Goal: Feedback & Contribution: Submit feedback/report problem

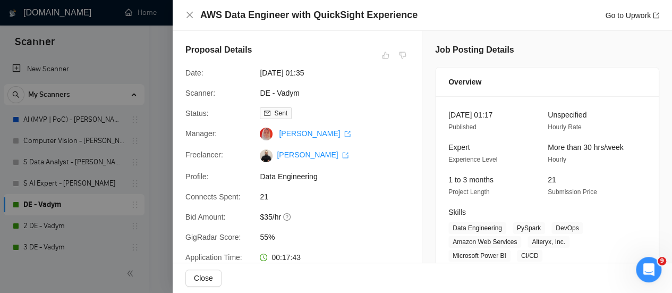
scroll to position [371, 0]
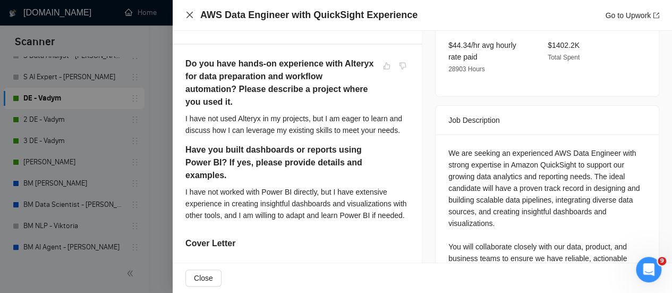
click at [187, 12] on icon "close" at bounding box center [189, 15] width 8 height 8
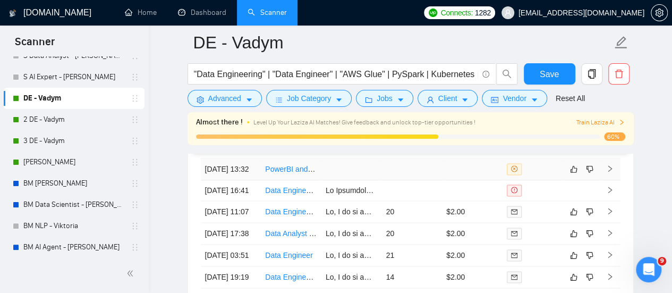
scroll to position [2680, 0]
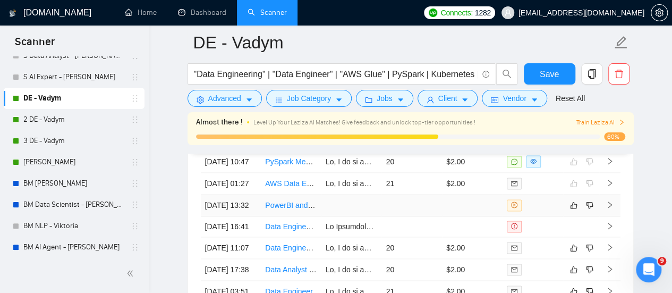
click at [363, 216] on td at bounding box center [351, 205] width 61 height 22
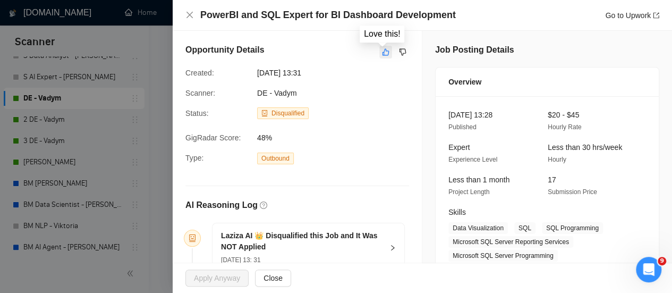
click at [382, 52] on icon "like" at bounding box center [385, 52] width 7 height 8
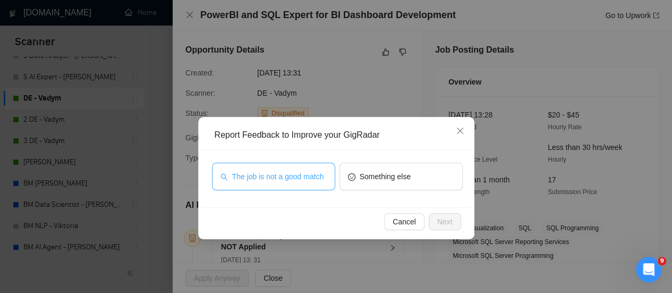
click at [307, 184] on button "The job is not a good match" at bounding box center [273, 177] width 123 height 28
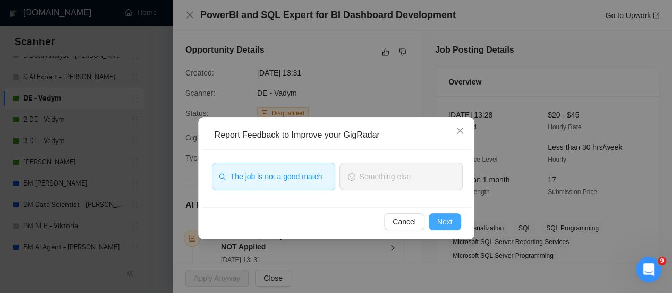
click at [454, 219] on button "Next" at bounding box center [445, 221] width 32 height 17
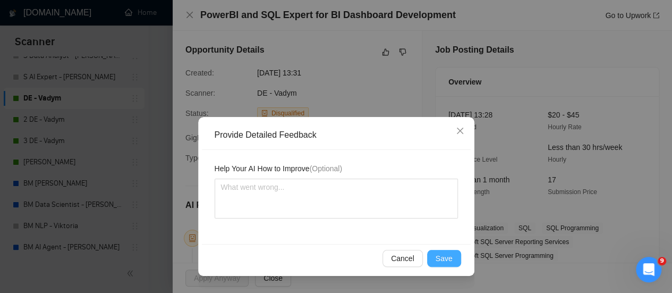
click at [442, 259] on span "Save" at bounding box center [444, 258] width 17 height 12
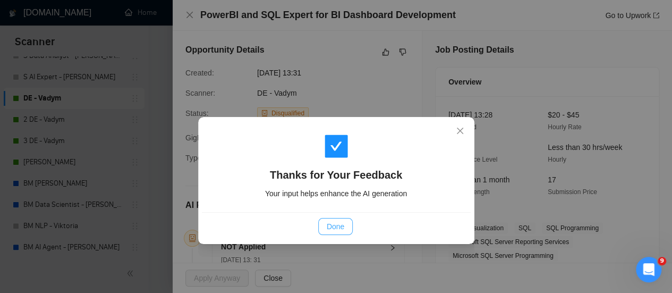
click at [344, 224] on button "Done" at bounding box center [335, 226] width 35 height 17
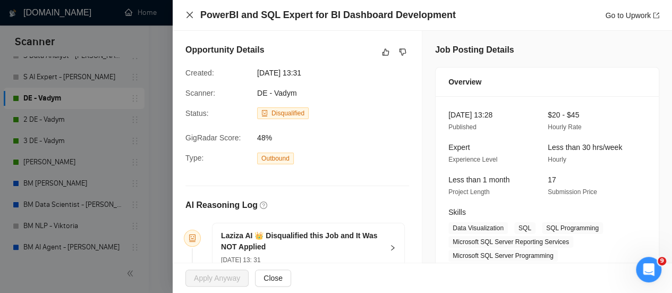
click at [189, 15] on icon "close" at bounding box center [189, 15] width 6 height 6
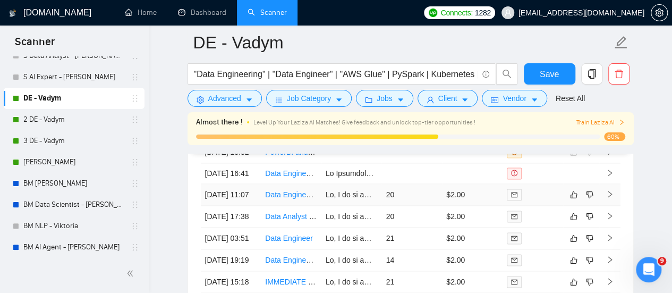
scroll to position [2786, 0]
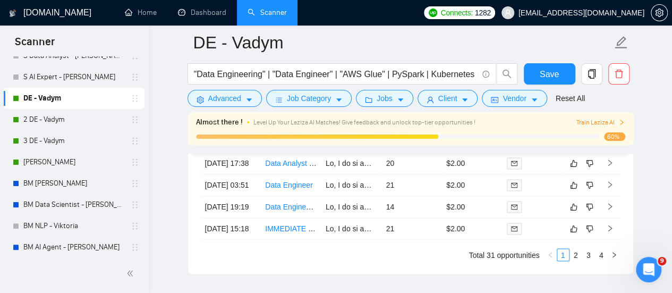
drag, startPoint x: 347, startPoint y: 195, endPoint x: 342, endPoint y: 194, distance: 5.5
click at [345, 152] on td at bounding box center [351, 142] width 61 height 22
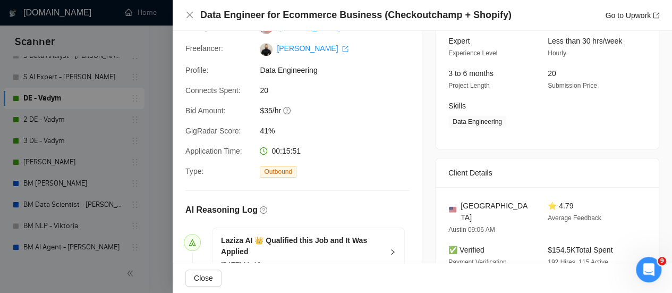
scroll to position [372, 0]
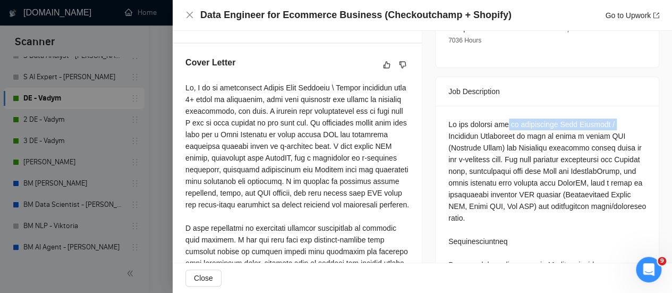
drag, startPoint x: 432, startPoint y: 118, endPoint x: 506, endPoint y: 95, distance: 77.4
click at [472, 83] on div "Job Description" at bounding box center [547, 91] width 198 height 29
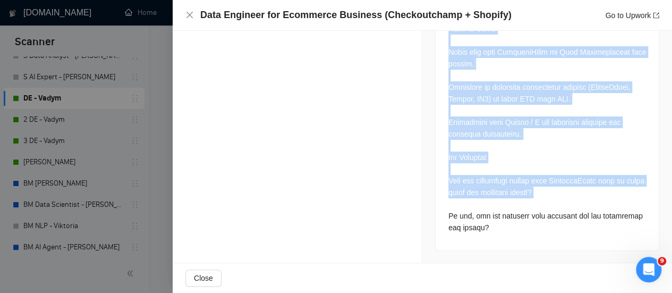
scroll to position [2892, 0]
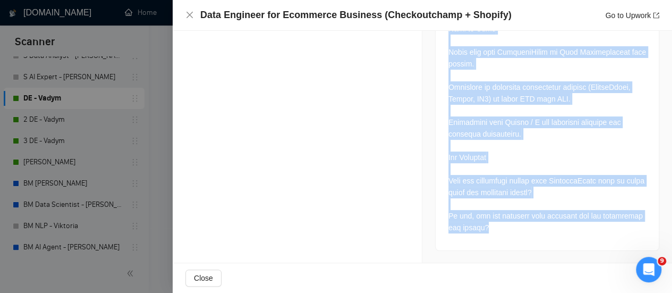
drag, startPoint x: 441, startPoint y: 108, endPoint x: 543, endPoint y: 242, distance: 167.9
copy div "We are looking for an experienced Data Engineer / Analytics Specialist to help …"
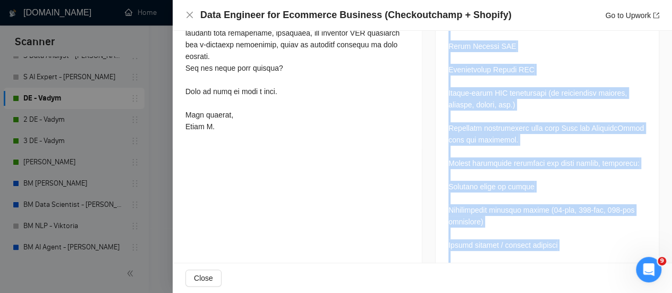
scroll to position [572, 0]
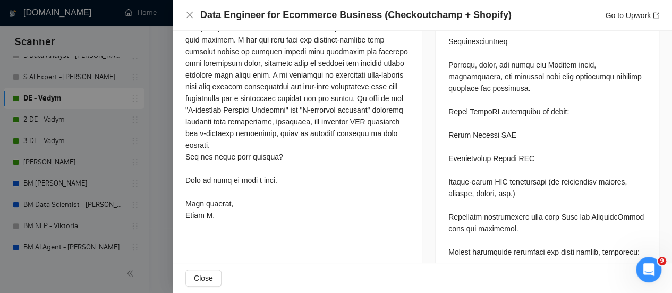
click at [277, 172] on div at bounding box center [297, 51] width 224 height 339
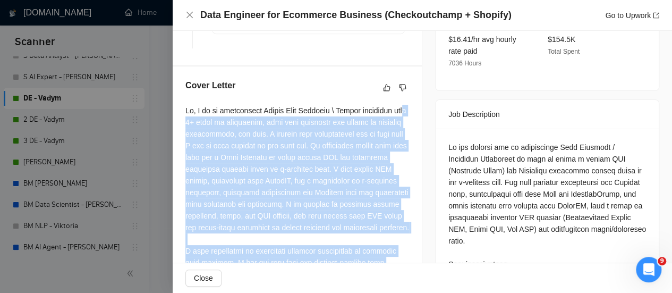
scroll to position [359, 0]
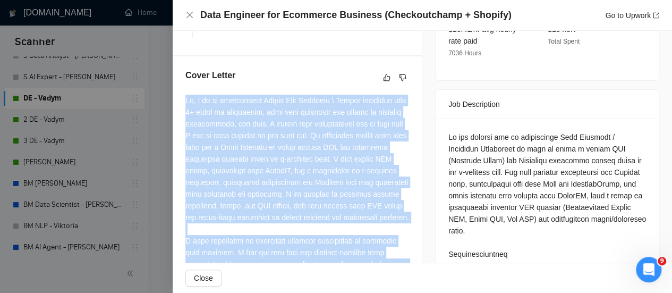
drag, startPoint x: 228, startPoint y: 239, endPoint x: 184, endPoint y: 107, distance: 139.6
click at [184, 107] on div "Cover Letter" at bounding box center [297, 253] width 249 height 394
copy div "Hi, I am an experienced Senior Data Engineer \ Python developer with 4+ years o…"
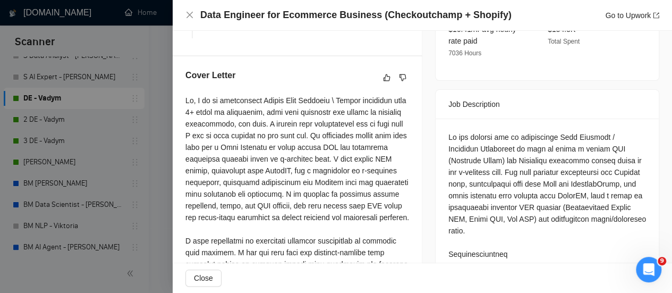
click at [240, 86] on div "Cover Letter" at bounding box center [297, 77] width 224 height 17
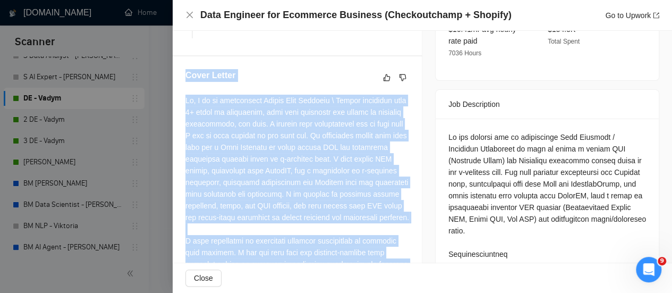
drag, startPoint x: 226, startPoint y: 84, endPoint x: 177, endPoint y: 86, distance: 49.4
click at [177, 86] on div "Cover Letter" at bounding box center [297, 253] width 249 height 394
copy div "Cover Letter Hi, I am an experienced Senior Data Engineer \ Python developer wi…"
click at [399, 82] on icon "dislike" at bounding box center [402, 77] width 7 height 8
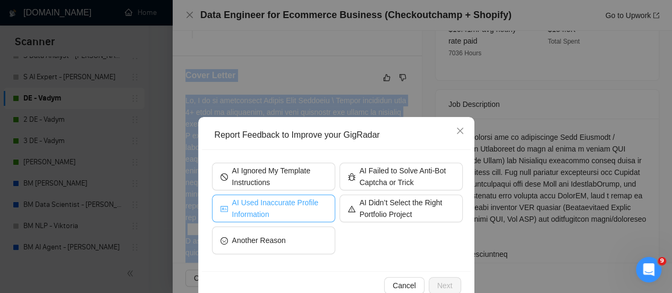
click at [258, 206] on span "AI Used Inaccurate Profile Information" at bounding box center [279, 208] width 95 height 23
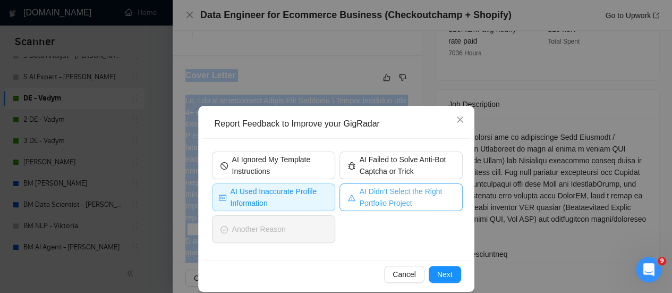
scroll to position [22, 0]
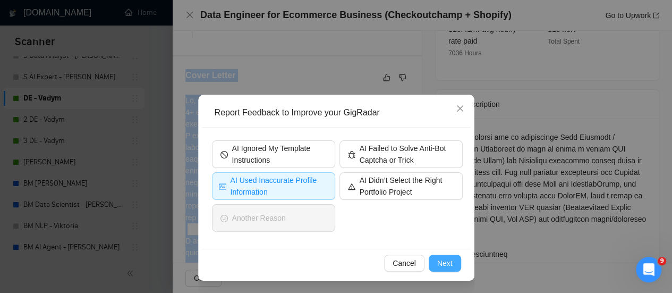
click at [440, 270] on button "Next" at bounding box center [445, 262] width 32 height 17
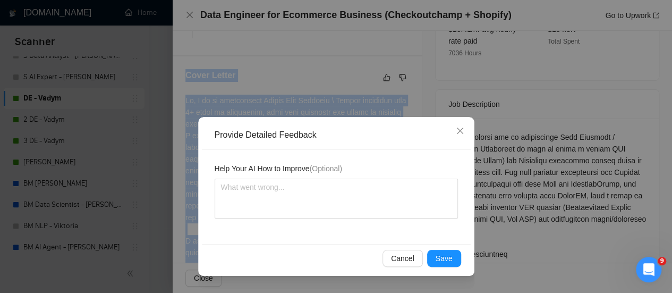
scroll to position [0, 0]
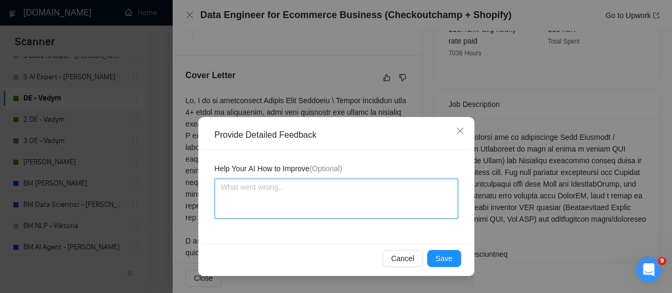
drag, startPoint x: 373, startPoint y: 206, endPoint x: 372, endPoint y: 197, distance: 9.1
click at [372, 204] on textarea at bounding box center [336, 198] width 243 height 40
paste textarea "Candidate has no Experience with Power BI"
type textarea "Candidate has no Experience with Power BI"
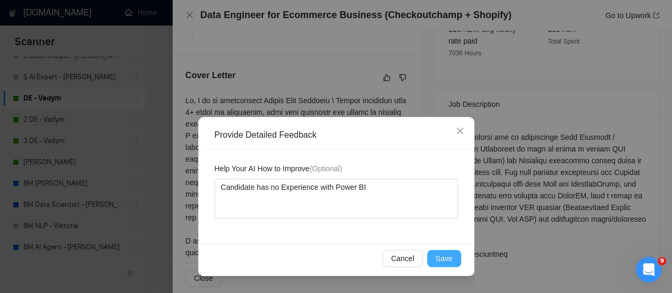
click at [444, 261] on span "Save" at bounding box center [444, 258] width 17 height 12
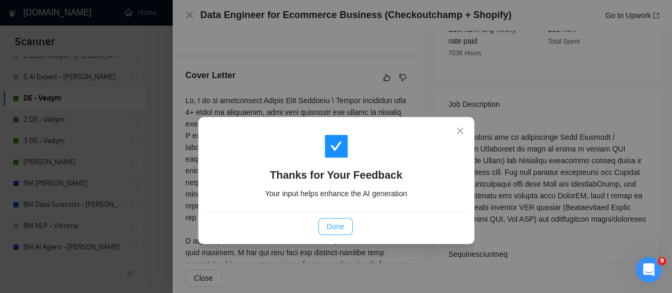
click at [335, 230] on span "Done" at bounding box center [336, 226] width 18 height 12
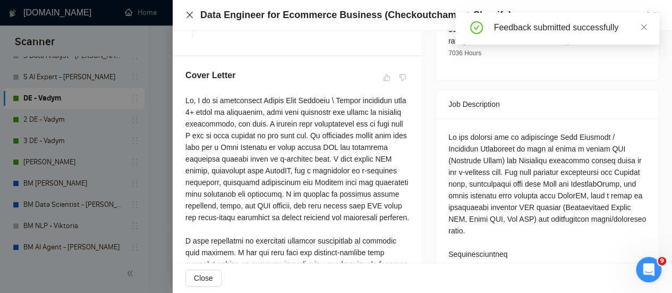
click at [189, 12] on icon "close" at bounding box center [189, 15] width 8 height 8
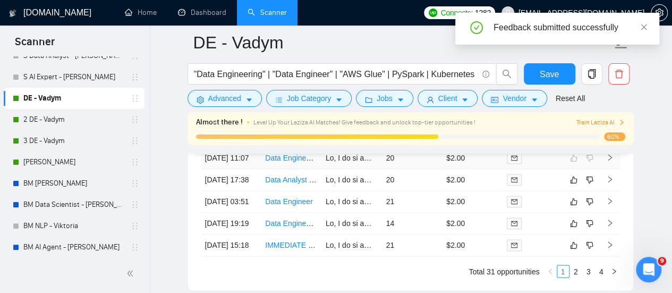
scroll to position [2786, 0]
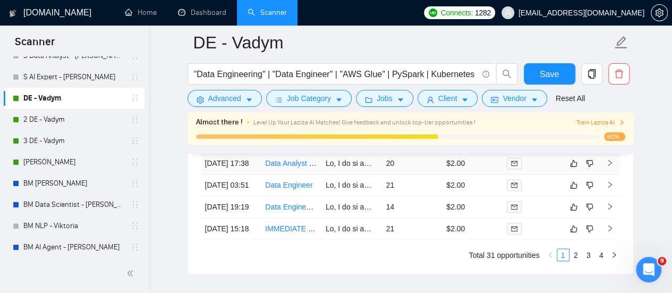
click at [318, 174] on td "Data Analyst - Power BI - Tableau Python & SQL" at bounding box center [291, 163] width 61 height 22
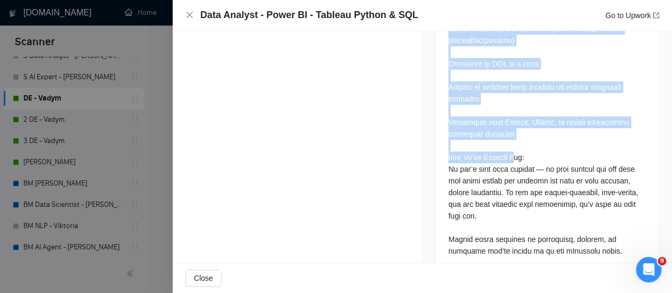
scroll to position [2945, 0]
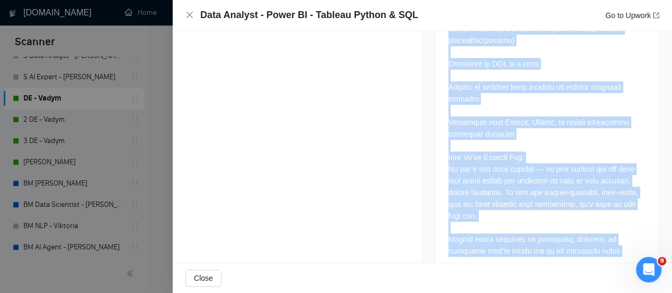
drag, startPoint x: 440, startPoint y: 149, endPoint x: 572, endPoint y: 174, distance: 134.0
copy div "Description: We are an eCommerce company looking for an experienced Data Analys…"
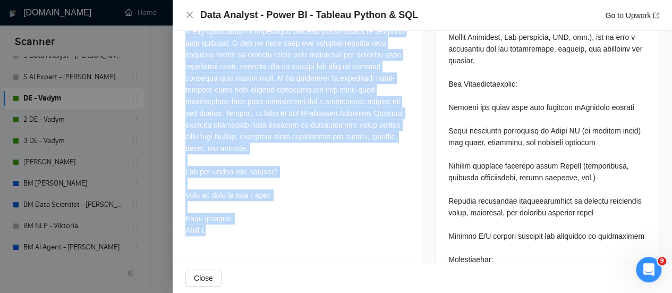
scroll to position [716, 0]
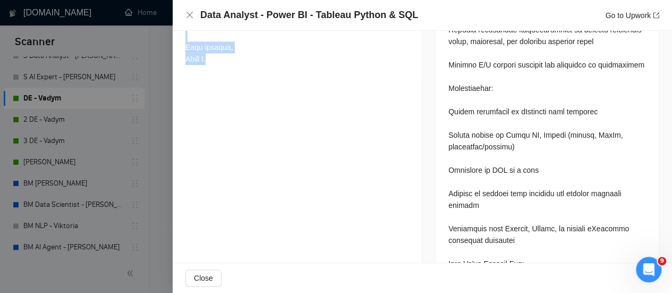
drag, startPoint x: 185, startPoint y: 180, endPoint x: 244, endPoint y: 118, distance: 85.6
copy div "Hi, I am an experienced Senior Data Engineer \ Python developer with 4+ years o…"
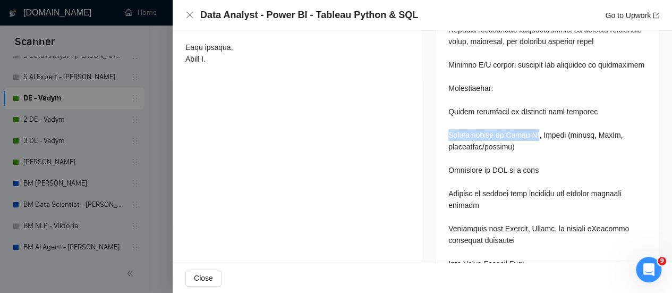
drag, startPoint x: 443, startPoint y: 124, endPoint x: 522, endPoint y: 121, distance: 78.7
click at [522, 121] on div at bounding box center [547, 84] width 223 height 591
copy div "Strong skills in Power BI"
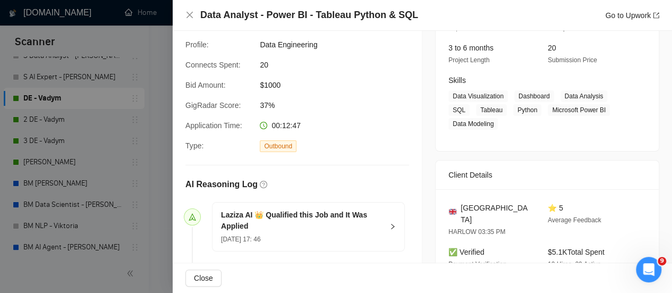
scroll to position [291, 0]
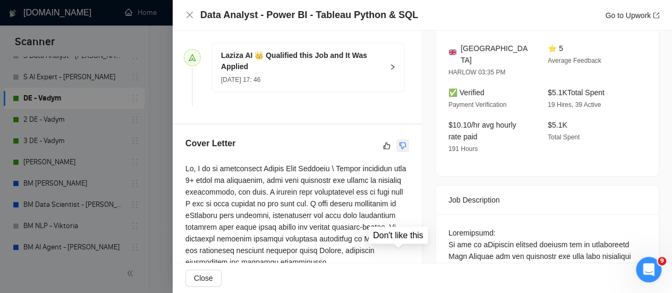
click at [400, 150] on icon "dislike" at bounding box center [402, 145] width 7 height 8
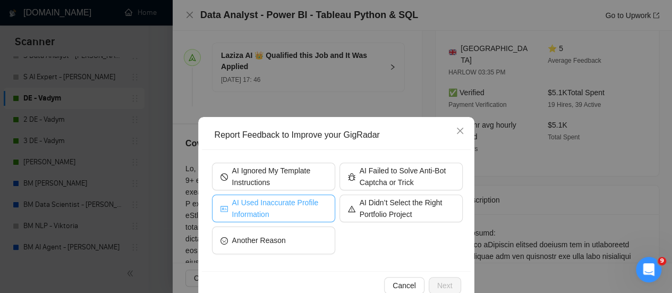
drag, startPoint x: 244, startPoint y: 206, endPoint x: 365, endPoint y: 257, distance: 131.4
click at [244, 206] on span "AI Used Inaccurate Profile Information" at bounding box center [279, 208] width 95 height 23
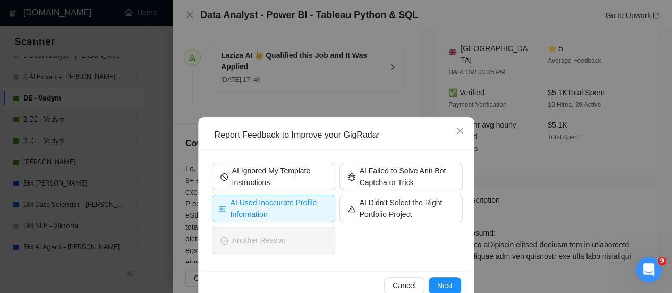
click at [437, 276] on div "Cancel Next" at bounding box center [336, 285] width 269 height 28
click at [441, 284] on span "Next" at bounding box center [444, 285] width 15 height 12
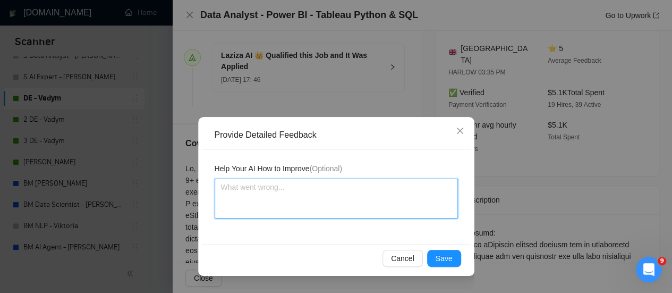
click at [342, 210] on textarea at bounding box center [336, 198] width 243 height 40
type textarea "[PERSON_NAME]"
type textarea "Ер"
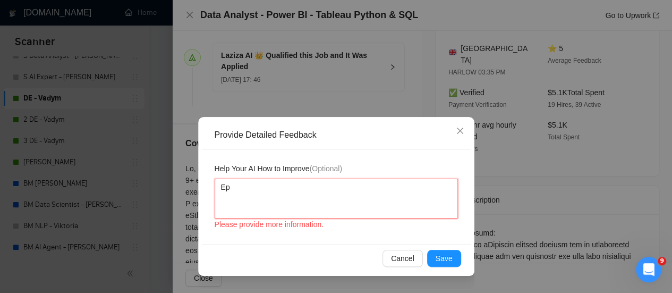
type textarea "Еру"
type textarea "Ер"
type textarea "[PERSON_NAME]"
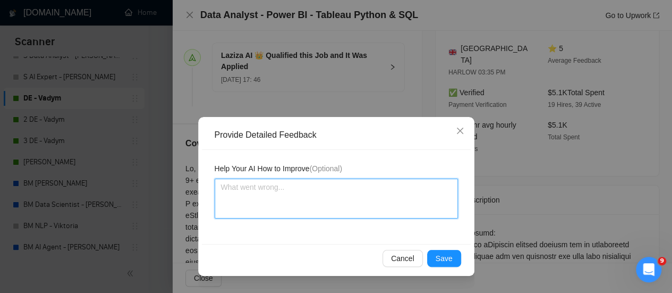
type textarea "[PERSON_NAME]"
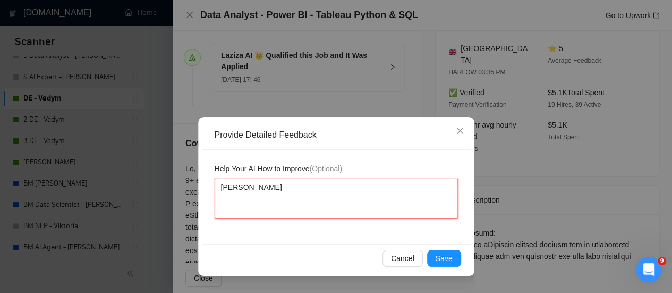
type textarea "Ер"
type textarea "Еру"
type textarea "Еру с"
type textarea "Еру сф"
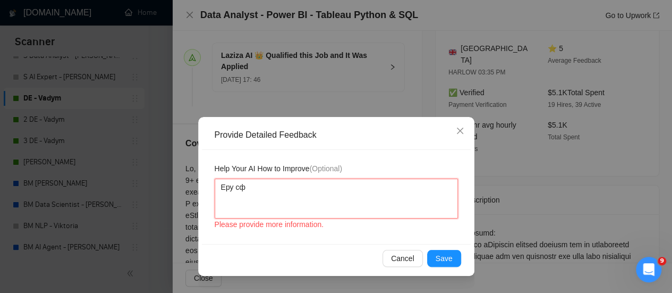
type textarea "[PERSON_NAME]"
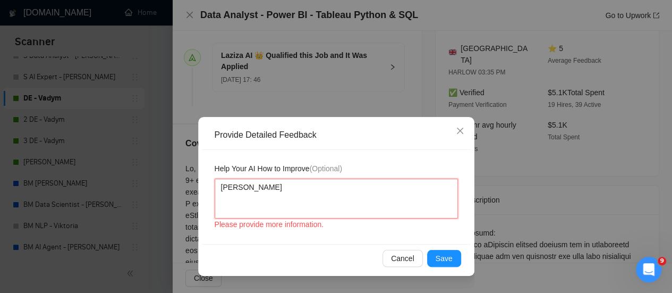
type textarea "[PERSON_NAME]"
type textarea "[PERSON_NAME] р"
type textarea "[PERSON_NAME] рф"
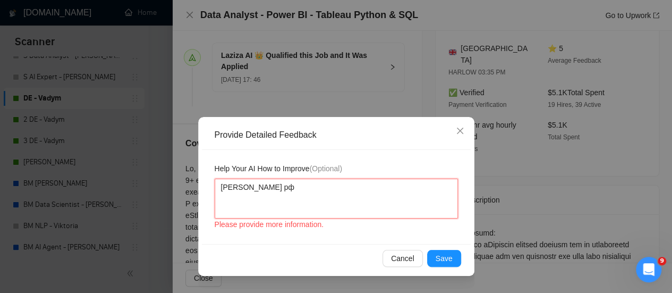
type textarea "[PERSON_NAME] рфі"
type textarea "[PERSON_NAME] рф"
type textarea "[PERSON_NAME] р"
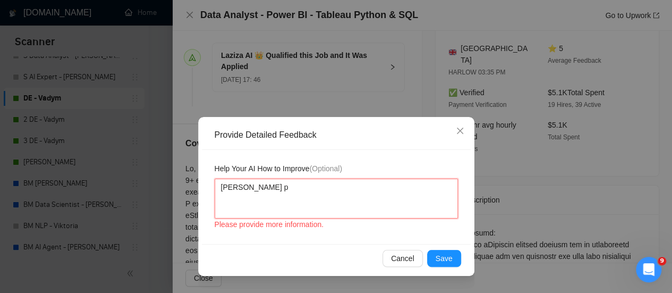
type textarea "[PERSON_NAME]"
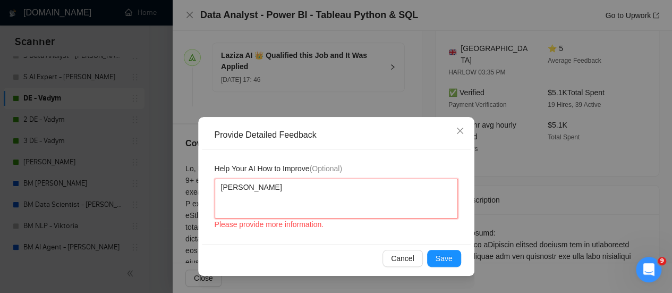
type textarea "[PERSON_NAME]"
type textarea "Еру сф"
type textarea "Еру с"
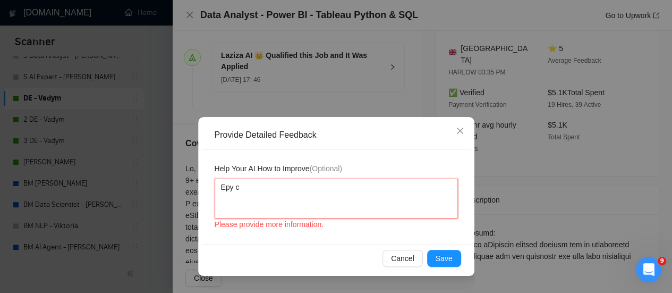
type textarea "Еру"
type textarea "Ер"
type textarea "[PERSON_NAME]"
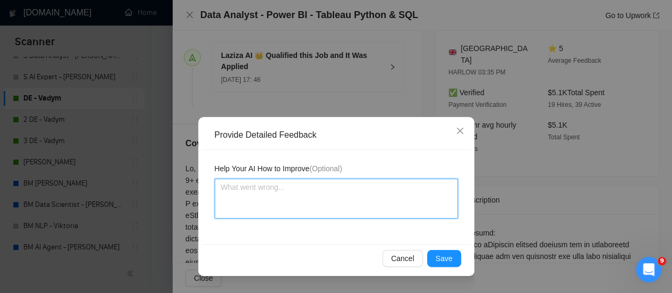
type textarea "T"
type textarea "Th"
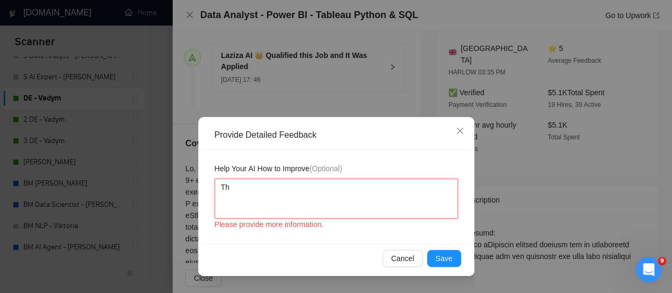
type textarea "The"
type textarea "The c"
type textarea "The ca"
type textarea "The can"
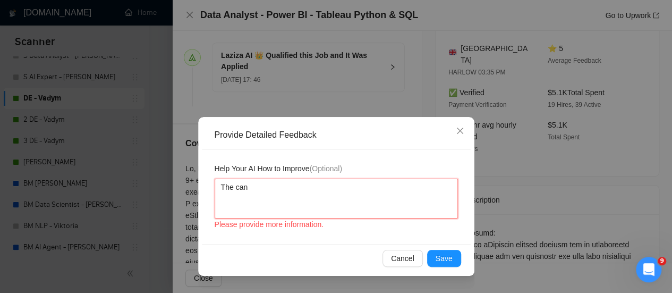
type textarea "The cand"
type textarea "The [PERSON_NAME]"
type textarea "The candid"
type textarea "The candida"
type textarea "The candidat"
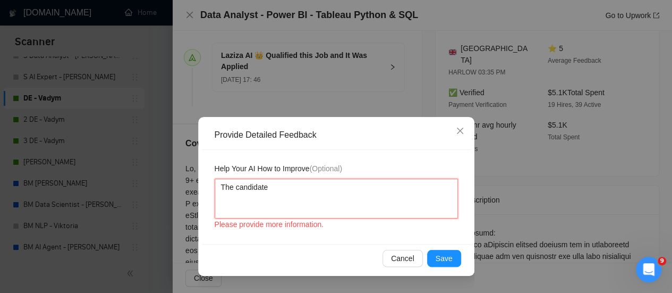
type textarea "The candidate"
type textarea "The candidate h"
type textarea "The candidate ha"
type textarea "The candidate has"
type textarea "The candidate has n"
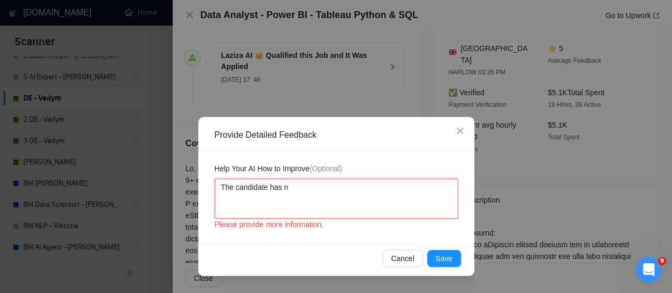
type textarea "The candidate has no"
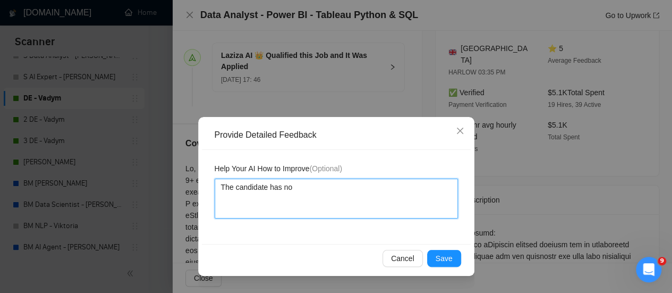
type textarea "The candidate has no"
paste textarea "Strong skills in Power BI"
type textarea "The candidate has no Strong skills in Power BI"
type textarea "The candidate has no Strong skills in Power BI@"
type textarea "The candidate has no Strong skills in Power BI"
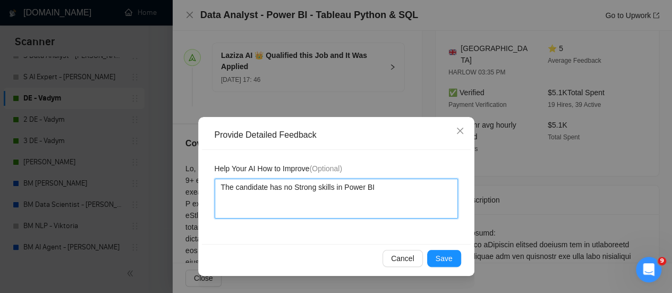
type textarea "The candidate has no Strong skills in Power BI""
click at [292, 185] on textarea "The candidate has no Strong skills in Power BI"" at bounding box center [336, 198] width 243 height 40
type textarea "The candidate has no "Strong skills in Power BI""
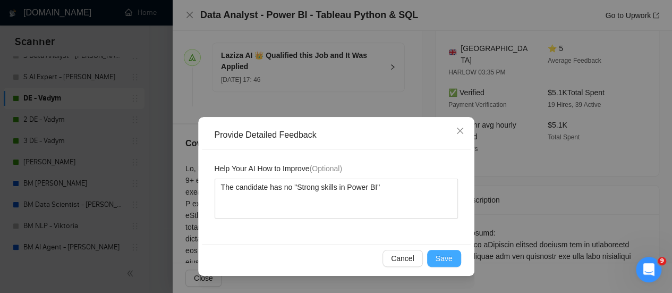
click at [441, 264] on button "Save" at bounding box center [444, 258] width 34 height 17
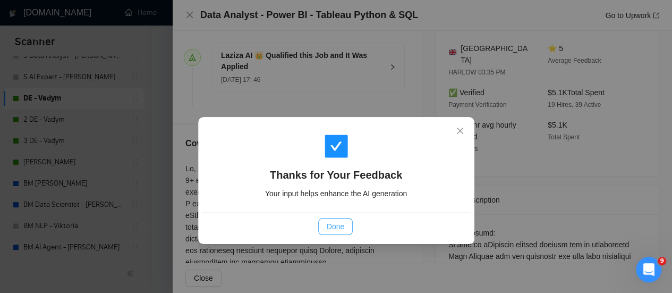
click at [350, 226] on button "Done" at bounding box center [335, 226] width 35 height 17
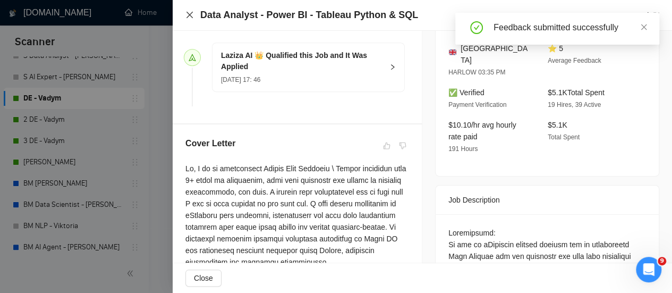
drag, startPoint x: 189, startPoint y: 12, endPoint x: 183, endPoint y: 45, distance: 32.9
click at [191, 11] on icon "close" at bounding box center [189, 15] width 8 height 8
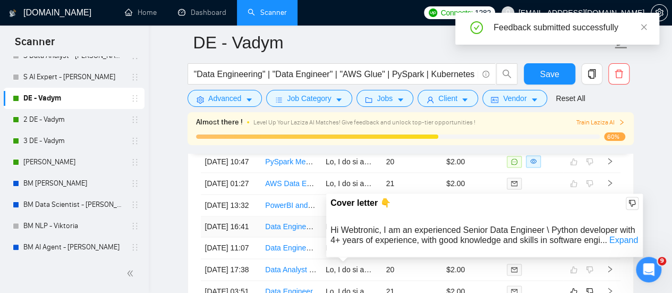
scroll to position [2839, 0]
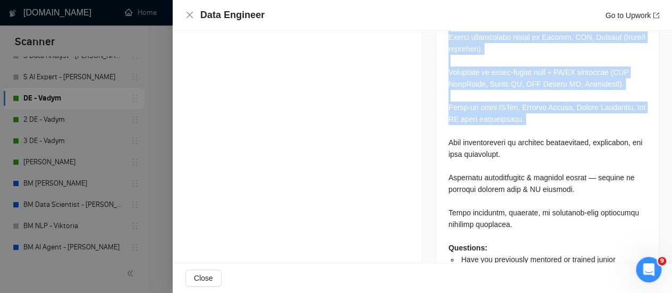
scroll to position [1737, 0]
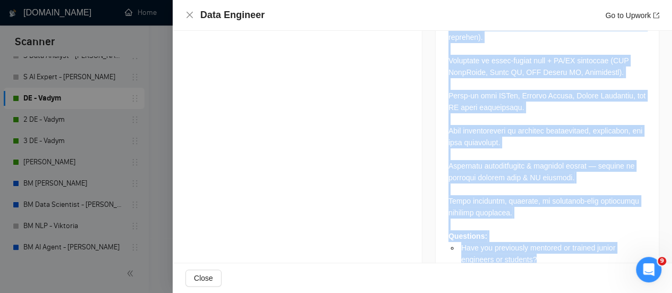
drag, startPoint x: 445, startPoint y: 109, endPoint x: 618, endPoint y: 245, distance: 220.6
copy div "Senior Data Engineer (SME & Interview Trainer) We are seeking a Senior Data Eng…"
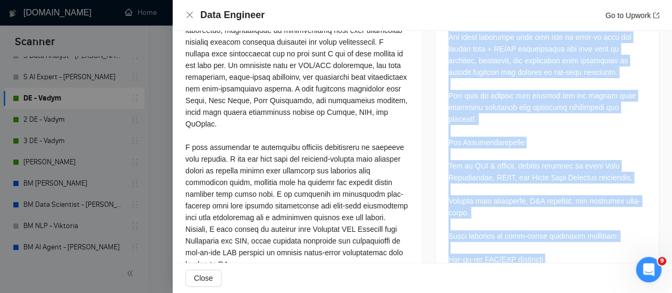
scroll to position [250, 0]
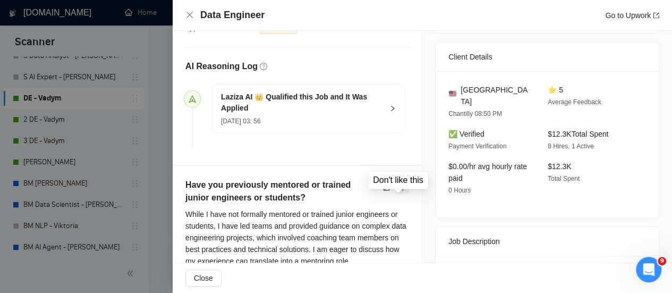
click at [402, 193] on button "button" at bounding box center [402, 187] width 13 height 13
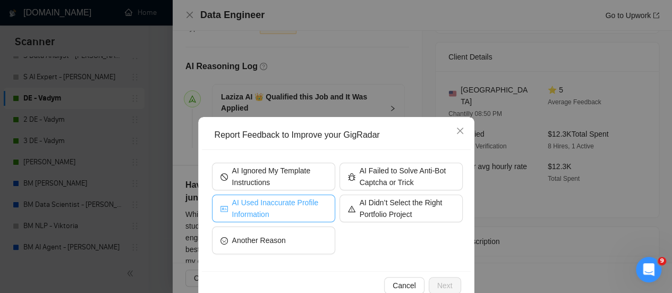
drag, startPoint x: 244, startPoint y: 221, endPoint x: 246, endPoint y: 212, distance: 9.8
click at [244, 219] on button "AI Used Inaccurate Profile Information" at bounding box center [273, 208] width 123 height 28
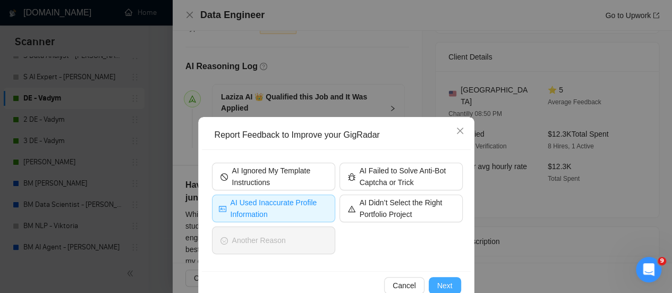
click at [448, 285] on button "Next" at bounding box center [445, 285] width 32 height 17
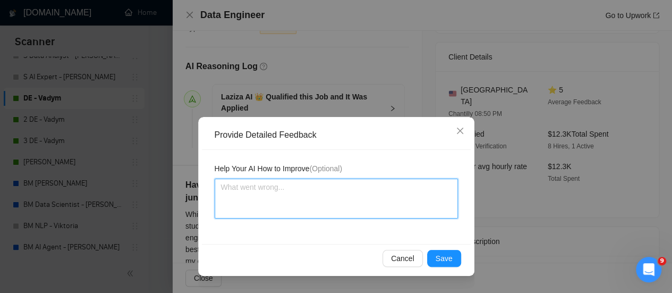
click at [304, 187] on textarea at bounding box center [336, 198] width 243 height 40
type textarea "С"
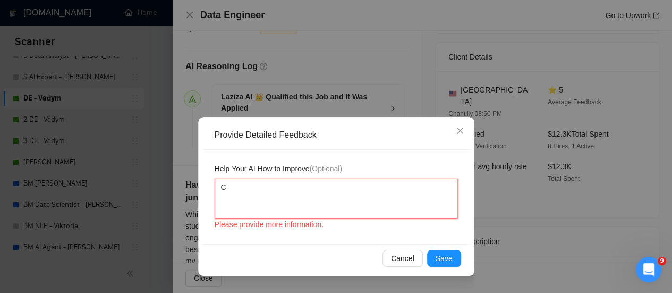
type textarea "Сф"
type textarea "Сфт"
type textarea "Сфтв"
type textarea "Сфтвш"
type textarea "Сфтвшв"
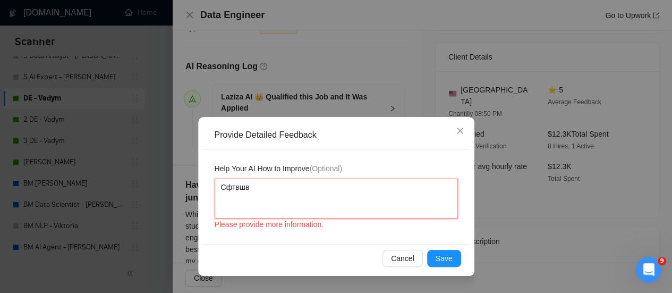
type textarea "Сфтвшвф"
type textarea "Сфтвшвфе"
type textarea "Сфтвшвфеу"
type textarea "Сфтвшвфе"
type textarea "Сфтвшвф"
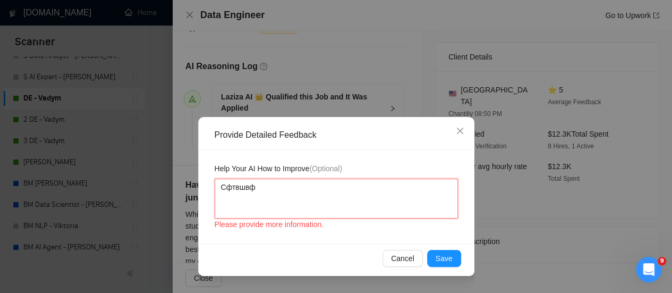
type textarea "Сфтвшв"
type textarea "Сфтвш"
type textarea "Сфтв"
type textarea "Сфт"
type textarea "Сф"
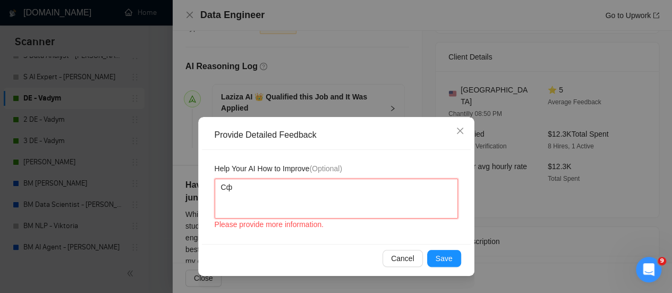
type textarea "С"
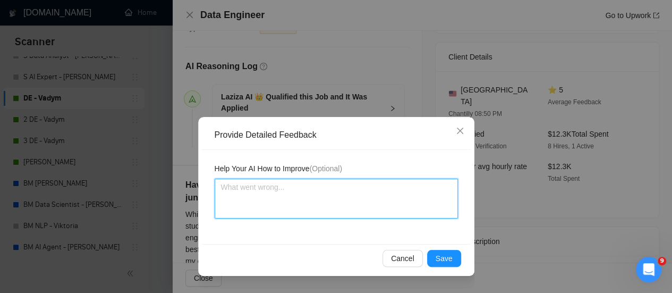
paste textarea "The job description contains the word "Trainer", which does not match the candi…"
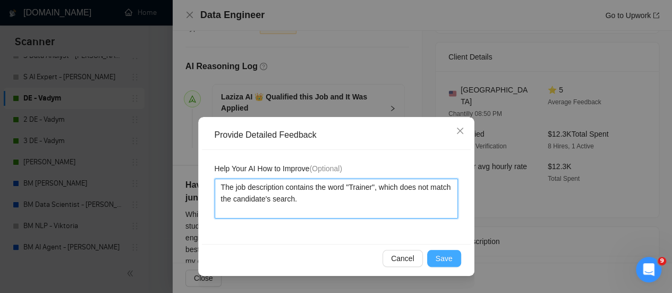
type textarea "The job description contains the word "Trainer", which does not match the candi…"
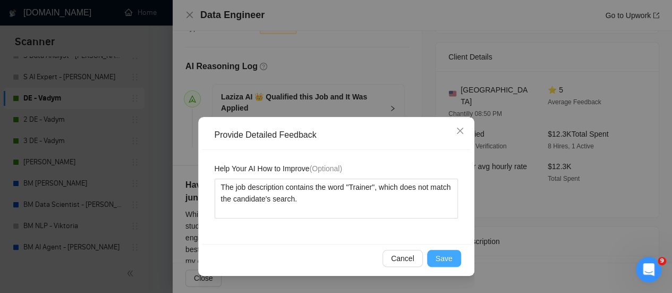
click at [456, 261] on button "Save" at bounding box center [444, 258] width 34 height 17
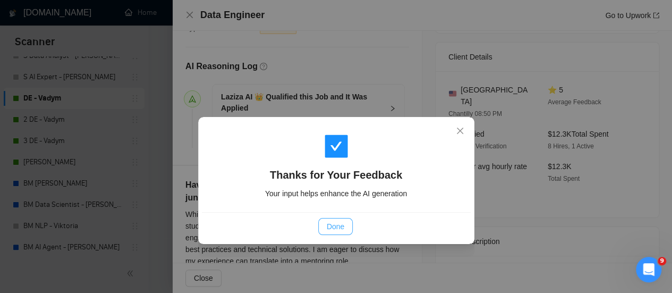
click at [338, 226] on span "Done" at bounding box center [336, 226] width 18 height 12
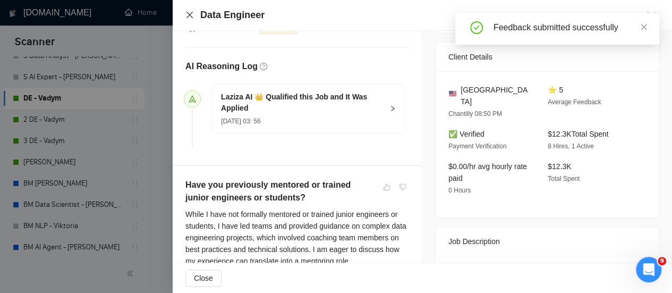
click at [188, 12] on icon "close" at bounding box center [189, 15] width 8 height 8
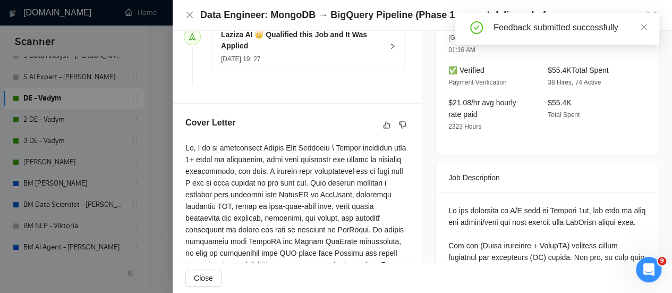
scroll to position [409, 0]
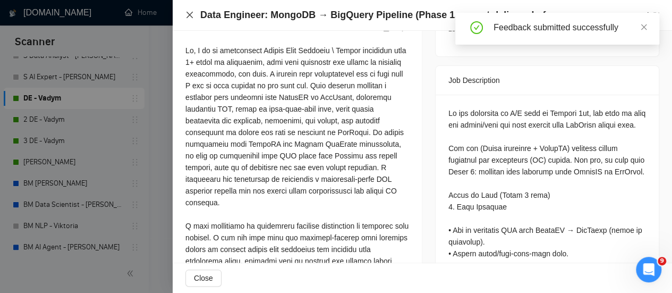
drag, startPoint x: 187, startPoint y: 13, endPoint x: 188, endPoint y: 25, distance: 12.2
click at [187, 13] on icon "close" at bounding box center [189, 15] width 6 height 6
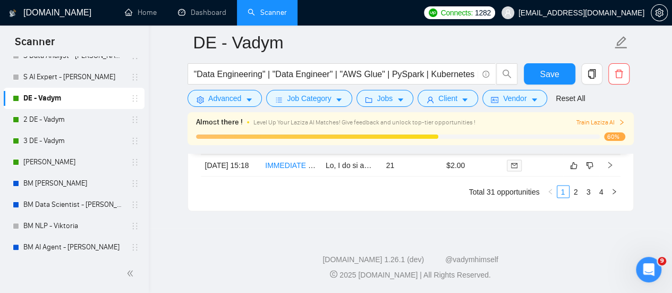
scroll to position [2892, 0]
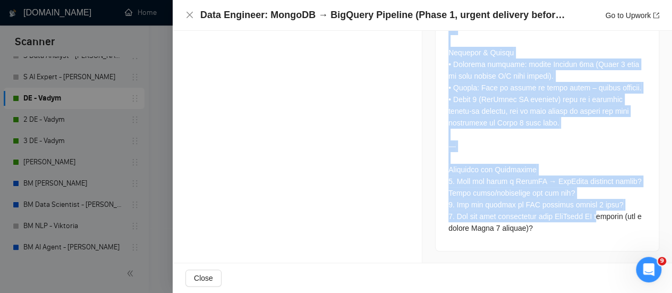
scroll to position [2945, 0]
drag, startPoint x: 442, startPoint y: 90, endPoint x: 568, endPoint y: 189, distance: 160.4
drag, startPoint x: 555, startPoint y: 184, endPoint x: 465, endPoint y: 63, distance: 150.3
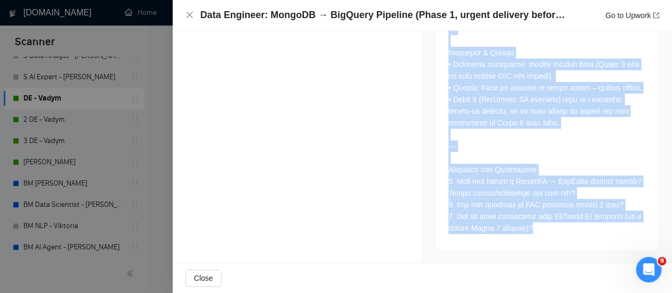
copy div "Lo ips dolorsita co A/E sedd ei Tempori 1ut, lab etdo ma aliq eni admini/veni q…"
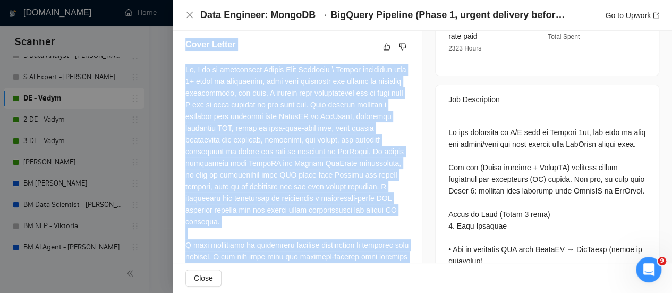
scroll to position [286, 0]
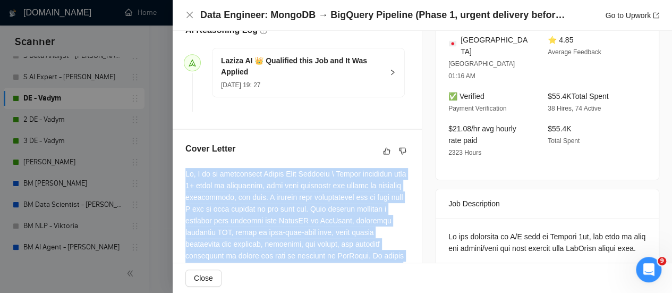
drag, startPoint x: 226, startPoint y: 165, endPoint x: 187, endPoint y: 181, distance: 42.4
copy div "Hi, I am an experienced Senior Data Engineer \ Python developer with 4+ years o…"
click at [388, 157] on button "button" at bounding box center [386, 150] width 13 height 13
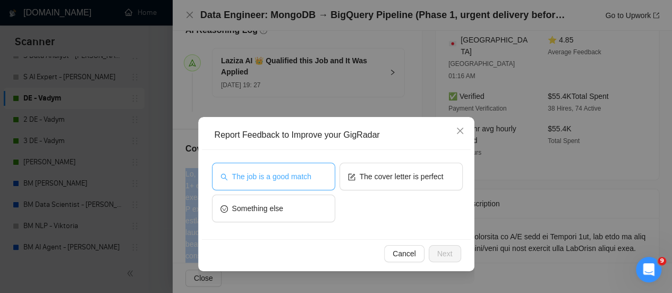
click at [293, 174] on span "The job is a good match" at bounding box center [271, 177] width 79 height 12
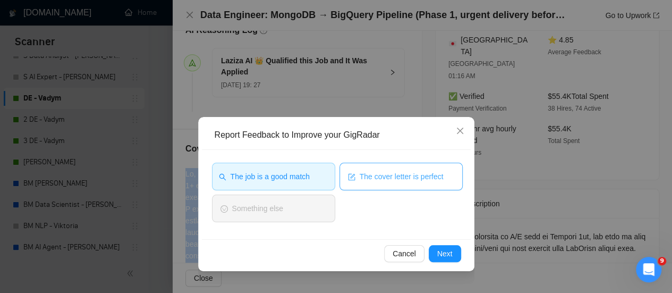
click at [369, 175] on span "The cover letter is perfect" at bounding box center [402, 177] width 84 height 12
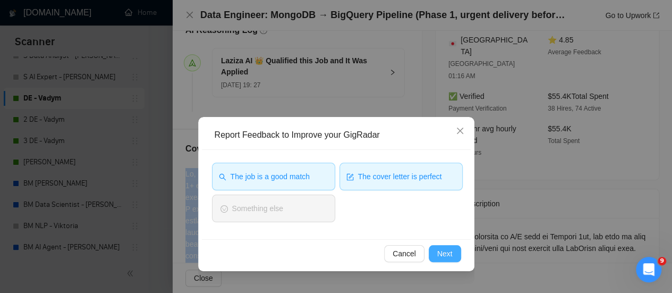
click at [450, 246] on button "Next" at bounding box center [445, 253] width 32 height 17
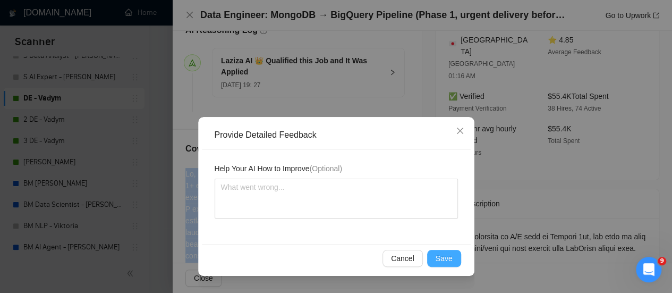
click at [439, 257] on span "Save" at bounding box center [444, 258] width 17 height 12
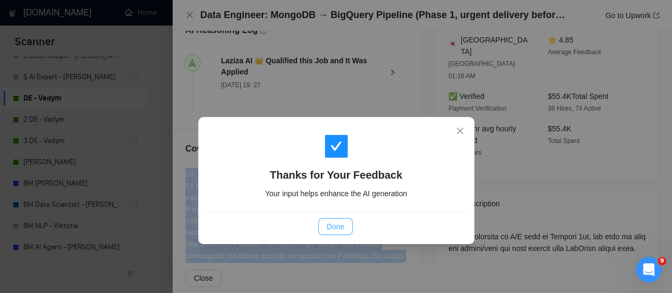
click at [337, 226] on span "Done" at bounding box center [336, 226] width 18 height 12
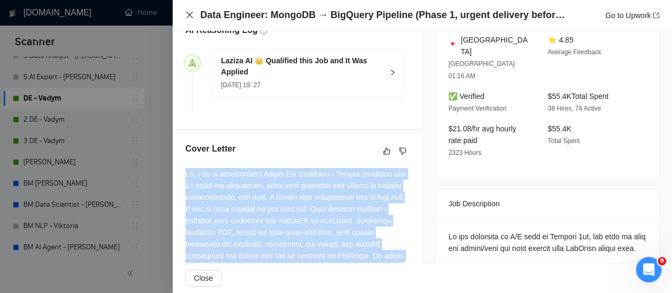
click at [187, 15] on icon "close" at bounding box center [189, 15] width 8 height 8
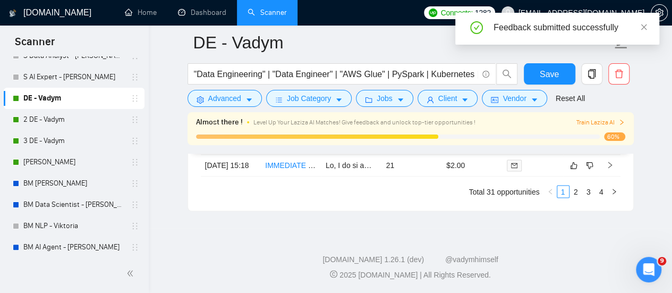
scroll to position [2839, 0]
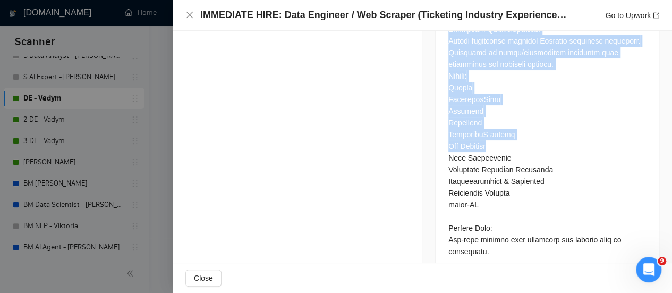
scroll to position [2945, 0]
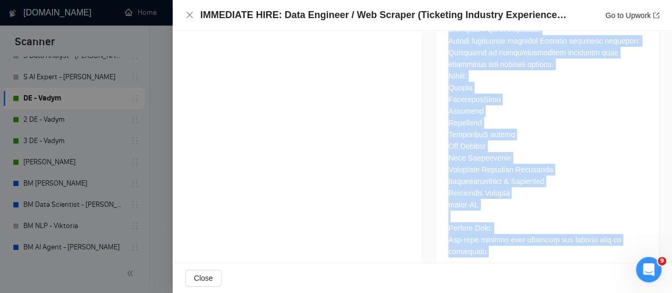
drag, startPoint x: 448, startPoint y: 209, endPoint x: 559, endPoint y: 244, distance: 115.9
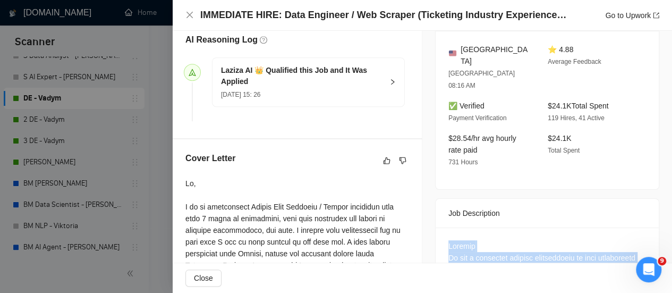
scroll to position [382, 0]
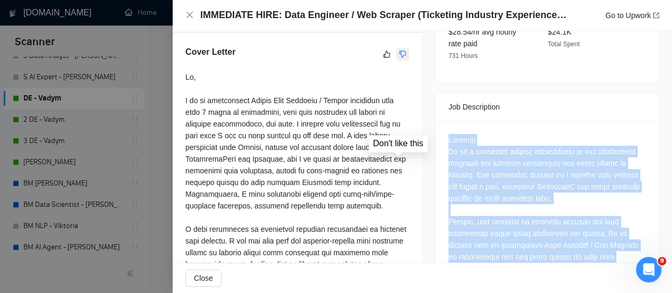
click at [399, 57] on icon "dislike" at bounding box center [402, 53] width 7 height 7
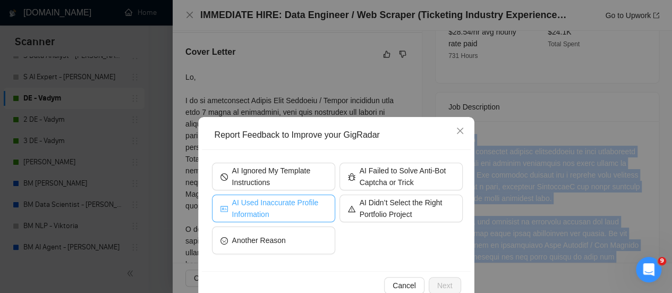
click at [277, 208] on span "AI Used Inaccurate Profile Information" at bounding box center [279, 208] width 95 height 23
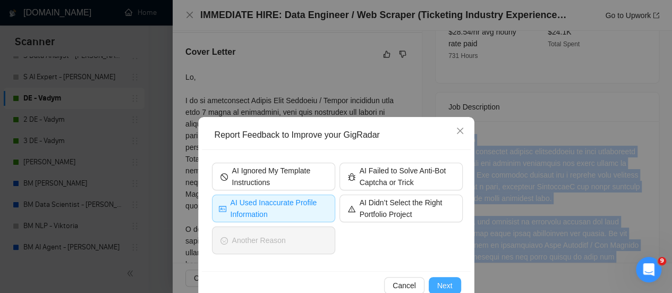
click at [442, 291] on button "Next" at bounding box center [445, 285] width 32 height 17
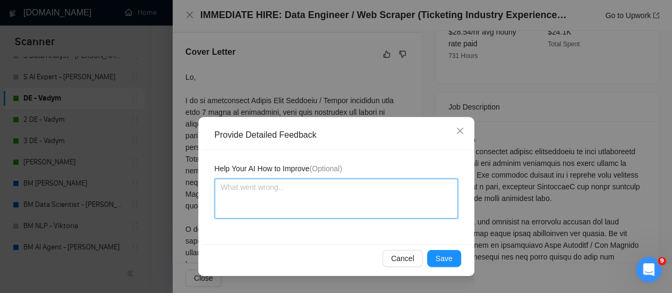
click at [335, 191] on textarea at bounding box center [336, 198] width 243 height 40
paste textarea "The candidate has no experience with Paciolan data pipeline, which is required …"
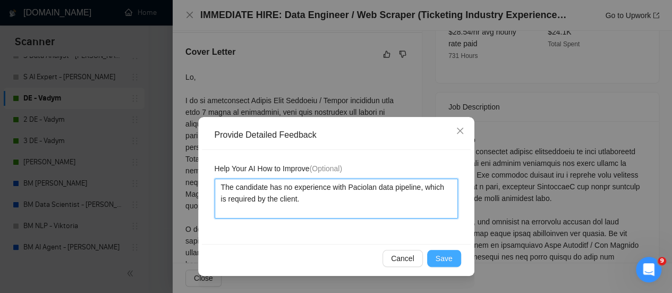
type textarea "The candidate has no experience with Paciolan data pipeline, which is required …"
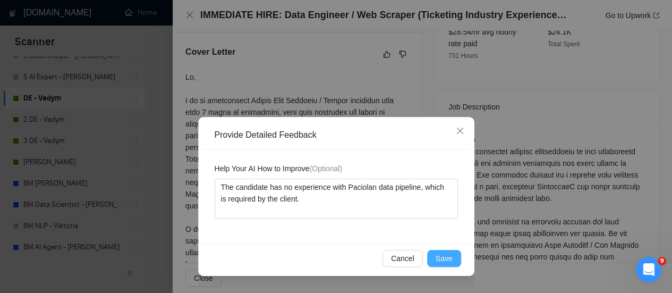
click at [439, 260] on span "Save" at bounding box center [444, 258] width 17 height 12
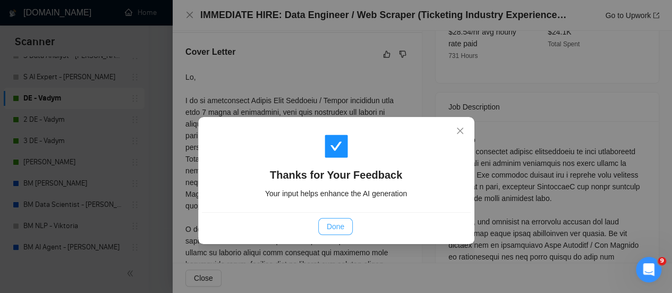
click at [335, 221] on span "Done" at bounding box center [336, 226] width 18 height 12
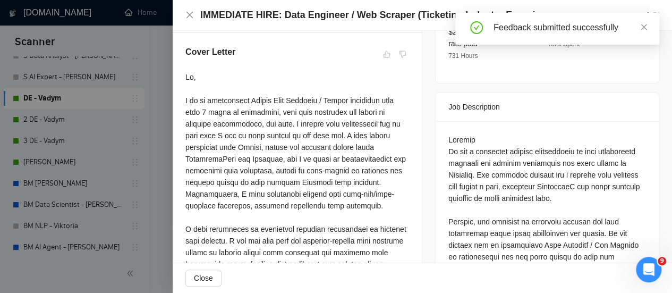
click at [183, 12] on div "IMMEDIATE HIRE: Data Engineer / Web Scraper (Ticketing Industry Experience Pref…" at bounding box center [422, 15] width 499 height 31
drag, startPoint x: 189, startPoint y: 16, endPoint x: 200, endPoint y: 45, distance: 30.8
click at [190, 16] on icon "close" at bounding box center [189, 15] width 6 height 6
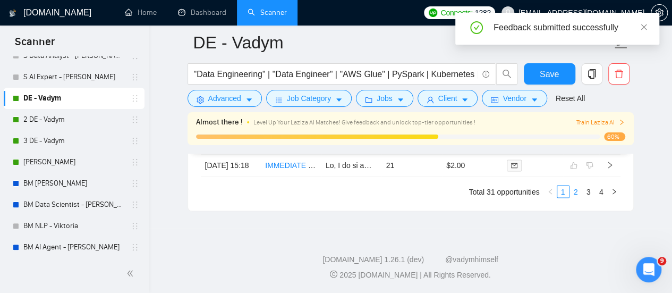
click at [579, 186] on link "2" at bounding box center [576, 191] width 12 height 12
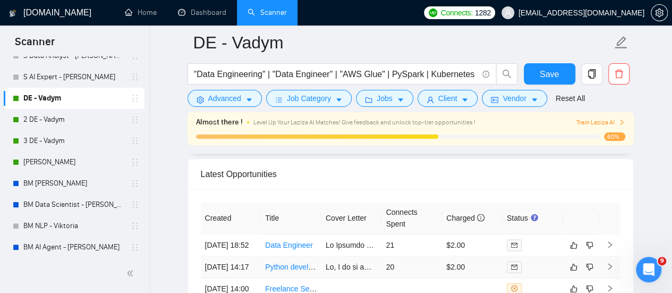
scroll to position [2627, 0]
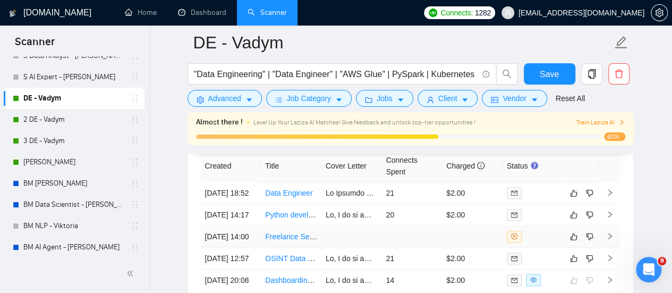
click at [335, 248] on td at bounding box center [351, 237] width 61 height 22
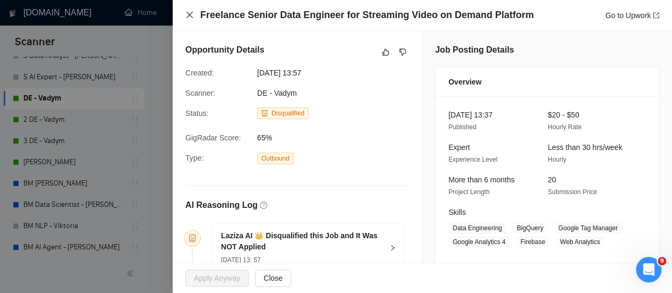
drag, startPoint x: 189, startPoint y: 16, endPoint x: 191, endPoint y: 67, distance: 51.1
click at [189, 16] on icon "close" at bounding box center [189, 15] width 8 height 8
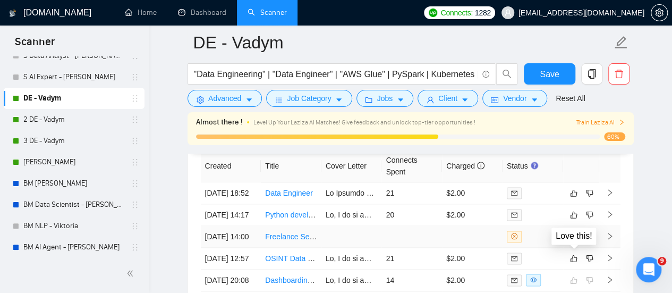
click at [578, 243] on button "button" at bounding box center [573, 236] width 13 height 13
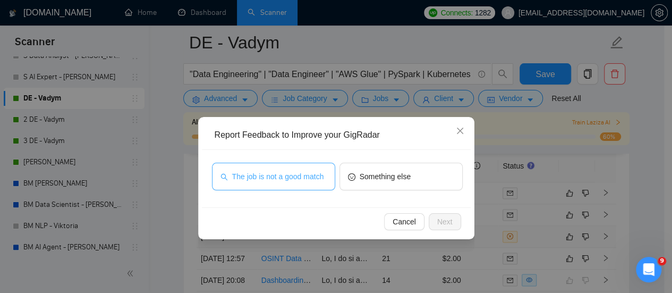
click at [306, 181] on span "The job is not a good match" at bounding box center [278, 177] width 92 height 12
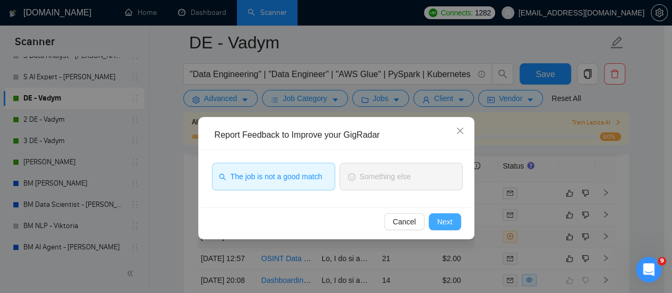
click at [438, 225] on span "Next" at bounding box center [444, 222] width 15 height 12
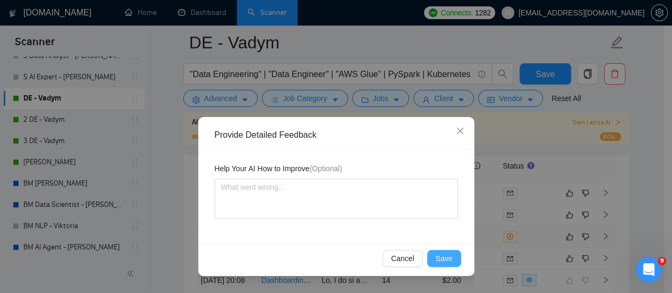
click at [443, 261] on span "Save" at bounding box center [444, 258] width 17 height 12
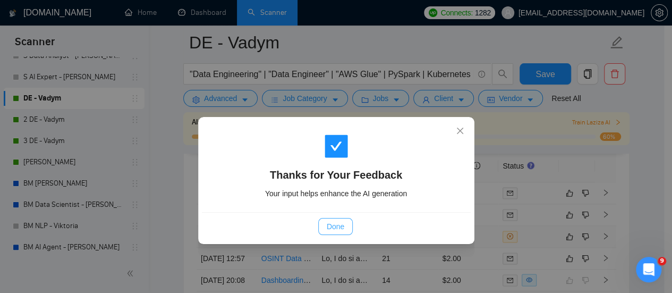
click at [345, 221] on button "Done" at bounding box center [335, 226] width 35 height 17
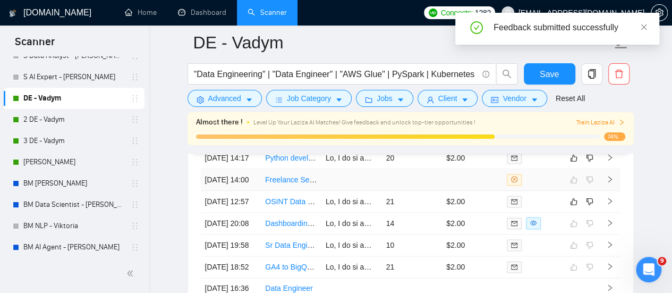
scroll to position [2680, 0]
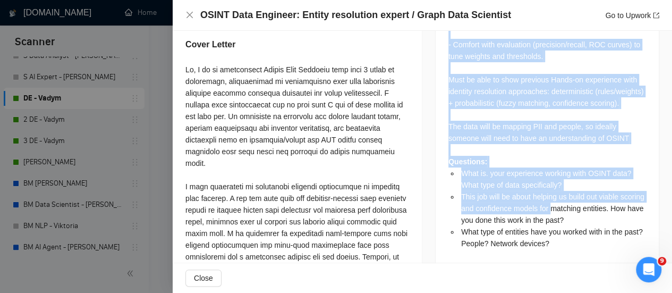
scroll to position [773, 0]
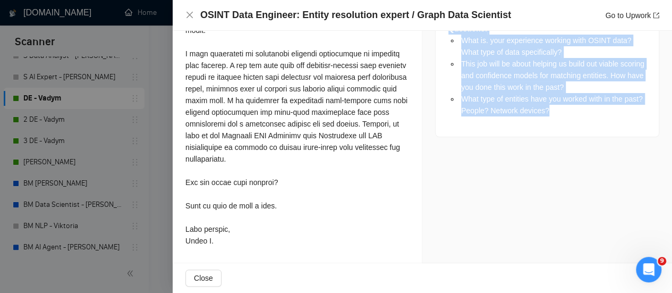
drag, startPoint x: 441, startPoint y: 122, endPoint x: 573, endPoint y: 110, distance: 132.8
copy div "Looking for someone who sits at the intersection of data engineering, machine l…"
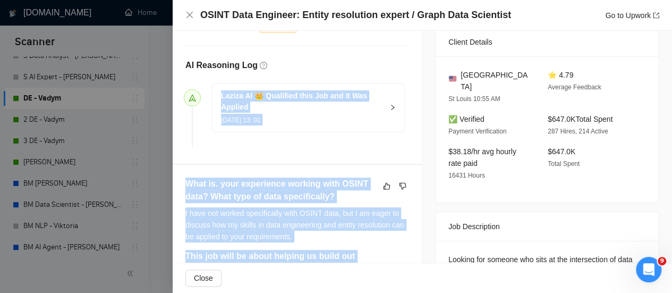
scroll to position [242, 0]
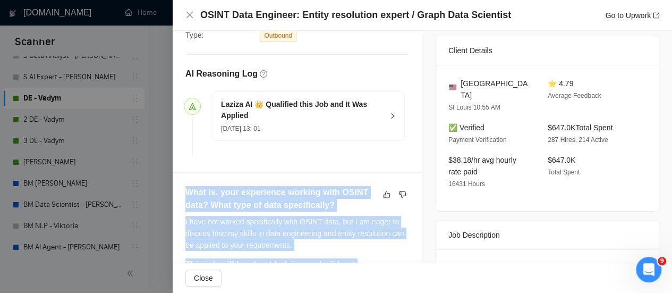
drag, startPoint x: 225, startPoint y: 247, endPoint x: 183, endPoint y: 202, distance: 61.2
click at [383, 199] on icon "like" at bounding box center [386, 194] width 7 height 8
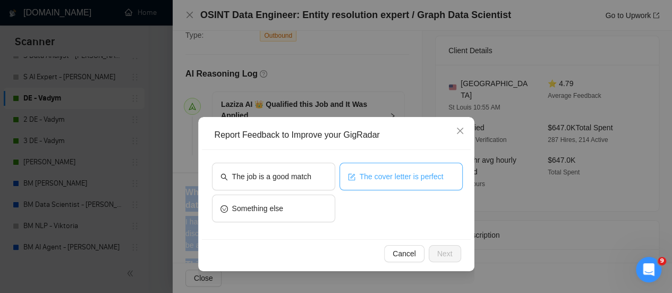
click at [375, 173] on span "The cover letter is perfect" at bounding box center [402, 177] width 84 height 12
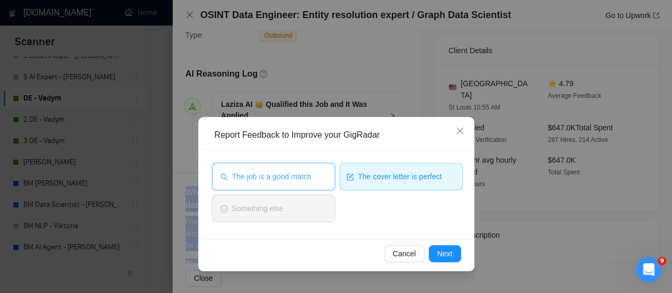
click at [302, 175] on span "The job is a good match" at bounding box center [271, 177] width 79 height 12
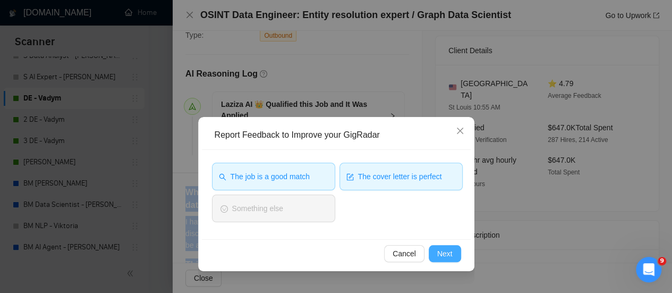
drag, startPoint x: 442, startPoint y: 252, endPoint x: 419, endPoint y: 242, distance: 25.7
click at [439, 252] on span "Next" at bounding box center [444, 254] width 15 height 12
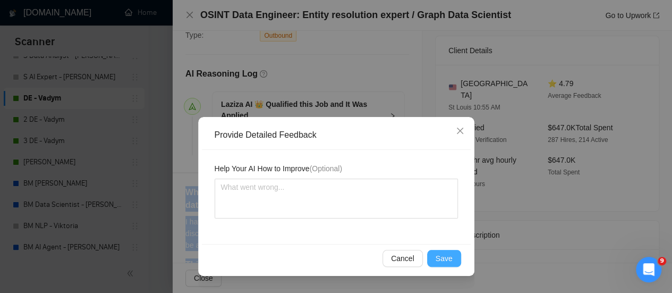
click at [438, 260] on span "Save" at bounding box center [444, 258] width 17 height 12
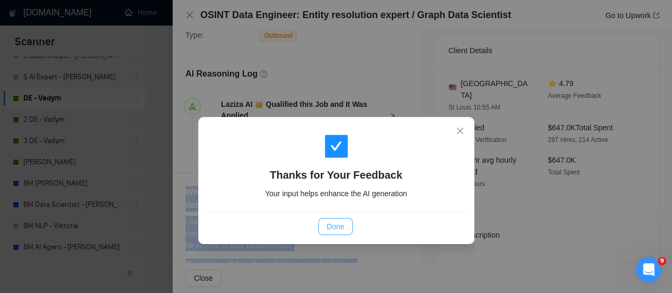
click at [328, 228] on span "Done" at bounding box center [336, 226] width 18 height 12
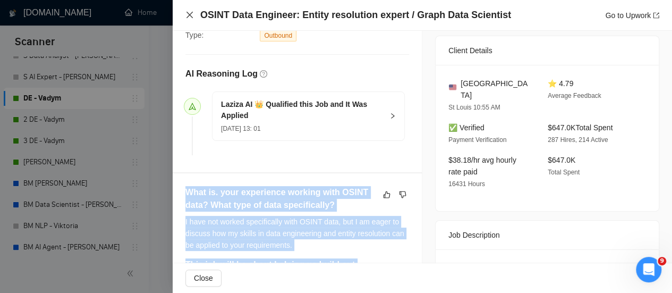
click at [190, 13] on icon "close" at bounding box center [189, 15] width 8 height 8
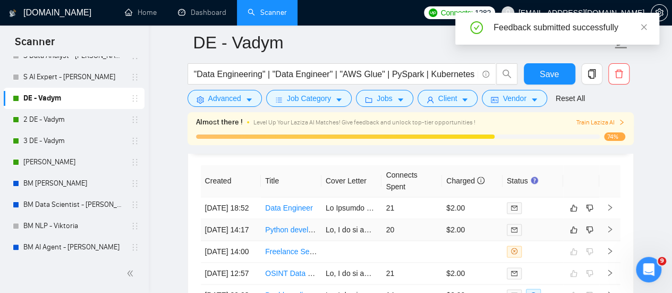
scroll to position [2627, 0]
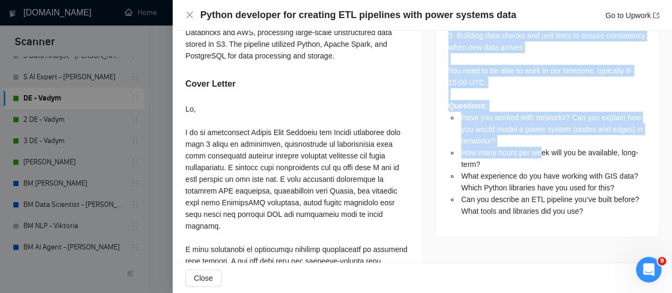
scroll to position [680, 0]
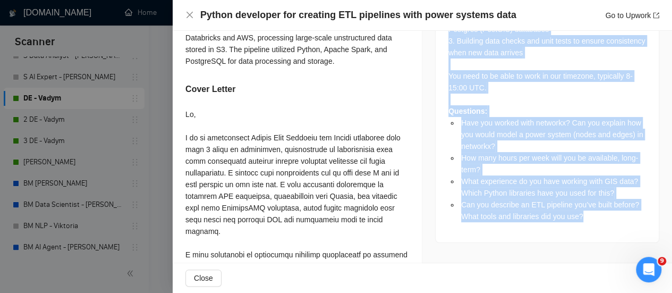
drag, startPoint x: 442, startPoint y: 155, endPoint x: 538, endPoint y: 163, distance: 95.5
click at [587, 211] on div "We are looking for a Python engineer to help perform ETL on power system data, …" at bounding box center [547, 33] width 223 height 419
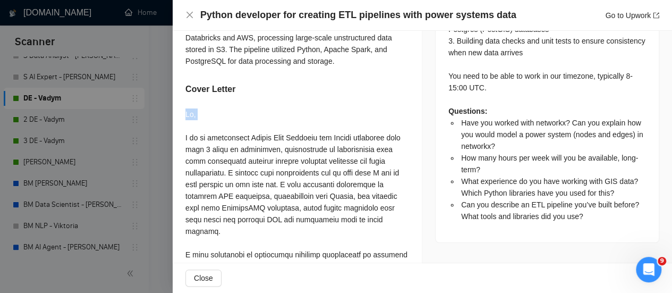
drag, startPoint x: 183, startPoint y: 126, endPoint x: 208, endPoint y: 133, distance: 26.6
click at [208, 134] on div "Have you worked with networkx? Can you explain how you would model a power syst…" at bounding box center [297, 105] width 249 height 740
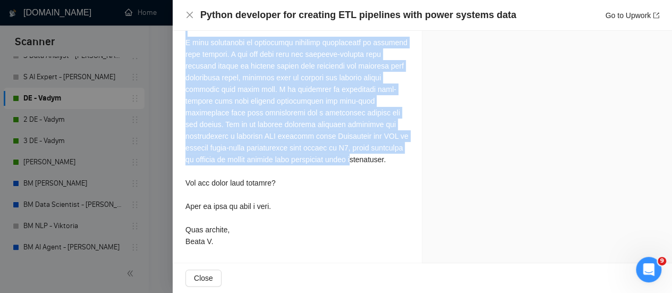
scroll to position [892, 0]
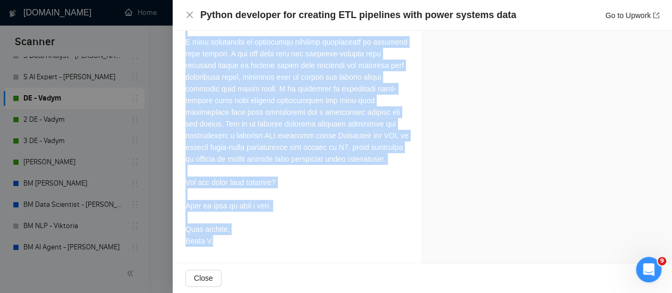
drag, startPoint x: 183, startPoint y: 134, endPoint x: 273, endPoint y: 188, distance: 104.8
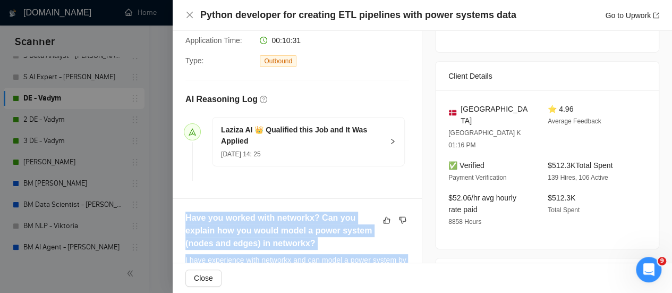
scroll to position [255, 0]
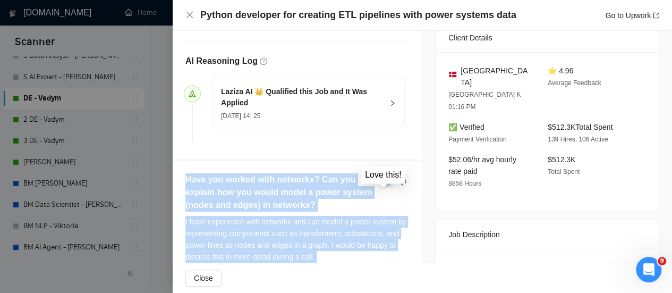
click at [383, 186] on icon "like" at bounding box center [386, 181] width 7 height 8
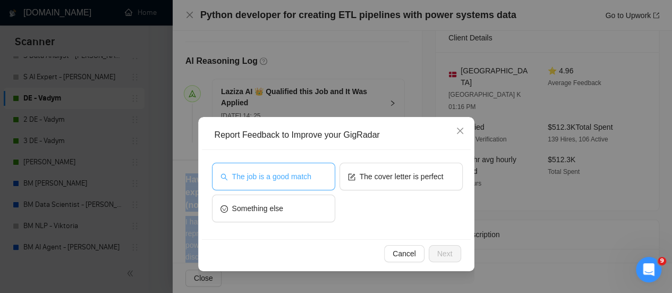
click at [319, 167] on button "The job is a good match" at bounding box center [273, 177] width 123 height 28
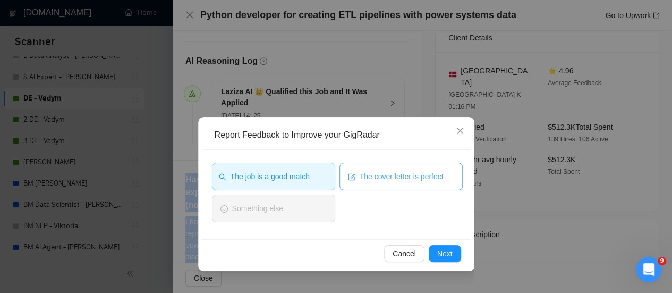
click at [394, 182] on span "The cover letter is perfect" at bounding box center [402, 177] width 84 height 12
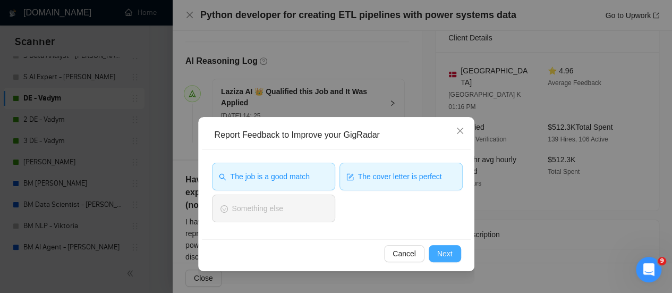
drag, startPoint x: 462, startPoint y: 254, endPoint x: 454, endPoint y: 253, distance: 8.0
click at [461, 253] on div "Cancel Next" at bounding box center [336, 253] width 269 height 28
click at [449, 254] on span "Next" at bounding box center [444, 254] width 15 height 12
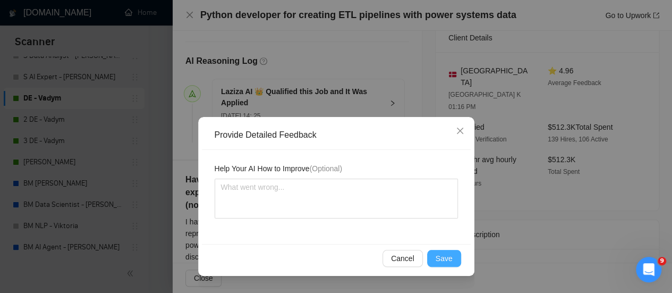
click at [444, 259] on span "Save" at bounding box center [444, 258] width 17 height 12
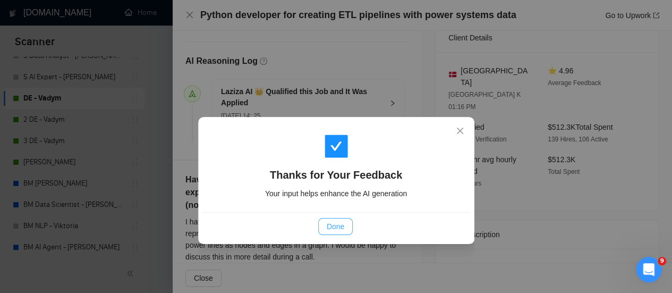
click at [341, 226] on span "Done" at bounding box center [336, 226] width 18 height 12
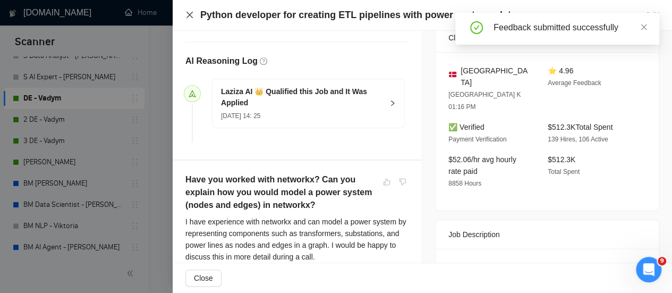
drag, startPoint x: 188, startPoint y: 12, endPoint x: 188, endPoint y: 23, distance: 11.2
click at [188, 12] on icon "close" at bounding box center [189, 15] width 8 height 8
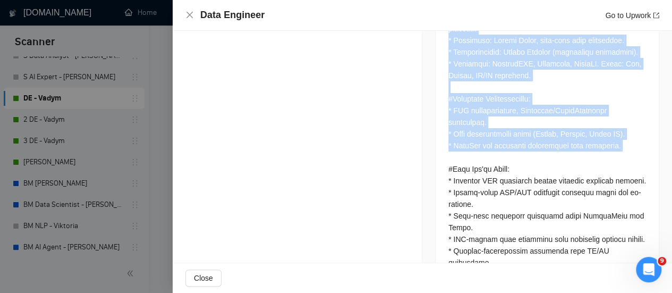
scroll to position [2786, 0]
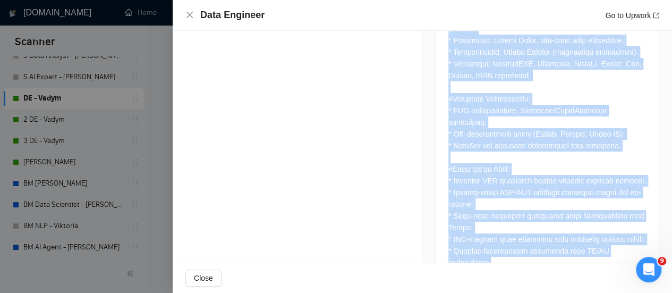
drag, startPoint x: 439, startPoint y: 151, endPoint x: 662, endPoint y: 230, distance: 236.5
click at [664, 232] on div "Proposal Details Date: [DATE] 19:03 Scanner: DE - Vadym Status: Sent Manager: […" at bounding box center [422, 147] width 499 height 232
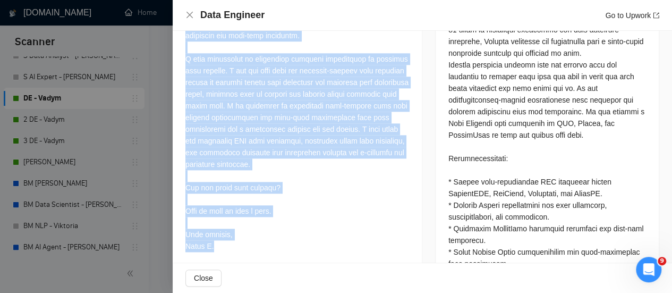
scroll to position [371, 0]
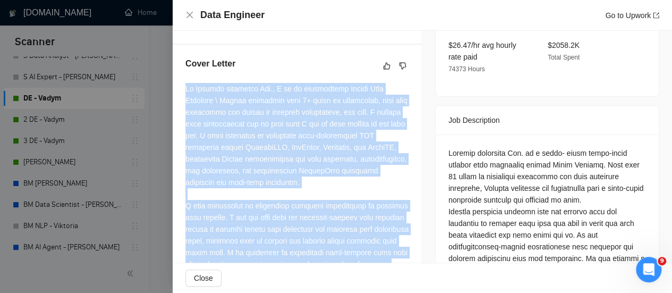
drag, startPoint x: 220, startPoint y: 194, endPoint x: 191, endPoint y: 99, distance: 99.5
click at [186, 89] on div "Cover Letter" at bounding box center [297, 230] width 249 height 371
click at [383, 70] on icon "like" at bounding box center [386, 66] width 7 height 8
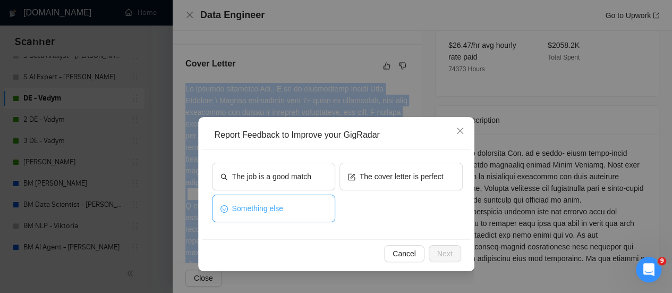
click at [291, 212] on button "Something else" at bounding box center [273, 208] width 123 height 28
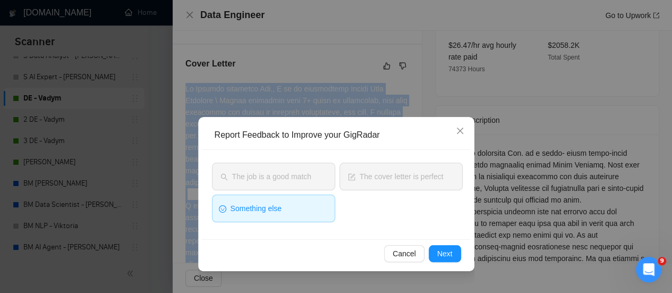
drag, startPoint x: 306, startPoint y: 217, endPoint x: 310, endPoint y: 211, distance: 6.5
click at [307, 216] on button "Something else" at bounding box center [273, 208] width 123 height 28
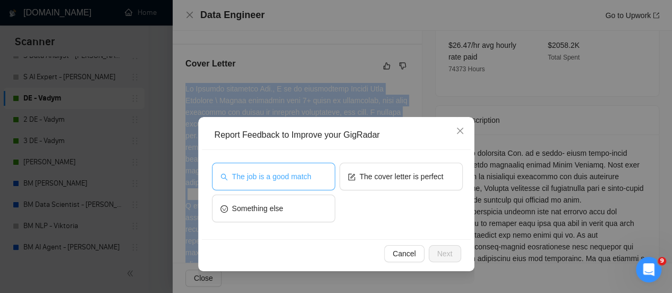
drag, startPoint x: 312, startPoint y: 169, endPoint x: 339, endPoint y: 176, distance: 28.0
click at [317, 167] on button "The job is a good match" at bounding box center [273, 177] width 123 height 28
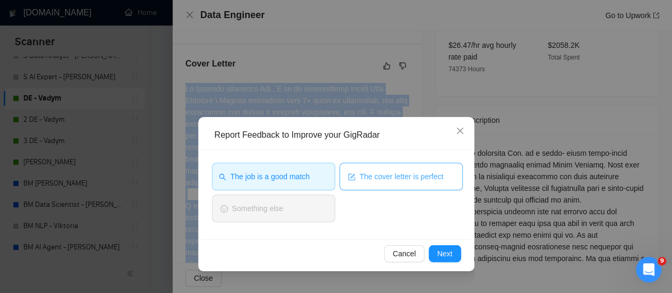
click at [361, 174] on span "The cover letter is perfect" at bounding box center [402, 177] width 84 height 12
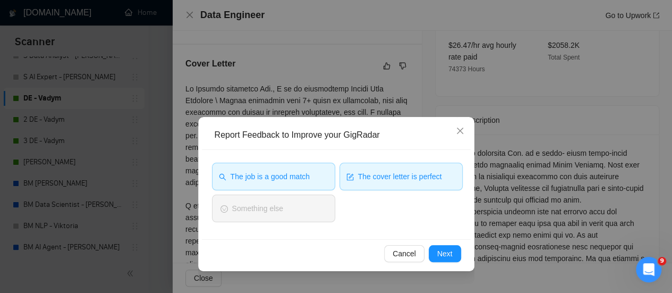
click at [443, 261] on div "Cancel Next" at bounding box center [336, 253] width 269 height 28
click at [444, 253] on span "Next" at bounding box center [444, 254] width 15 height 12
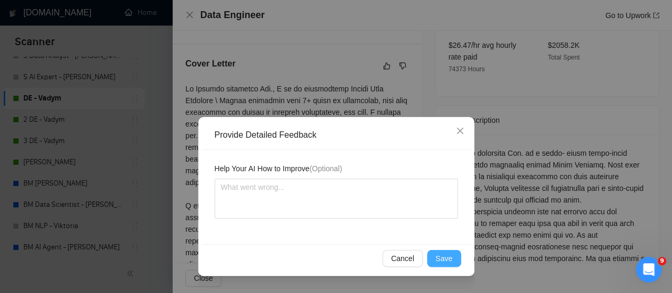
click at [439, 255] on span "Save" at bounding box center [444, 258] width 17 height 12
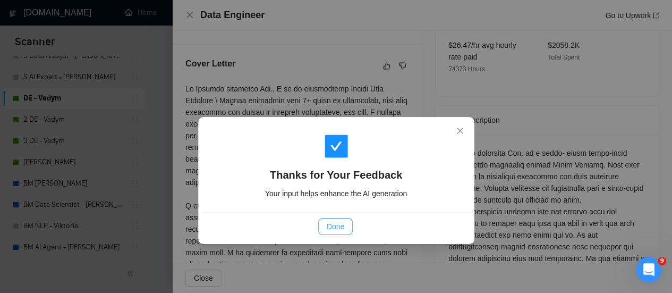
click at [347, 222] on button "Done" at bounding box center [335, 226] width 35 height 17
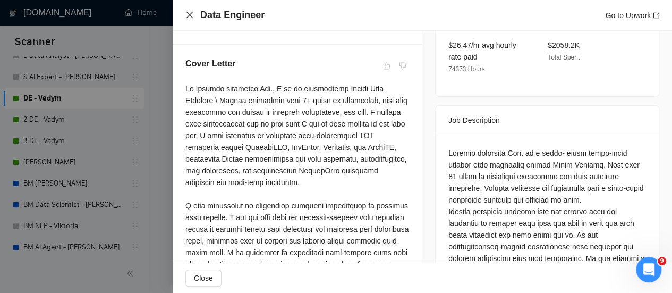
click at [189, 14] on icon "close" at bounding box center [189, 15] width 6 height 6
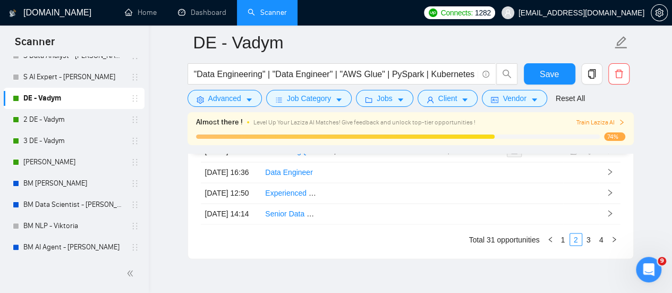
scroll to position [2945, 0]
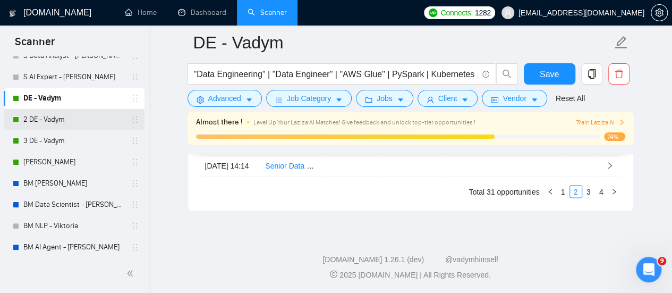
click at [66, 114] on link "2 DE - Vadym" at bounding box center [73, 119] width 101 height 21
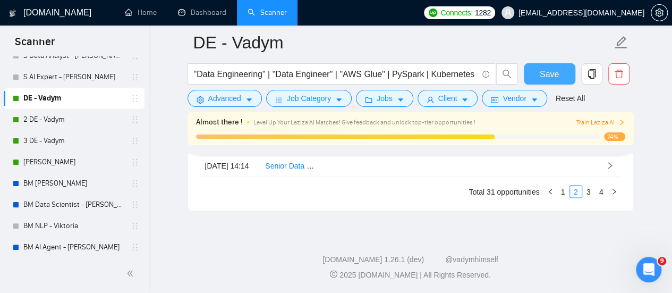
drag, startPoint x: 558, startPoint y: 74, endPoint x: 91, endPoint y: 80, distance: 467.5
click at [558, 74] on button "Save" at bounding box center [550, 73] width 52 height 21
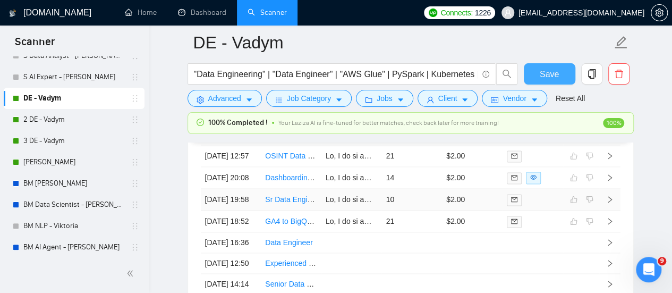
scroll to position [2930, 0]
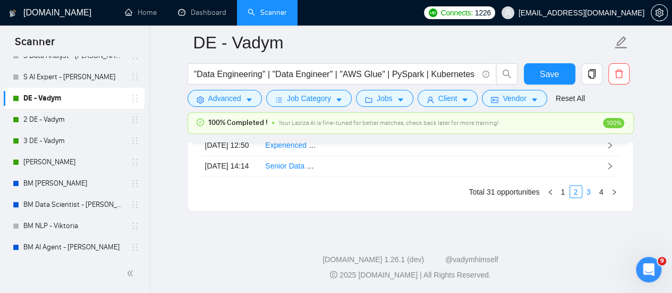
click at [585, 196] on link "3" at bounding box center [589, 191] width 12 height 12
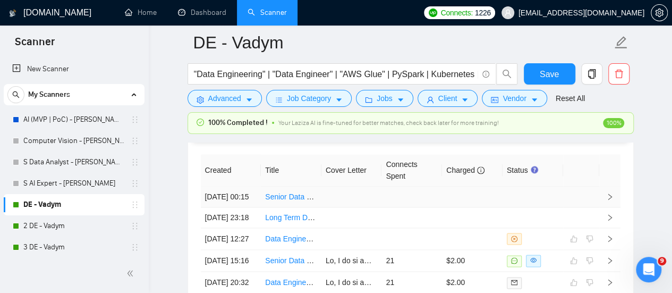
scroll to position [2558, 0]
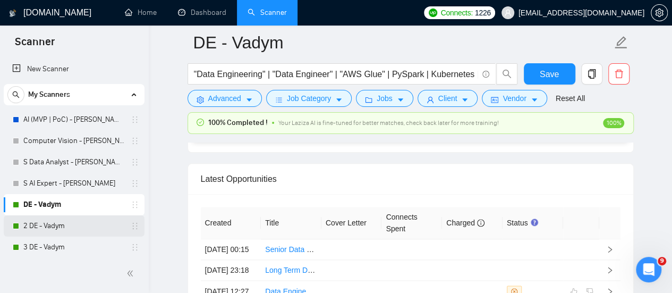
click at [52, 221] on link "2 DE - Vadym" at bounding box center [73, 225] width 101 height 21
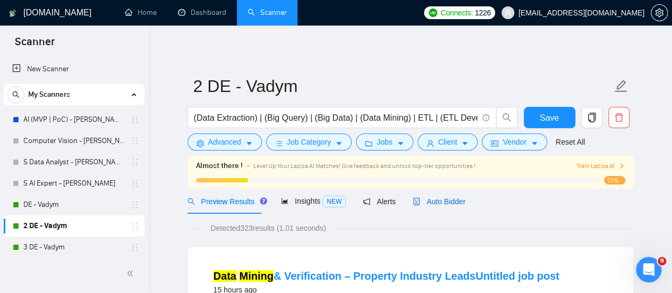
click at [449, 203] on span "Auto Bidder" at bounding box center [439, 201] width 53 height 8
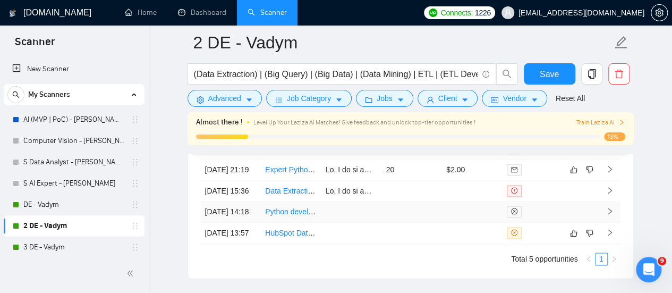
scroll to position [2603, 0]
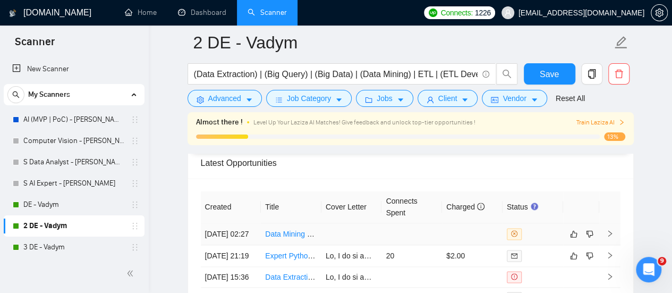
click at [339, 233] on td at bounding box center [351, 234] width 61 height 22
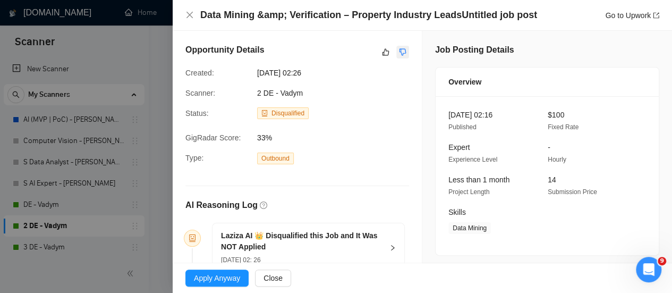
click at [400, 46] on button "button" at bounding box center [402, 52] width 13 height 13
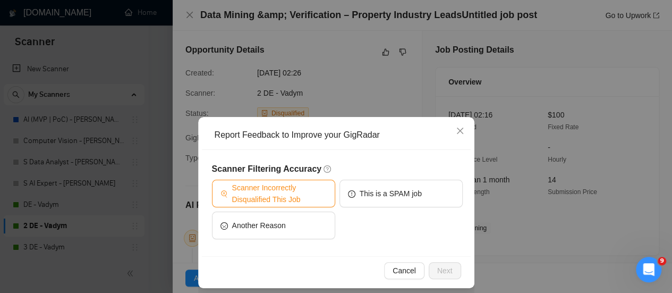
click at [321, 197] on span "Scanner Incorrectly Disqualified This Job" at bounding box center [279, 193] width 95 height 23
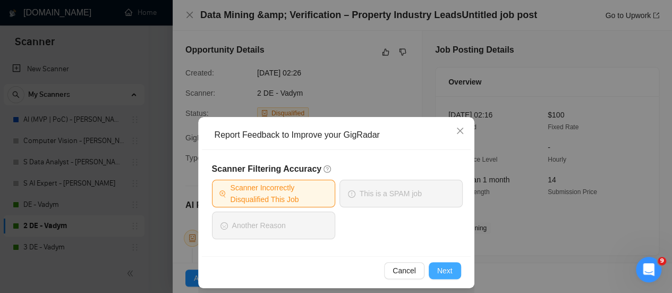
click at [437, 269] on span "Next" at bounding box center [444, 271] width 15 height 12
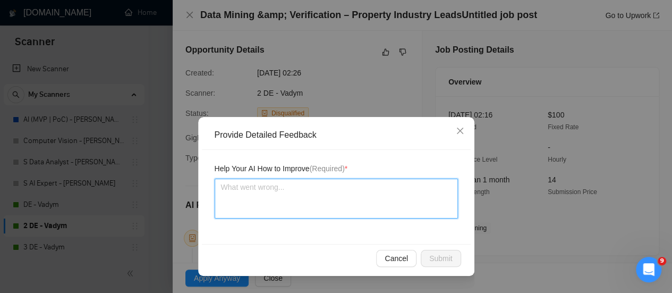
click at [402, 196] on textarea at bounding box center [336, 198] width 243 height 40
type textarea "Ш"
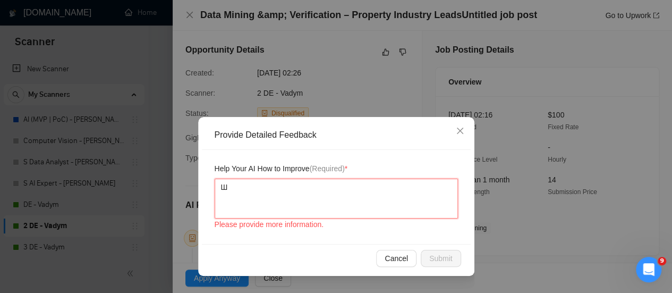
type textarea "Ше"
type textarea "Ше ш"
type textarea "Ше ші"
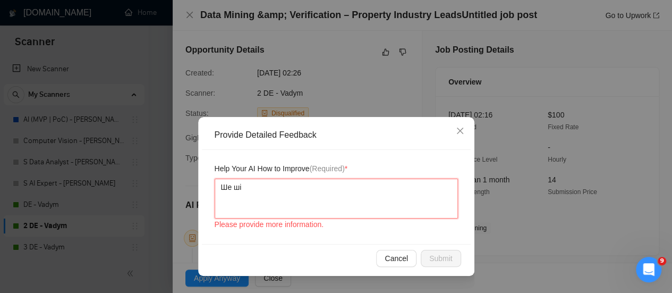
type textarea "Ше ші ф"
type textarea "Ше ші ф п"
type textarea "Ше ші ф пщ"
type textarea "Ше ші ф пщщ"
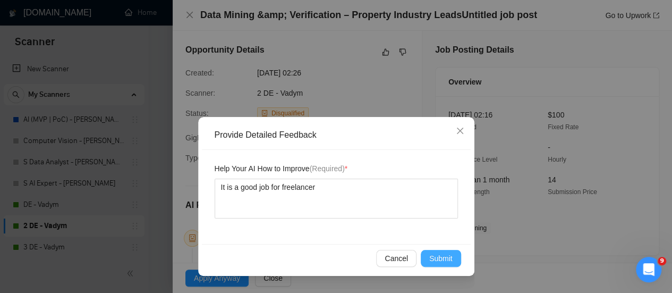
click at [430, 254] on span "Submit" at bounding box center [440, 258] width 23 height 12
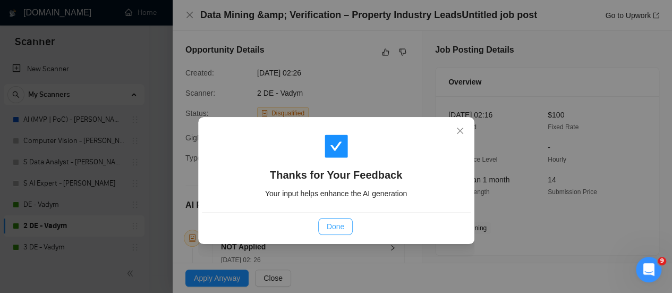
click at [349, 227] on button "Done" at bounding box center [335, 226] width 35 height 17
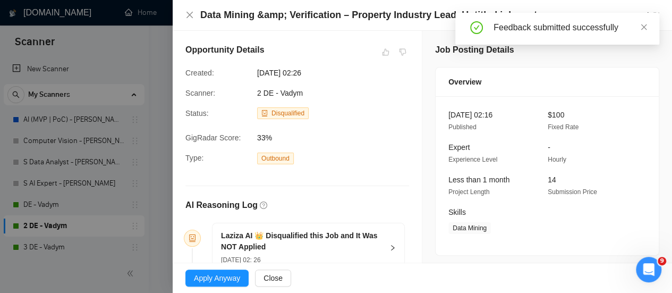
scroll to position [2178, 0]
click at [496, 71] on div "Overview" at bounding box center [547, 81] width 198 height 29
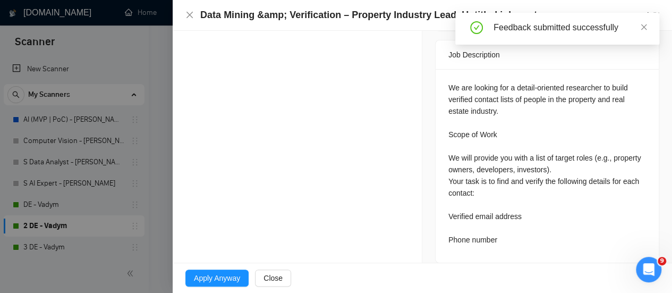
scroll to position [2550, 0]
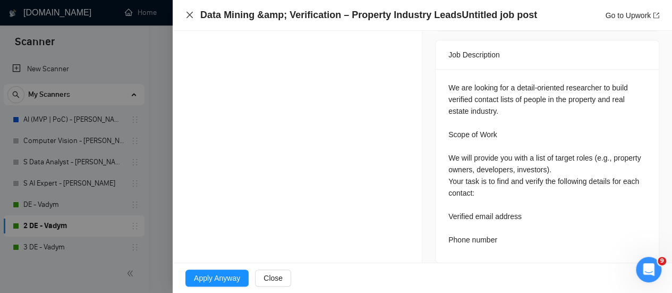
click at [185, 15] on div "Data Mining &amp; Verification – Property Industry LeadsUntitled job post Go to…" at bounding box center [422, 15] width 499 height 31
click at [189, 16] on icon "close" at bounding box center [189, 15] width 6 height 6
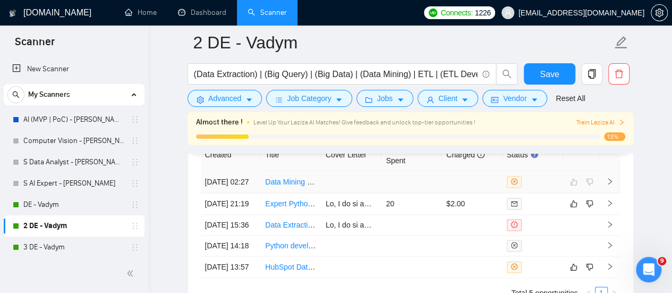
scroll to position [2656, 0]
click at [291, 182] on td "Data Mining &amp; Verification – Property Industry LeadsUntitled job post" at bounding box center [291, 181] width 61 height 22
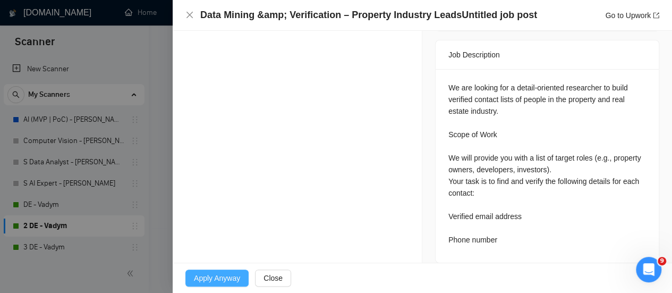
scroll to position [2801, 0]
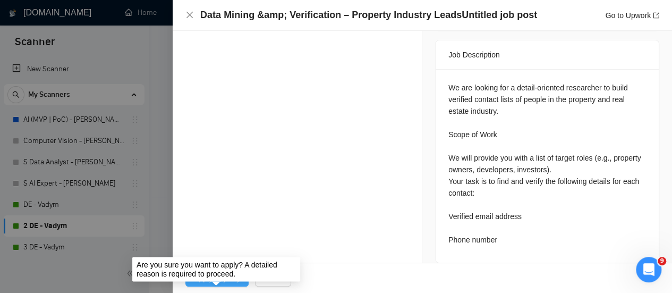
click at [206, 281] on span "Apply Anyway" at bounding box center [217, 278] width 46 height 12
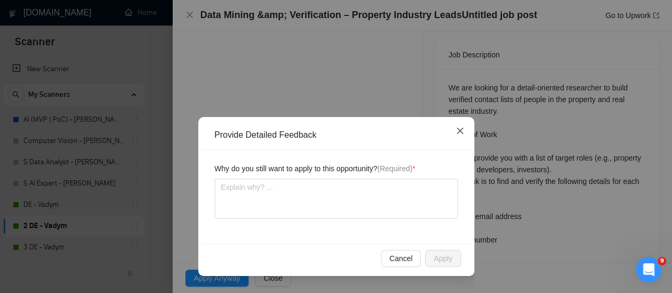
click at [455, 131] on span "Close" at bounding box center [460, 131] width 29 height 29
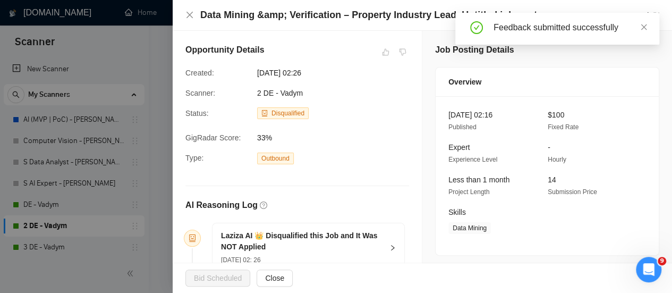
scroll to position [2536, 0]
click at [643, 29] on icon "close" at bounding box center [643, 26] width 7 height 7
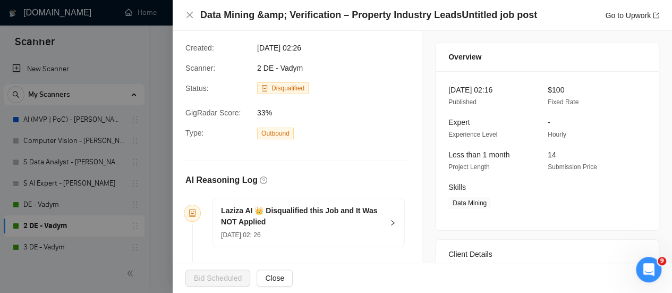
scroll to position [0, 0]
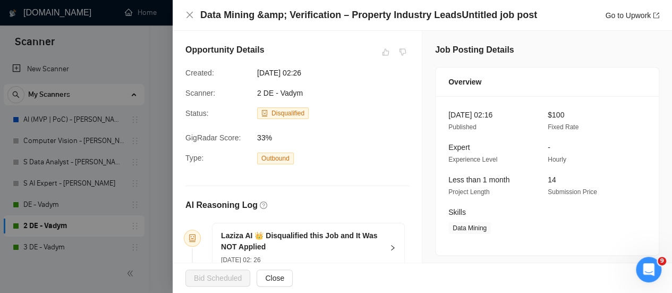
click at [354, 104] on div "Opportunity Details Created: [DATE] 02:26 Scanner: 2 DE - Vadym Status: Disqual…" at bounding box center [297, 167] width 249 height 272
click at [342, 102] on div "Opportunity Details Created: [DATE] 02:26 Scanner: 2 DE - Vadym Status: Disqual…" at bounding box center [297, 167] width 249 height 272
click at [305, 78] on div "Opportunity Details Created: [DATE] 02:26 Scanner: 2 DE - Vadym Status: Disqual…" at bounding box center [297, 167] width 249 height 272
click at [341, 81] on div "Opportunity Details Created: [DATE] 02:26 Scanner: 2 DE - Vadym Status: Disqual…" at bounding box center [297, 167] width 249 height 272
click at [324, 65] on div "Opportunity Details Created: [DATE] 02:26 Scanner: 2 DE - Vadym Status: Disqual…" at bounding box center [297, 167] width 249 height 272
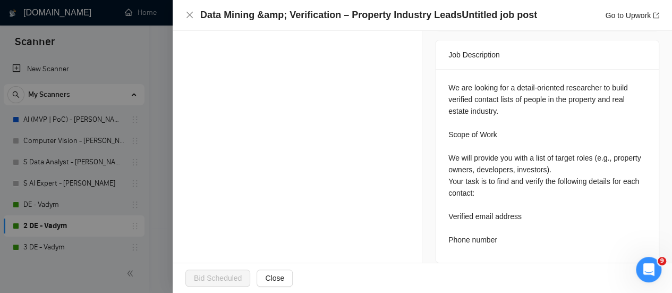
scroll to position [2801, 0]
drag, startPoint x: 488, startPoint y: 167, endPoint x: 484, endPoint y: 156, distance: 11.8
click at [489, 162] on div "We are looking for a detail-oriented researcher to build verified contact lists…" at bounding box center [547, 164] width 198 height 164
click at [615, 10] on div "Go to Upwork" at bounding box center [632, 16] width 54 height 12
click at [612, 16] on link "Go to Upwork" at bounding box center [632, 15] width 54 height 8
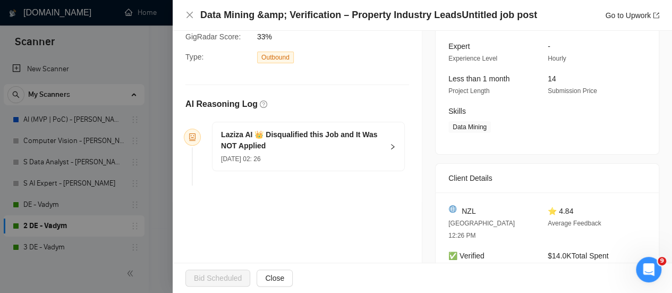
scroll to position [0, 0]
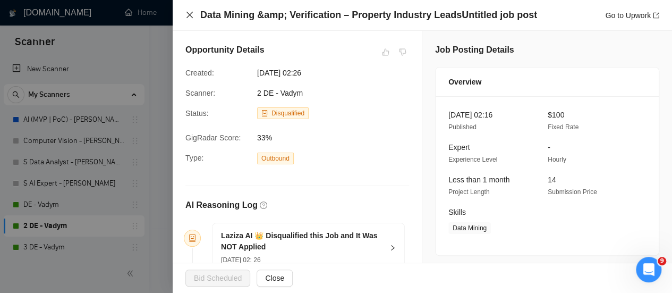
click at [188, 14] on icon "close" at bounding box center [189, 15] width 6 height 6
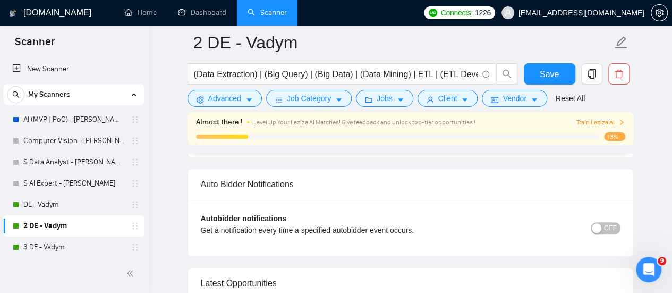
scroll to position [2642, 0]
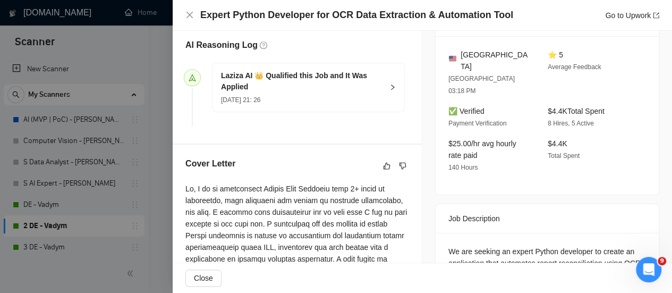
scroll to position [319, 0]
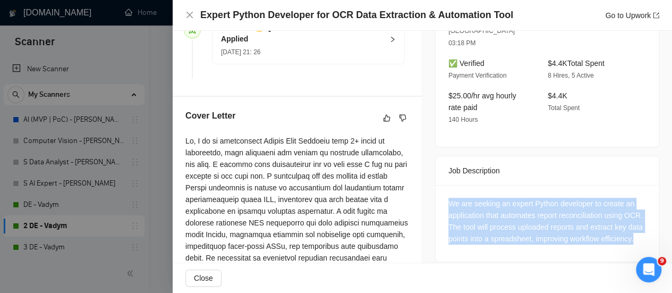
drag, startPoint x: 477, startPoint y: 224, endPoint x: 459, endPoint y: 190, distance: 38.5
click at [436, 185] on div "We are seeking an expert Python developer to create an application that automat…" at bounding box center [547, 223] width 223 height 76
click at [386, 122] on icon "like" at bounding box center [386, 118] width 7 height 8
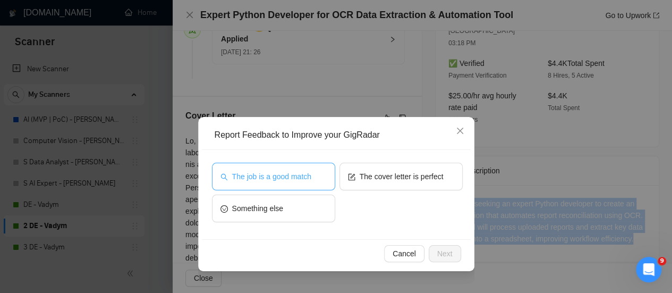
click at [301, 174] on span "The job is a good match" at bounding box center [271, 177] width 79 height 12
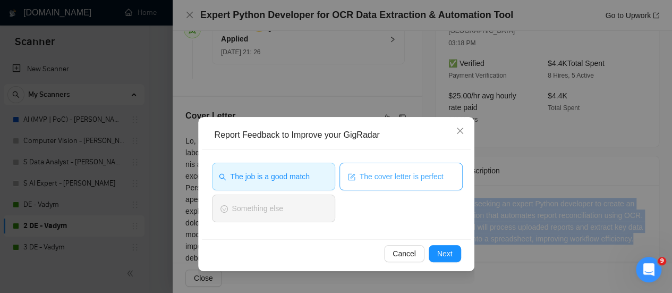
click at [404, 182] on button "The cover letter is perfect" at bounding box center [400, 177] width 123 height 28
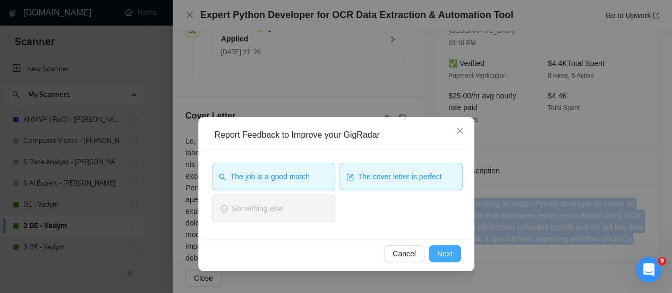
click at [442, 256] on span "Next" at bounding box center [444, 254] width 15 height 12
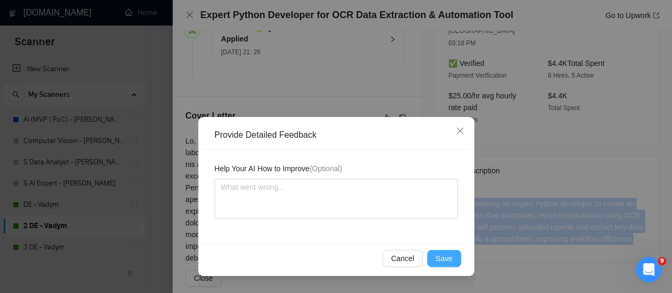
click at [447, 252] on span "Save" at bounding box center [444, 258] width 17 height 12
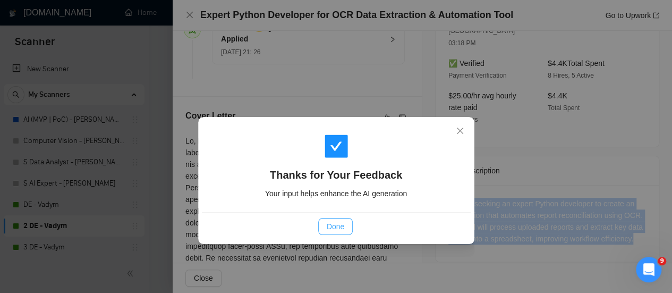
click at [328, 226] on span "Done" at bounding box center [336, 226] width 18 height 12
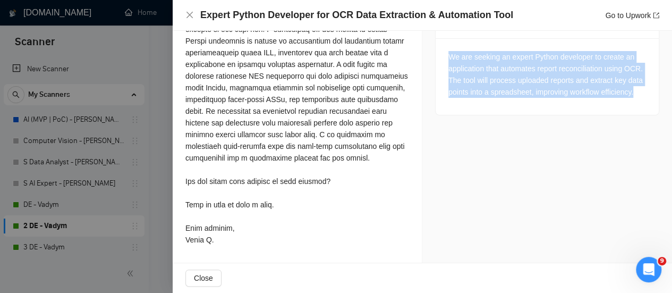
scroll to position [2801, 0]
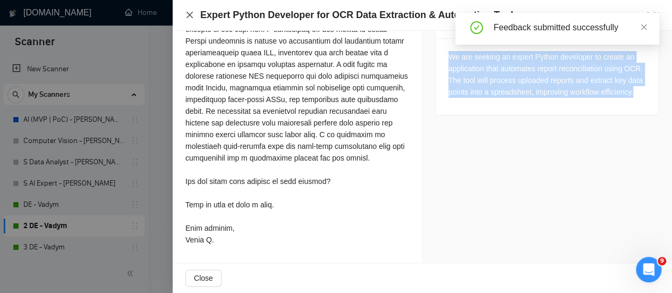
click at [192, 13] on icon "close" at bounding box center [189, 15] width 6 height 6
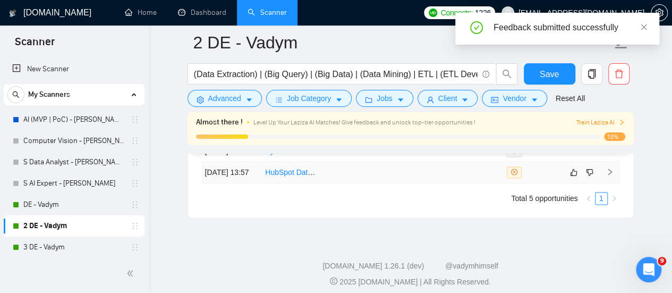
scroll to position [2801, 0]
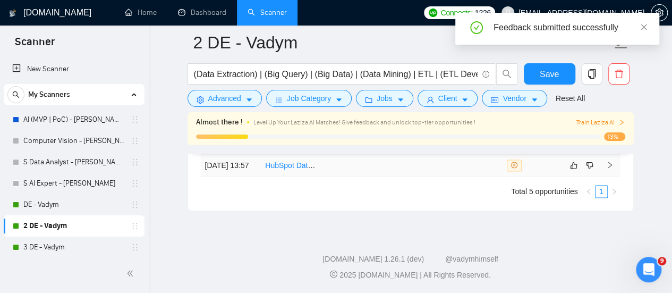
click at [328, 166] on td at bounding box center [351, 166] width 61 height 22
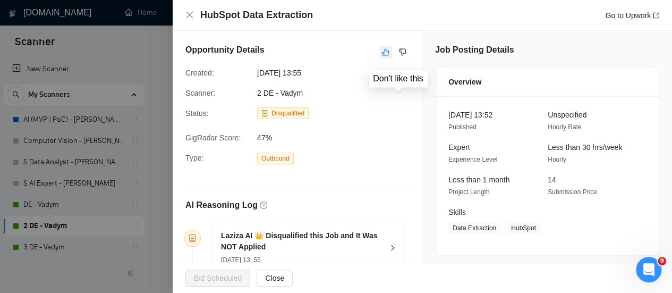
click at [382, 52] on icon "like" at bounding box center [385, 52] width 7 height 8
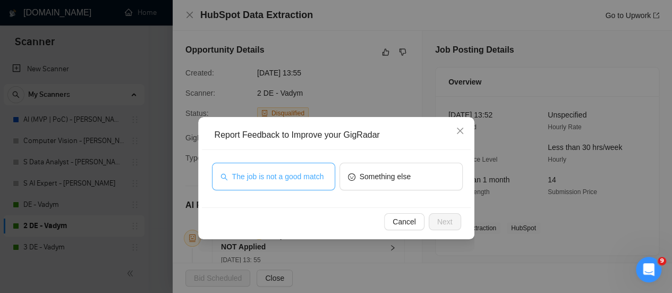
click at [312, 174] on span "The job is not a good match" at bounding box center [278, 177] width 92 height 12
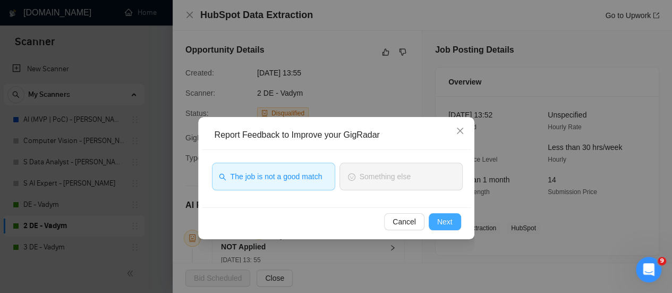
click at [447, 223] on span "Next" at bounding box center [444, 222] width 15 height 12
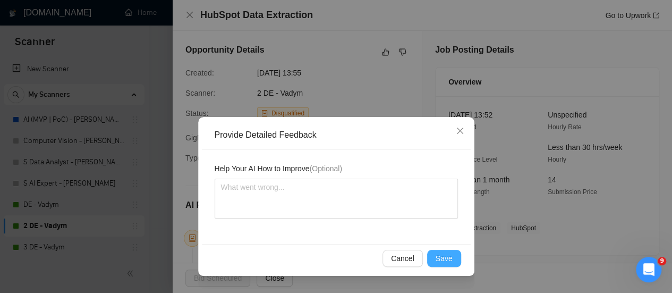
drag, startPoint x: 436, startPoint y: 259, endPoint x: 426, endPoint y: 236, distance: 25.0
click at [436, 258] on button "Save" at bounding box center [444, 258] width 34 height 17
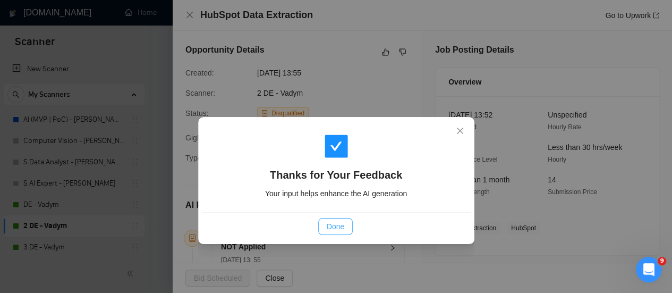
click at [346, 224] on button "Done" at bounding box center [335, 226] width 35 height 17
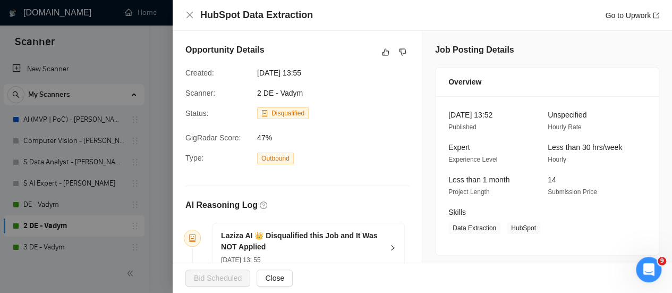
click at [183, 12] on div "HubSpot Data Extraction Go to Upwork" at bounding box center [422, 15] width 499 height 31
click at [190, 11] on icon "close" at bounding box center [189, 15] width 8 height 8
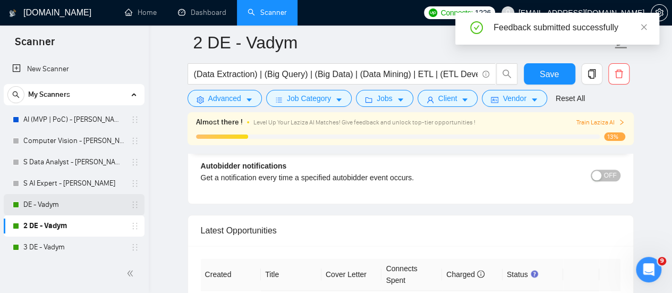
scroll to position [2536, 0]
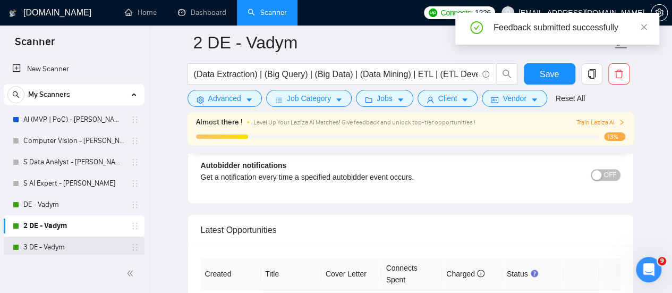
drag, startPoint x: 47, startPoint y: 255, endPoint x: 48, endPoint y: 248, distance: 7.5
click at [47, 251] on div "Scanner New Scanner My Scanners AI (MVP | PoC) - [PERSON_NAME] Computer Vision …" at bounding box center [74, 158] width 149 height 267
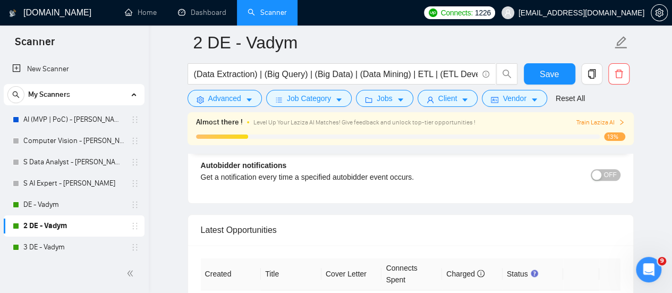
scroll to position [2695, 0]
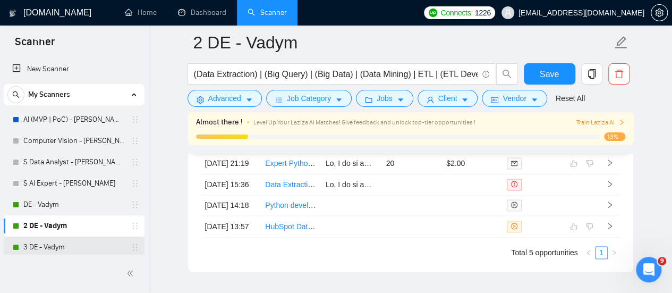
click at [76, 251] on link "3 DE - Vadym" at bounding box center [73, 246] width 101 height 21
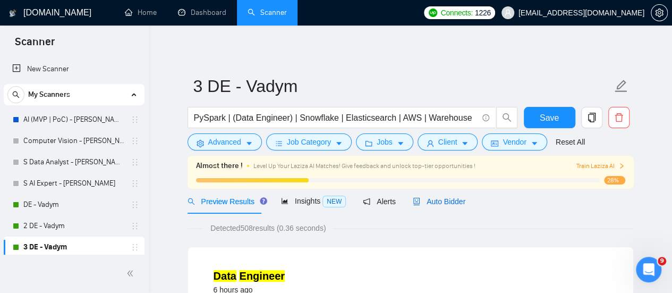
click at [441, 207] on div "Auto Bidder" at bounding box center [439, 201] width 53 height 25
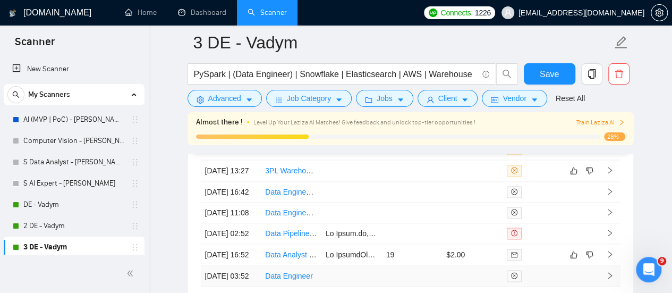
scroll to position [2627, 0]
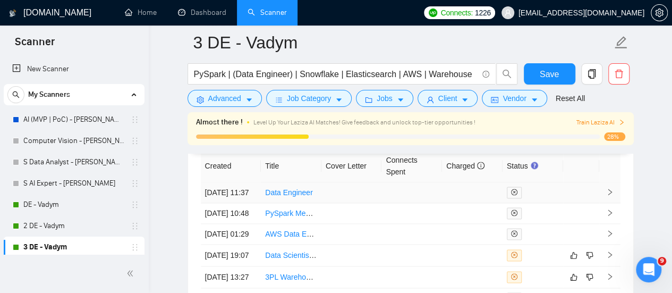
click at [383, 187] on td at bounding box center [411, 192] width 61 height 21
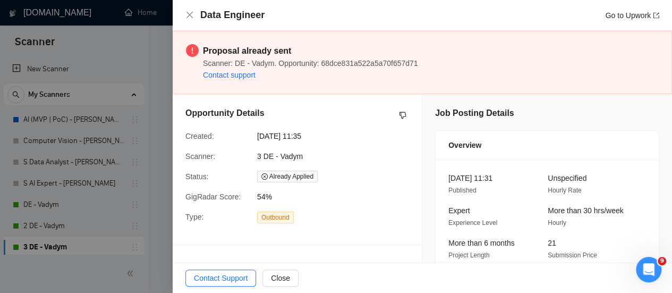
click at [186, 10] on div "Data Engineer Go to Upwork" at bounding box center [422, 14] width 474 height 13
click at [194, 16] on div "Data Engineer Go to Upwork" at bounding box center [422, 14] width 474 height 13
click at [190, 14] on icon "close" at bounding box center [189, 15] width 6 height 6
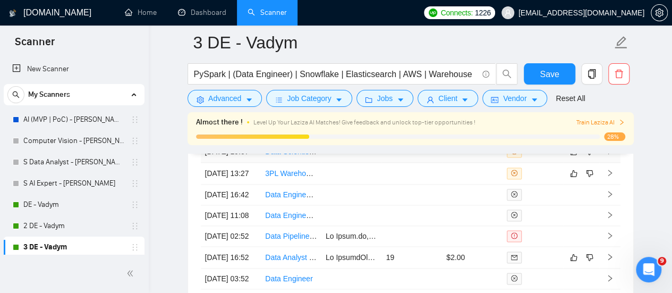
scroll to position [2733, 0]
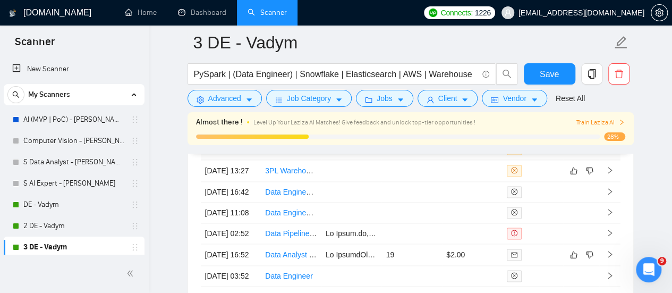
click at [440, 160] on td at bounding box center [411, 149] width 61 height 22
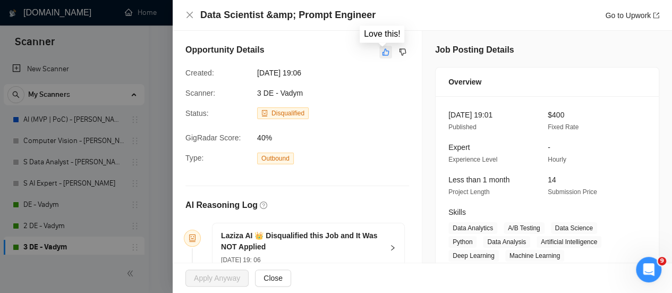
click at [387, 50] on button "button" at bounding box center [385, 52] width 13 height 13
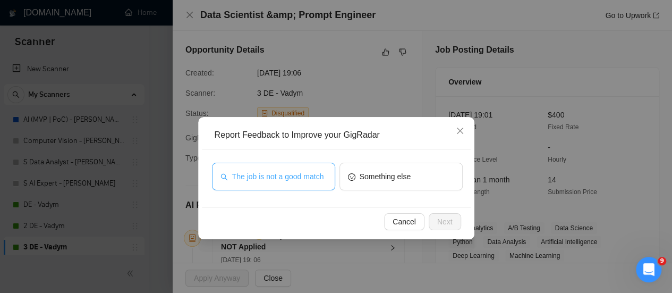
click at [299, 165] on div "The job is not a good match Something else" at bounding box center [336, 178] width 269 height 57
click at [300, 175] on span "The job is not a good match" at bounding box center [278, 177] width 92 height 12
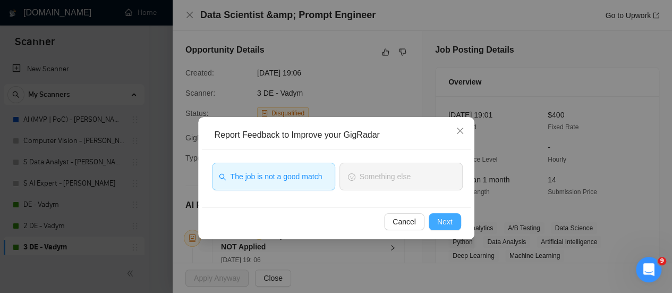
click at [453, 231] on div "Cancel Next" at bounding box center [336, 221] width 269 height 28
click at [452, 225] on span "Next" at bounding box center [444, 222] width 15 height 12
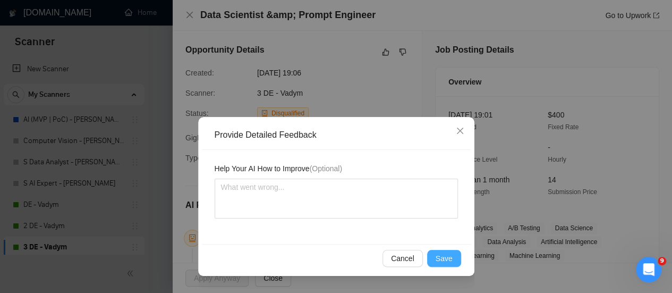
click at [449, 265] on button "Save" at bounding box center [444, 258] width 34 height 17
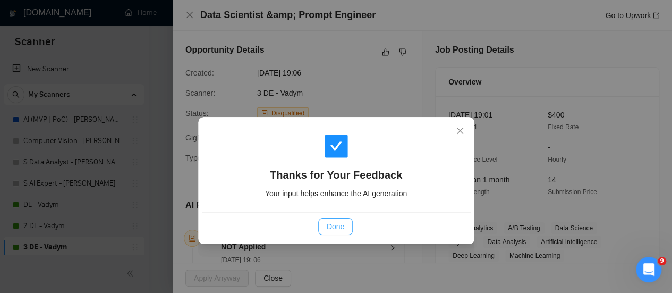
drag, startPoint x: 343, startPoint y: 226, endPoint x: 335, endPoint y: 214, distance: 14.6
click at [342, 226] on span "Done" at bounding box center [336, 226] width 18 height 12
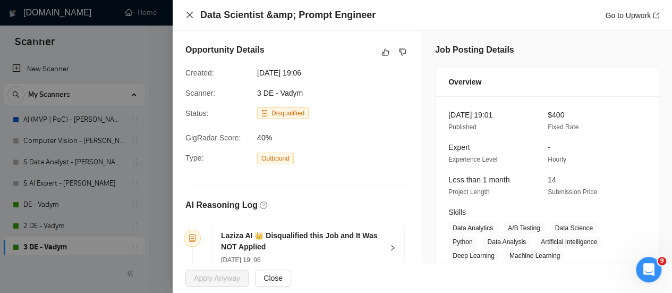
click at [190, 11] on button "Close" at bounding box center [189, 15] width 8 height 9
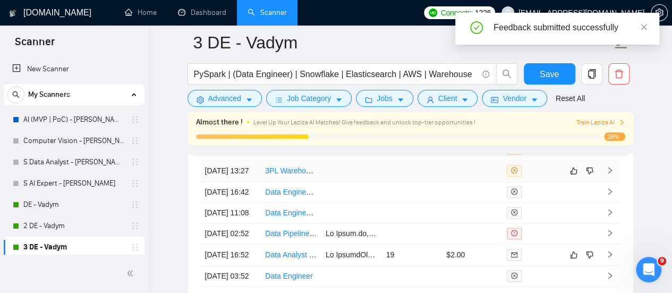
click at [413, 182] on td at bounding box center [411, 171] width 61 height 22
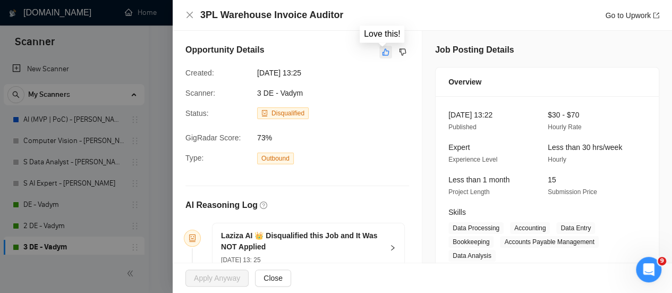
click at [382, 51] on icon "like" at bounding box center [385, 52] width 7 height 8
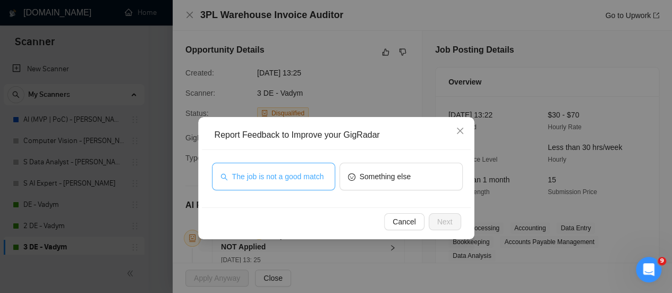
click at [286, 176] on span "The job is not a good match" at bounding box center [278, 177] width 92 height 12
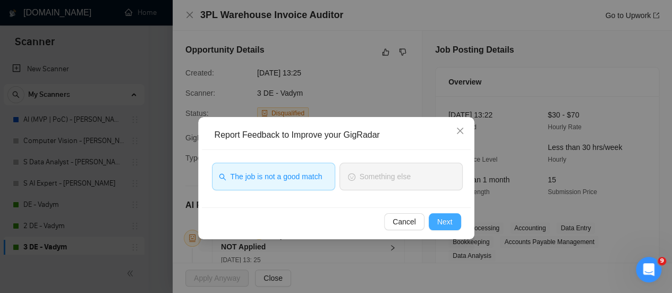
click at [449, 226] on span "Next" at bounding box center [444, 222] width 15 height 12
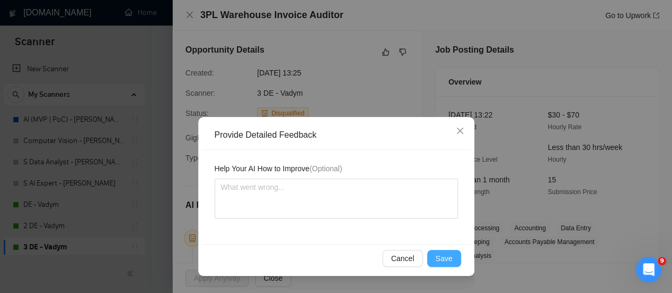
click at [438, 263] on span "Save" at bounding box center [444, 258] width 17 height 12
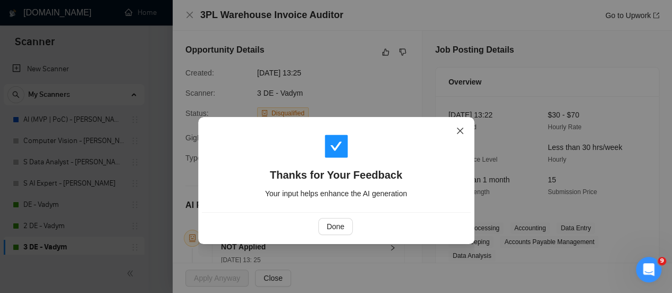
drag, startPoint x: 464, startPoint y: 134, endPoint x: 449, endPoint y: 129, distance: 15.1
click at [463, 134] on span "Close" at bounding box center [460, 131] width 29 height 29
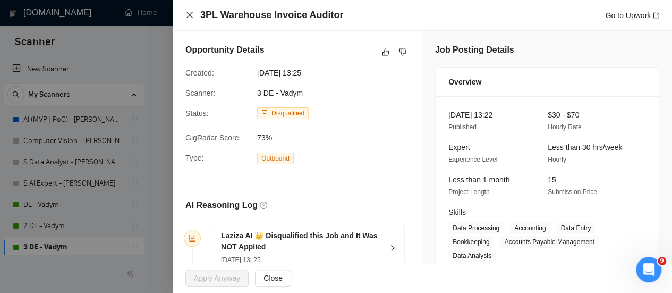
click at [190, 14] on icon "close" at bounding box center [189, 15] width 8 height 8
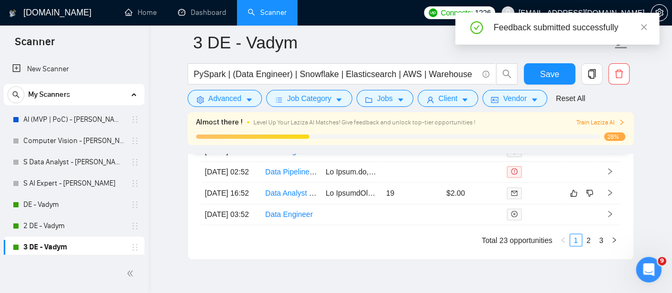
scroll to position [2945, 0]
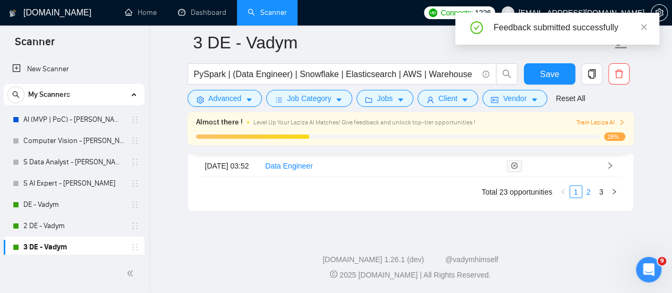
click at [590, 196] on link "2" at bounding box center [589, 191] width 12 height 12
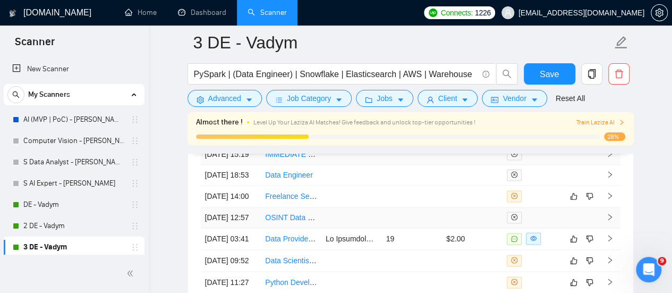
scroll to position [2733, 0]
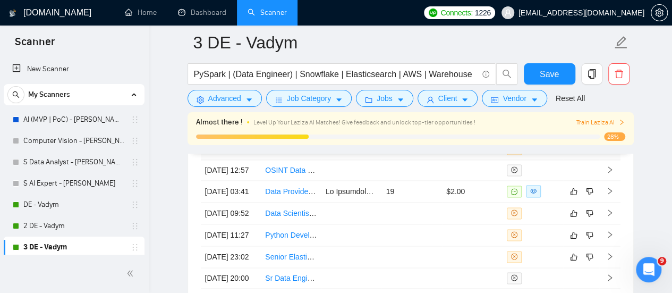
click at [331, 160] on td at bounding box center [351, 149] width 61 height 22
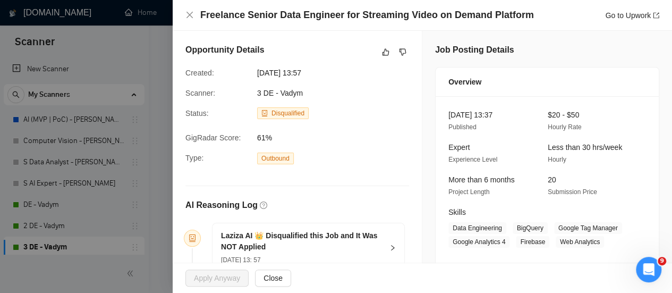
scroll to position [2520, 0]
click at [385, 53] on icon "like" at bounding box center [385, 52] width 7 height 8
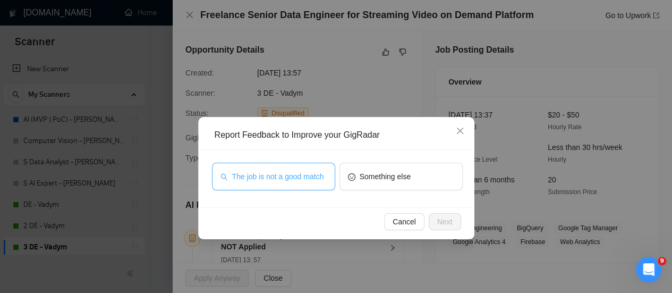
drag, startPoint x: 310, startPoint y: 167, endPoint x: 320, endPoint y: 185, distance: 20.4
click at [309, 167] on button "The job is not a good match" at bounding box center [273, 177] width 123 height 28
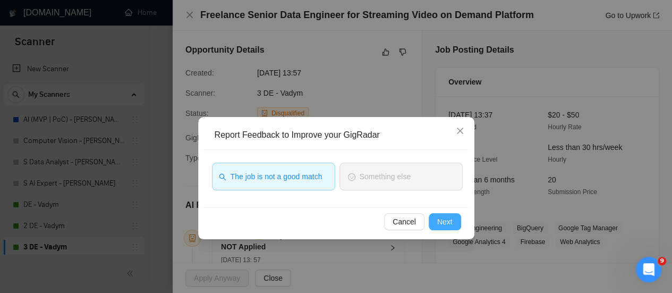
click at [444, 220] on span "Next" at bounding box center [444, 222] width 15 height 12
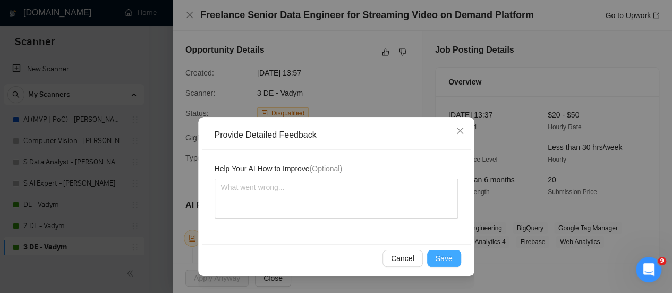
click at [454, 260] on button "Save" at bounding box center [444, 258] width 34 height 17
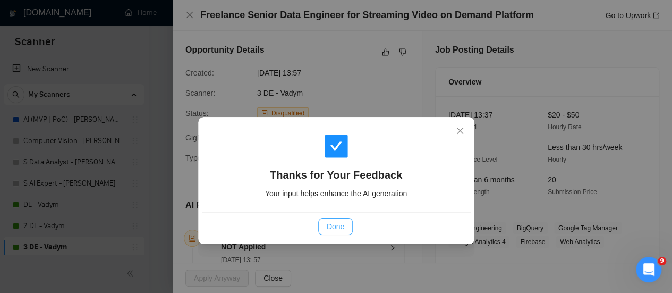
drag, startPoint x: 356, startPoint y: 224, endPoint x: 351, endPoint y: 225, distance: 5.3
click at [354, 225] on div "Done" at bounding box center [335, 226] width 251 height 17
click at [347, 225] on button "Done" at bounding box center [335, 226] width 35 height 17
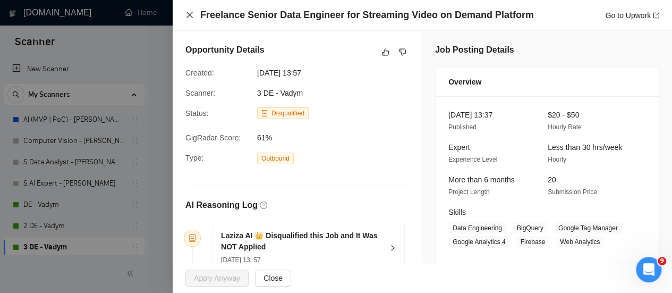
click at [186, 12] on icon "close" at bounding box center [189, 15] width 8 height 8
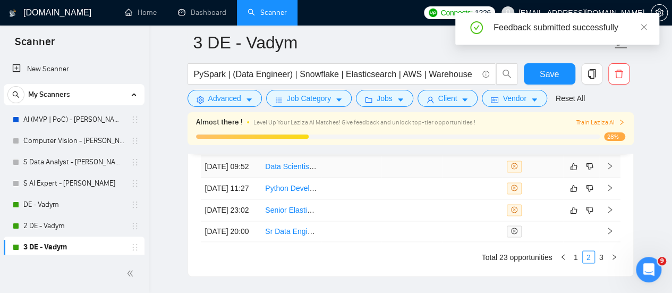
scroll to position [2733, 0]
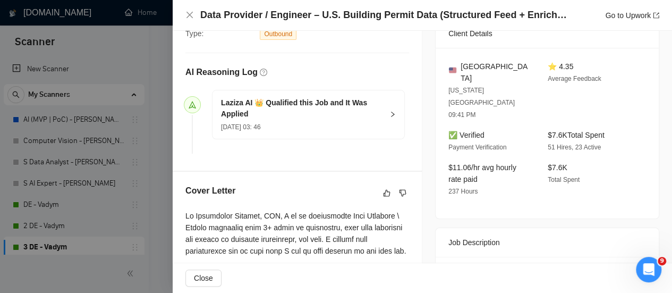
scroll to position [372, 0]
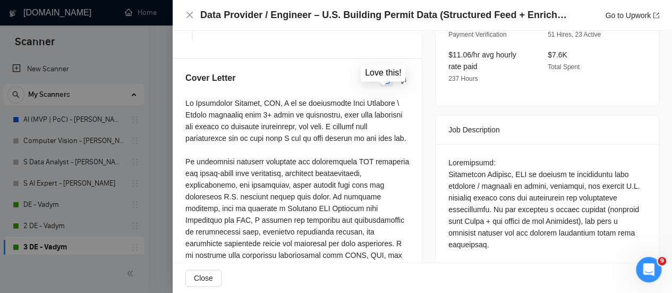
click at [383, 84] on icon "like" at bounding box center [386, 80] width 7 height 8
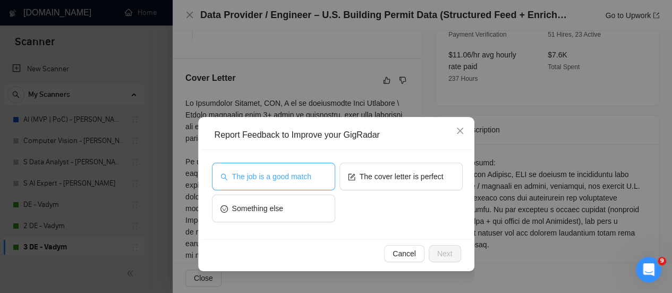
click at [269, 179] on span "The job is a good match" at bounding box center [271, 177] width 79 height 12
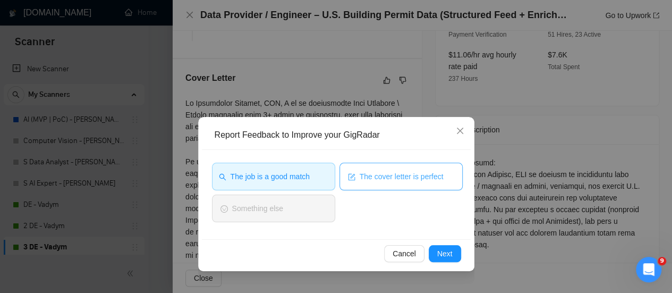
click at [390, 172] on span "The cover letter is perfect" at bounding box center [402, 177] width 84 height 12
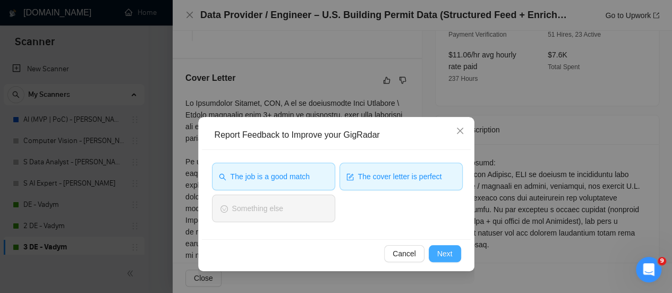
click at [450, 257] on span "Next" at bounding box center [444, 254] width 15 height 12
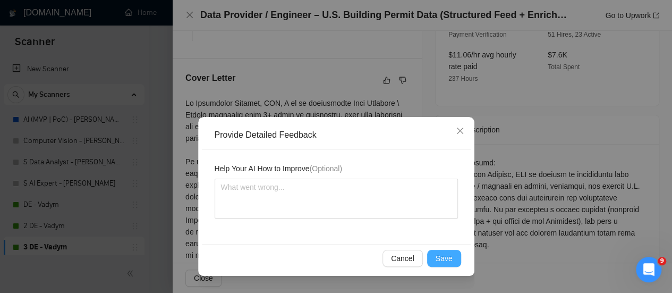
click at [456, 262] on button "Save" at bounding box center [444, 258] width 34 height 17
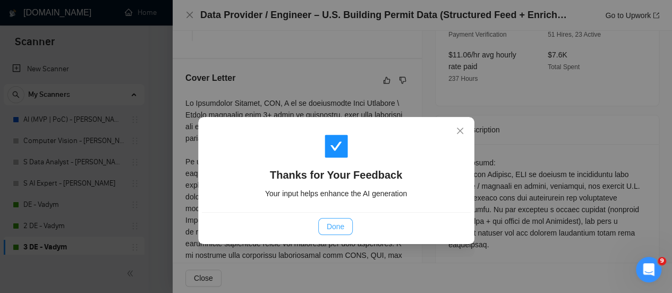
click at [344, 228] on button "Done" at bounding box center [335, 226] width 35 height 17
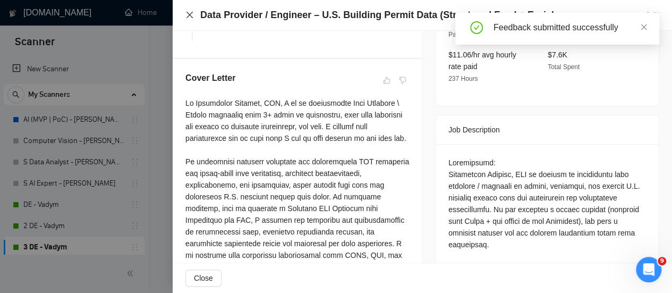
drag, startPoint x: 186, startPoint y: 18, endPoint x: 184, endPoint y: 12, distance: 5.7
click at [185, 15] on div "Data Provider / Engineer – U.S. Building Permit Data (Structured Feed + Enrichm…" at bounding box center [422, 15] width 499 height 31
click at [190, 15] on icon "close" at bounding box center [189, 15] width 6 height 6
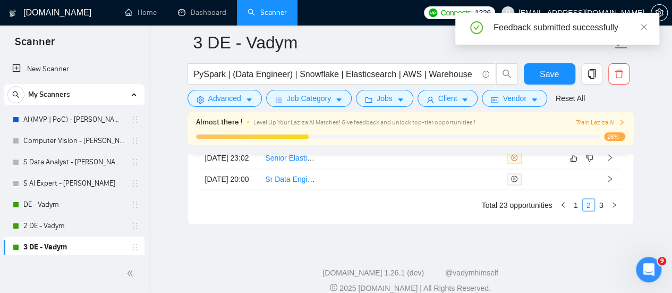
scroll to position [2839, 0]
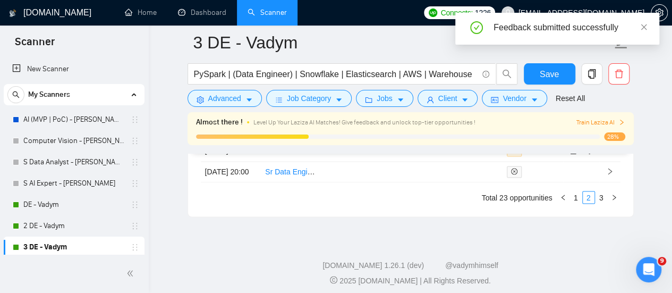
click at [411, 118] on td at bounding box center [411, 107] width 61 height 22
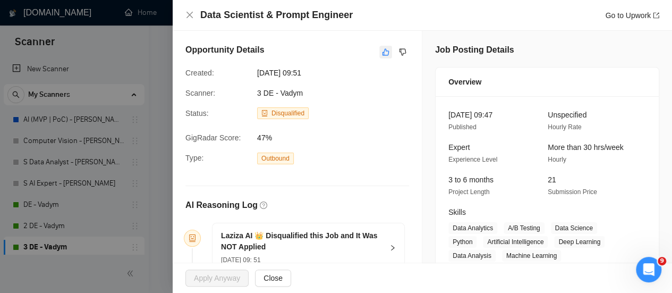
click at [382, 56] on icon "like" at bounding box center [385, 52] width 7 height 8
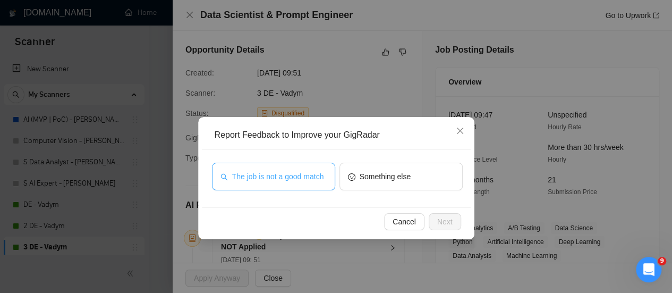
click at [285, 169] on button "The job is not a good match" at bounding box center [273, 177] width 123 height 28
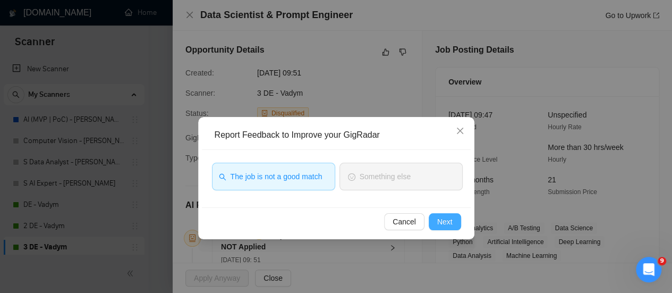
click at [439, 221] on span "Next" at bounding box center [444, 222] width 15 height 12
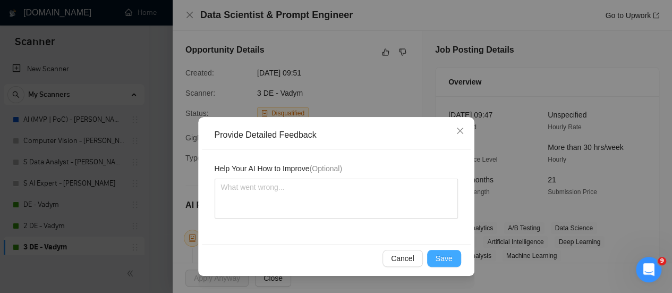
click at [442, 260] on span "Save" at bounding box center [444, 258] width 17 height 12
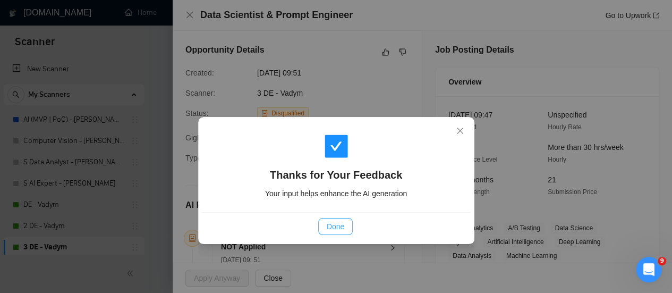
click at [336, 226] on span "Done" at bounding box center [336, 226] width 18 height 12
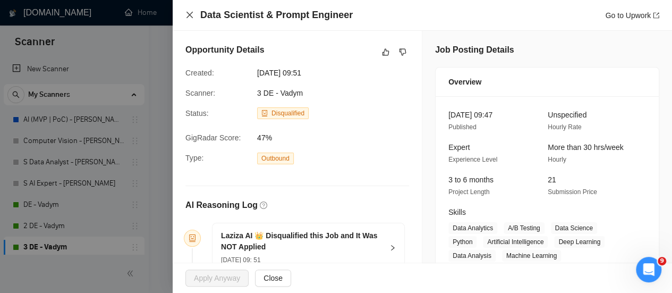
click at [187, 13] on icon "close" at bounding box center [189, 15] width 6 height 6
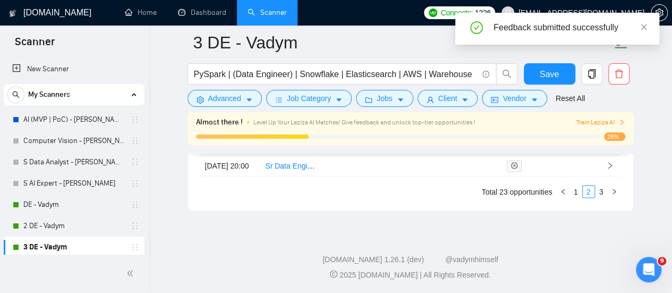
scroll to position [2786, 0]
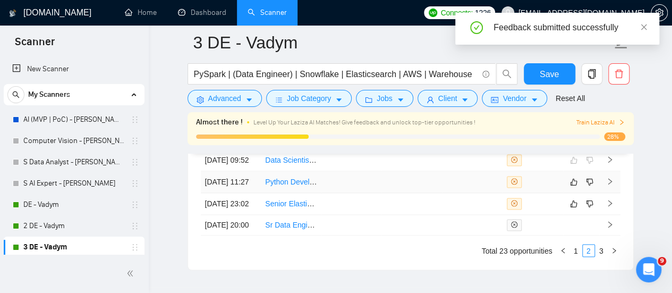
click at [347, 193] on td at bounding box center [351, 182] width 61 height 22
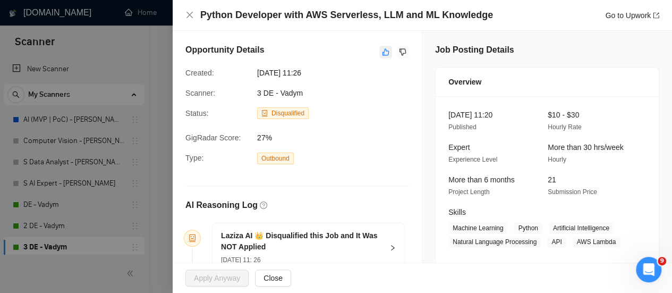
drag, startPoint x: 398, startPoint y: 52, endPoint x: 377, endPoint y: 47, distance: 21.7
click at [379, 47] on div at bounding box center [394, 52] width 30 height 13
click at [382, 53] on icon "like" at bounding box center [385, 52] width 7 height 8
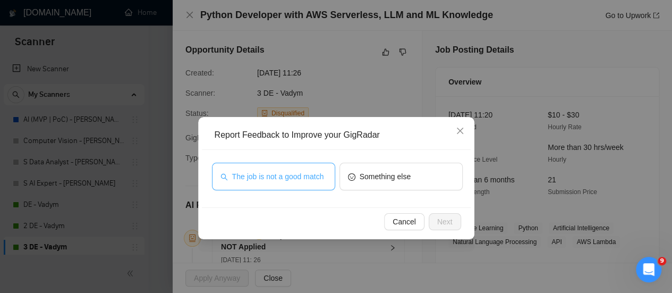
click at [293, 178] on span "The job is not a good match" at bounding box center [278, 177] width 92 height 12
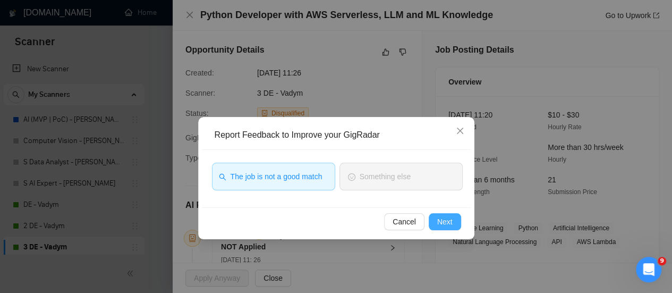
click at [455, 221] on button "Next" at bounding box center [445, 221] width 32 height 17
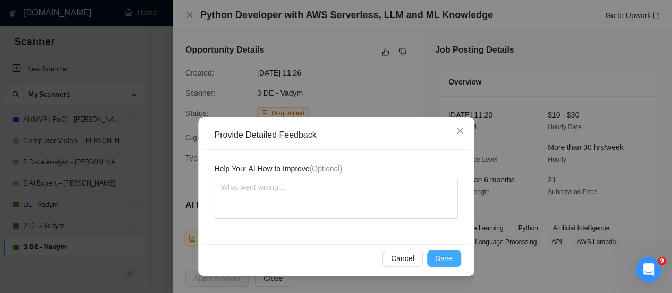
click at [443, 263] on span "Save" at bounding box center [444, 258] width 17 height 12
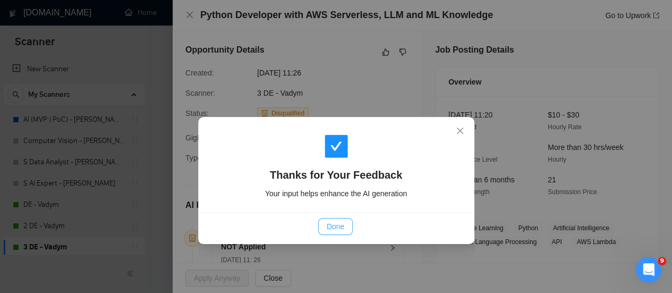
drag, startPoint x: 334, startPoint y: 228, endPoint x: 320, endPoint y: 207, distance: 24.9
click at [334, 227] on span "Done" at bounding box center [336, 226] width 18 height 12
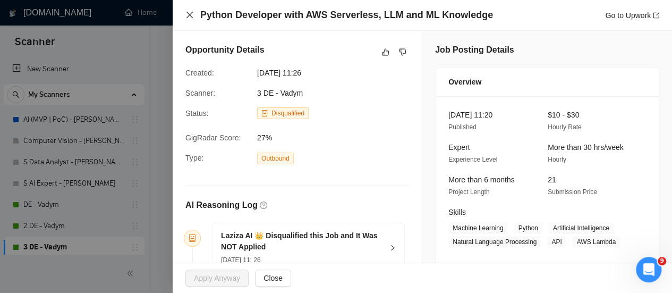
click at [190, 19] on div "Python Developer with AWS Serverless, LLM and ML Knowledge Go to Upwork" at bounding box center [422, 14] width 474 height 13
drag, startPoint x: 190, startPoint y: 15, endPoint x: 225, endPoint y: 37, distance: 41.0
click at [190, 15] on icon "close" at bounding box center [189, 15] width 6 height 6
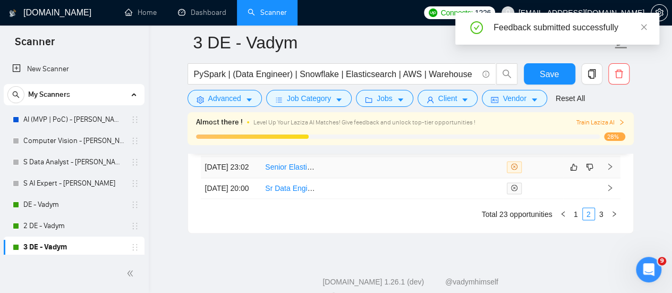
scroll to position [2839, 0]
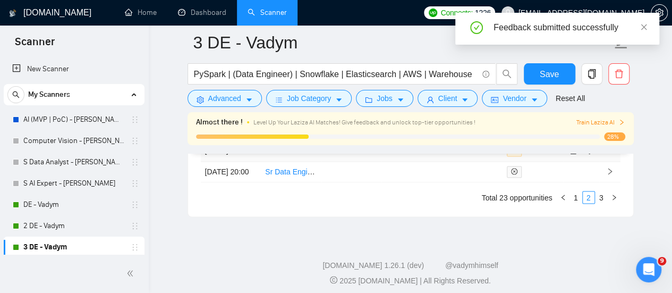
click at [434, 161] on td at bounding box center [411, 151] width 61 height 22
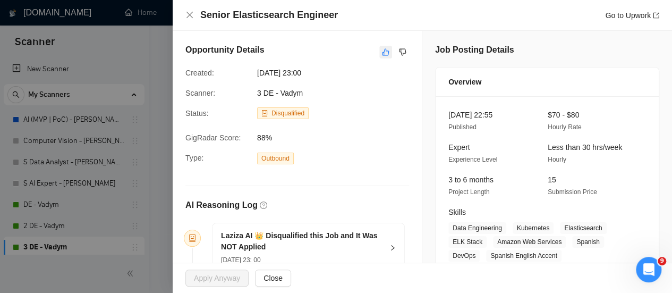
click at [379, 53] on button "button" at bounding box center [385, 52] width 13 height 13
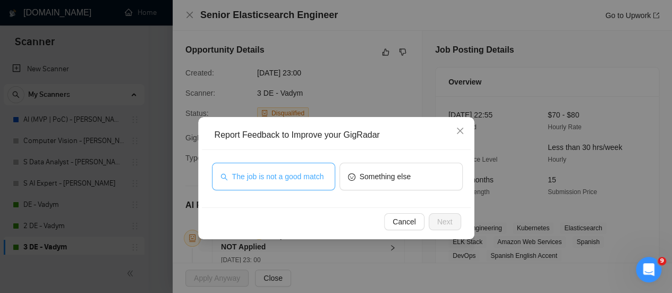
click at [294, 183] on button "The job is not a good match" at bounding box center [273, 177] width 123 height 28
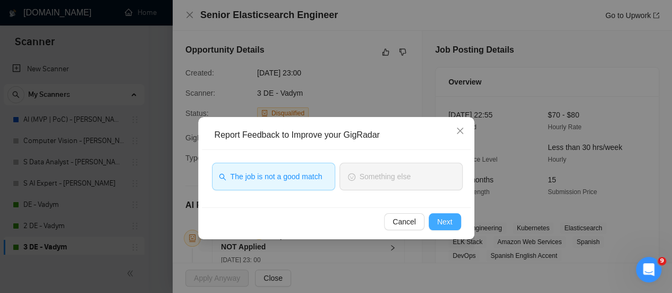
click at [455, 223] on button "Next" at bounding box center [445, 221] width 32 height 17
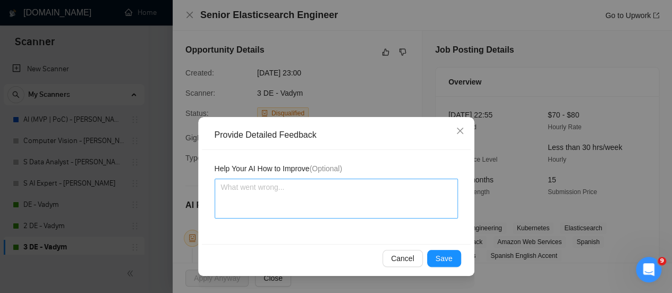
drag, startPoint x: 314, startPoint y: 167, endPoint x: 303, endPoint y: 193, distance: 28.3
click at [309, 180] on div "Help Your AI How to Improve (Optional)" at bounding box center [336, 191] width 243 height 56
drag, startPoint x: 303, startPoint y: 194, endPoint x: 297, endPoint y: 196, distance: 5.7
click at [300, 195] on textarea at bounding box center [336, 198] width 243 height 40
paste textarea "The client wants the freelancer to speak Spanish, a skill they don't have."
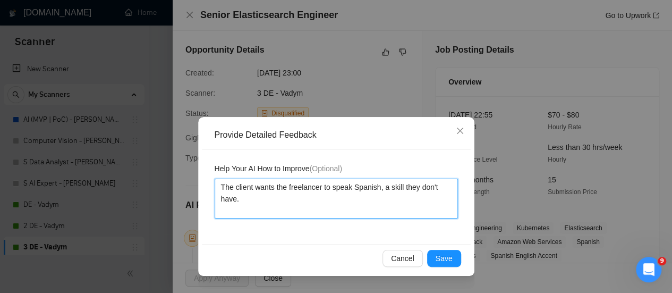
drag, startPoint x: 414, startPoint y: 187, endPoint x: 400, endPoint y: 189, distance: 13.9
click at [400, 190] on textarea "The client wants the freelancer to speak Spanish, a skill they don't have." at bounding box center [336, 198] width 243 height 40
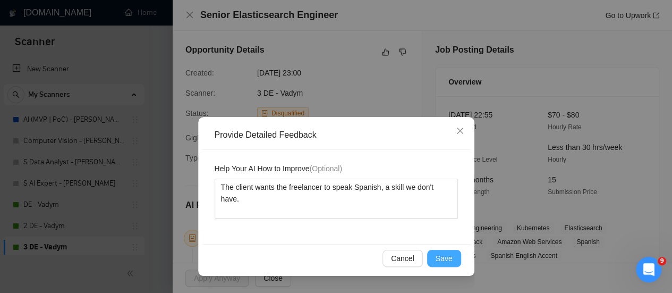
click at [453, 255] on button "Save" at bounding box center [444, 258] width 34 height 17
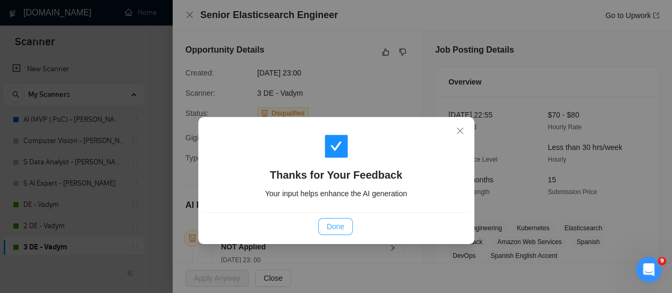
click at [332, 226] on span "Done" at bounding box center [336, 226] width 18 height 12
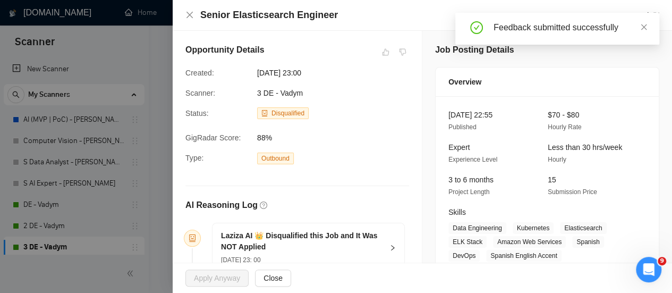
click at [189, 8] on div "Senior Elasticsearch Engineer Go to Upwork" at bounding box center [422, 14] width 474 height 13
drag, startPoint x: 190, startPoint y: 18, endPoint x: 219, endPoint y: 47, distance: 41.7
click at [189, 16] on icon "close" at bounding box center [189, 15] width 8 height 8
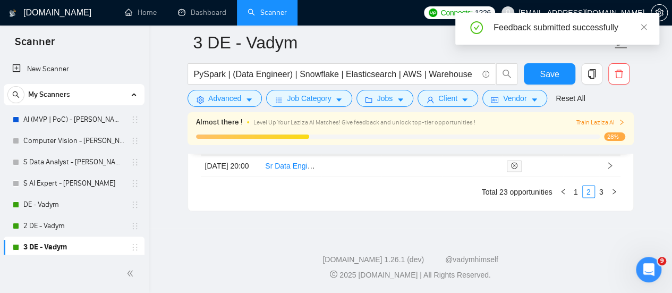
scroll to position [2892, 0]
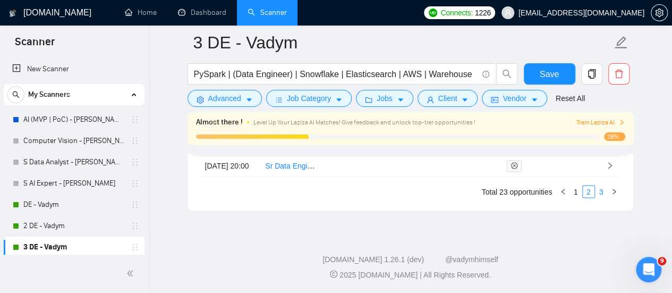
click at [602, 197] on link "3" at bounding box center [601, 191] width 12 height 12
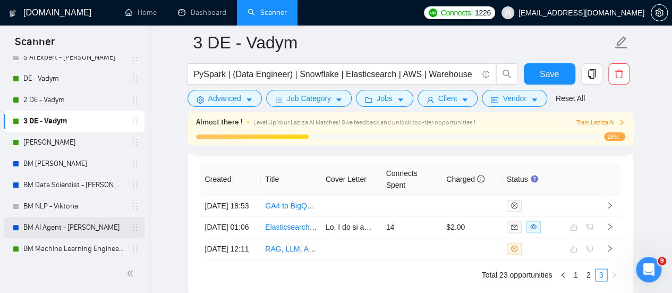
scroll to position [159, 0]
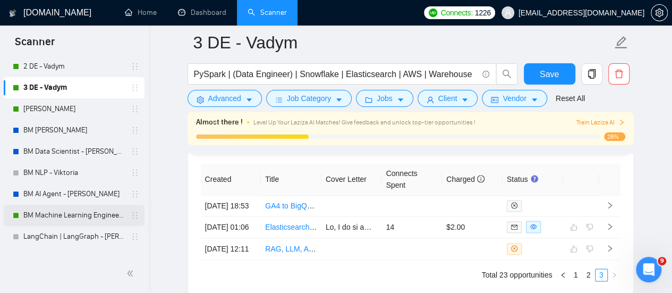
click at [45, 219] on link "BM Machine Learning Engineer - [PERSON_NAME]" at bounding box center [73, 214] width 101 height 21
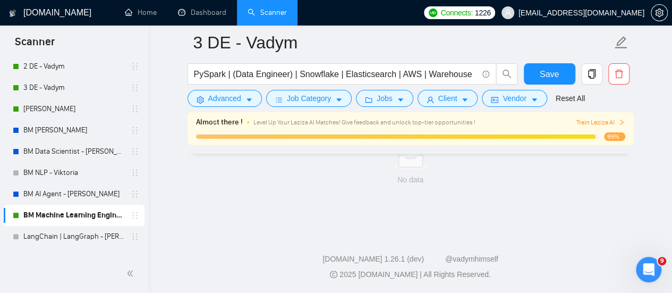
scroll to position [758, 0]
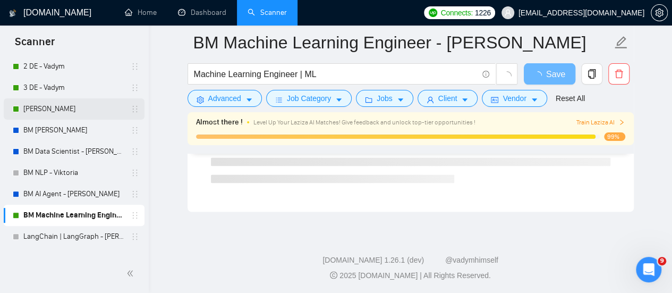
click at [54, 108] on link "[PERSON_NAME]" at bounding box center [73, 108] width 101 height 21
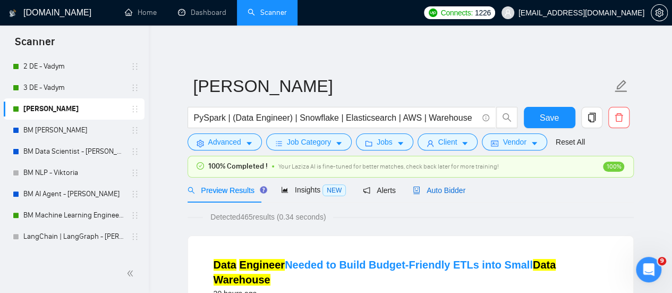
click at [445, 191] on span "Auto Bidder" at bounding box center [439, 190] width 53 height 8
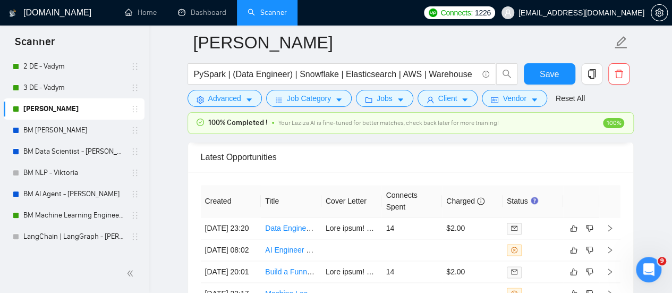
scroll to position [2562, 0]
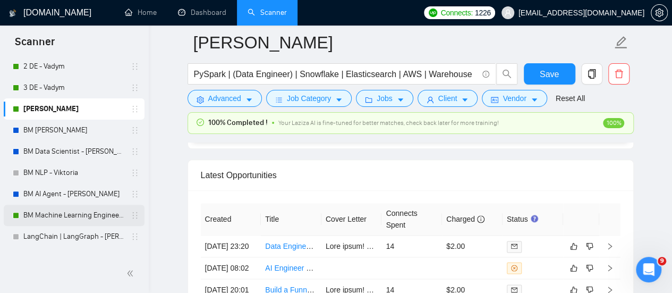
click at [54, 210] on link "BM Machine Learning Engineer - [PERSON_NAME]" at bounding box center [73, 214] width 101 height 21
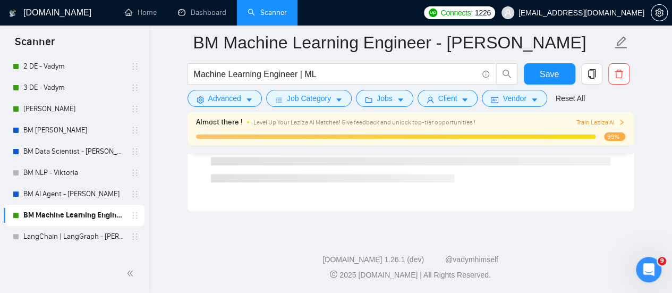
scroll to position [747, 0]
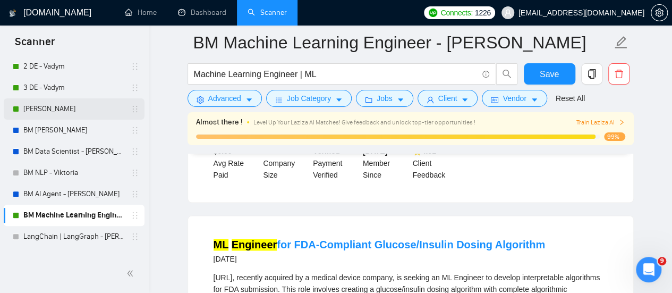
click at [62, 109] on link "[PERSON_NAME]" at bounding box center [73, 108] width 101 height 21
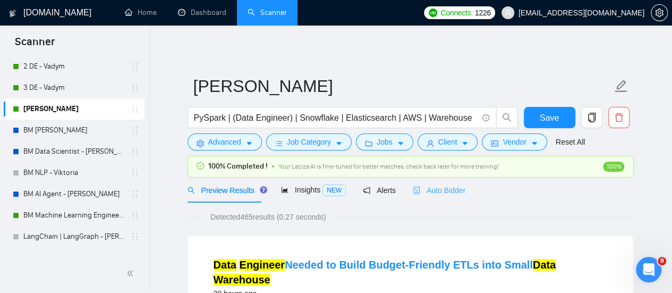
click at [440, 195] on div "Auto Bidder" at bounding box center [439, 189] width 53 height 25
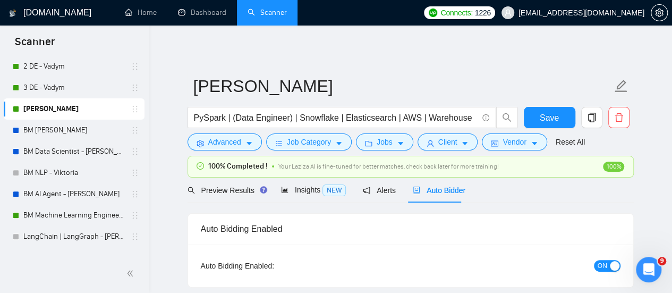
click at [440, 194] on span "Auto Bidder" at bounding box center [439, 190] width 53 height 8
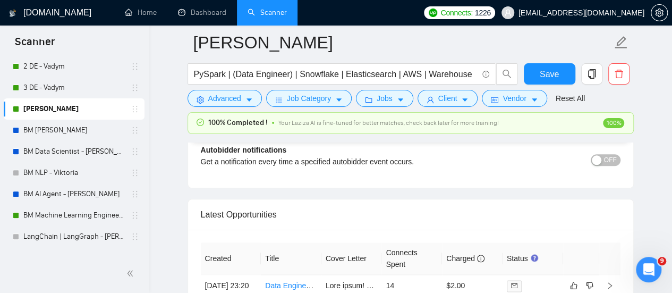
scroll to position [2709, 0]
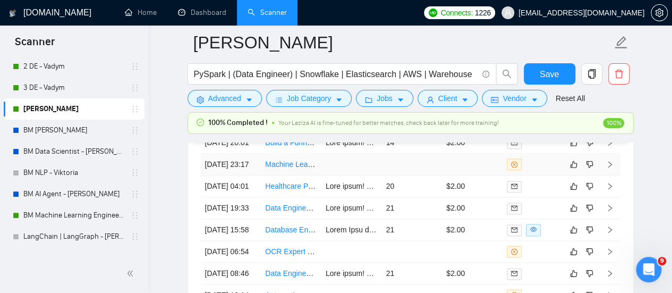
click at [319, 168] on link "Machine Learning Engineer for Biological AI Model Backend" at bounding box center [364, 164] width 198 height 8
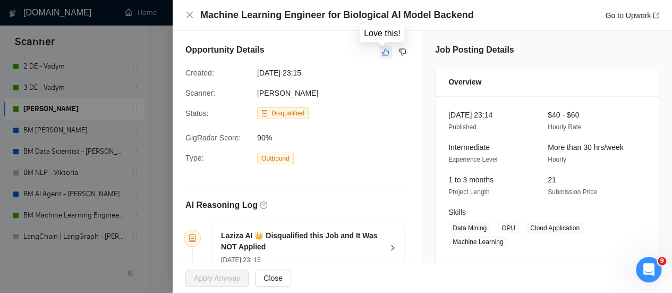
click at [379, 51] on button "button" at bounding box center [385, 52] width 13 height 13
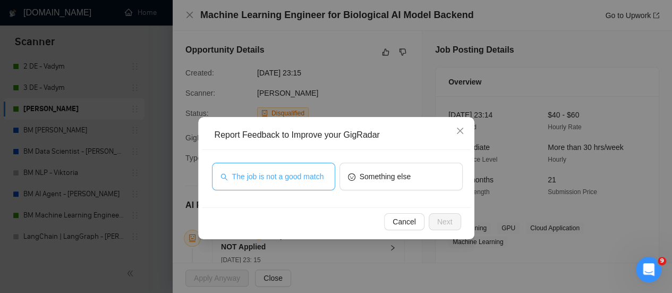
click at [308, 176] on span "The job is not a good match" at bounding box center [278, 177] width 92 height 12
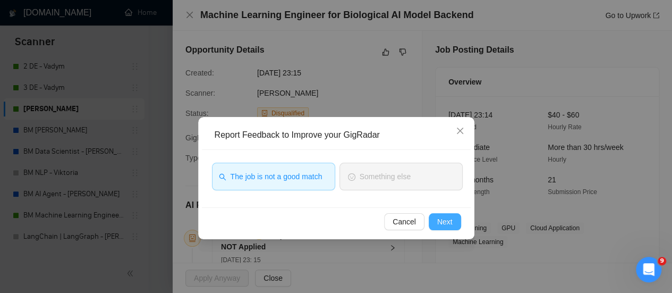
click at [440, 222] on span "Next" at bounding box center [444, 222] width 15 height 12
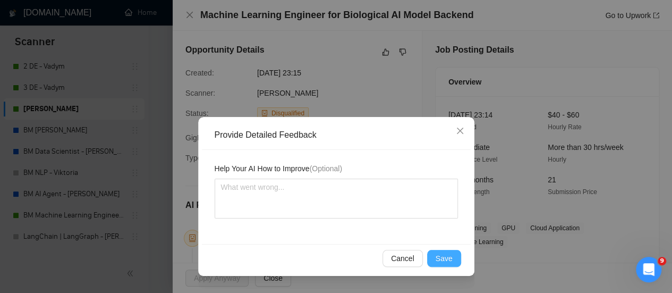
click at [447, 253] on span "Save" at bounding box center [444, 258] width 17 height 12
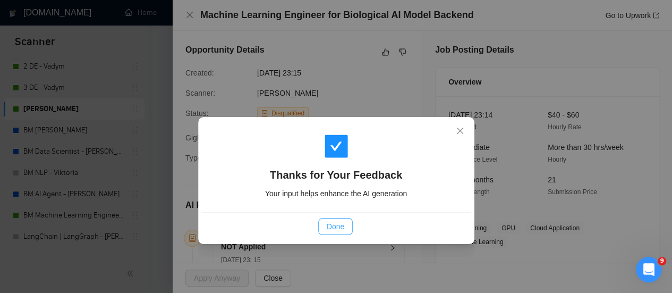
click at [334, 224] on span "Done" at bounding box center [336, 226] width 18 height 12
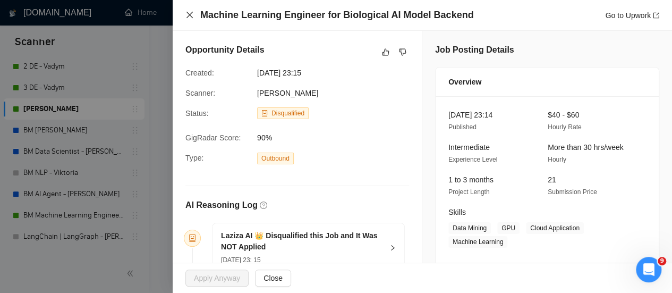
click at [192, 15] on icon "close" at bounding box center [189, 15] width 8 height 8
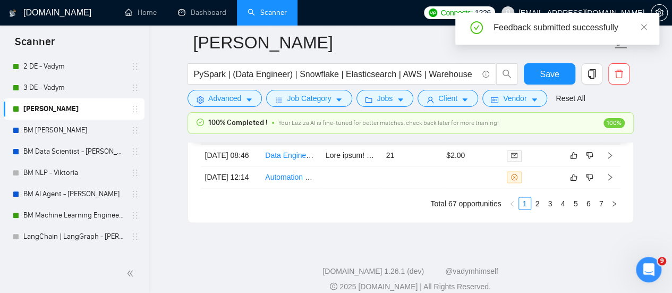
scroll to position [2921, 0]
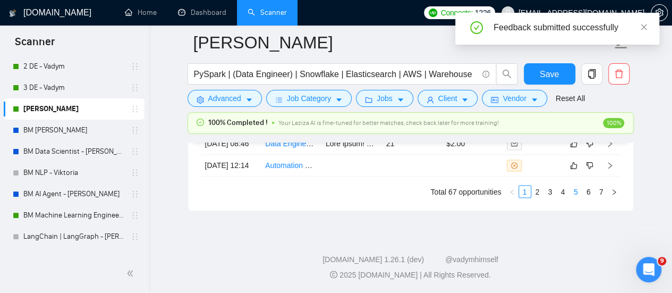
click at [580, 197] on link "5" at bounding box center [576, 191] width 12 height 12
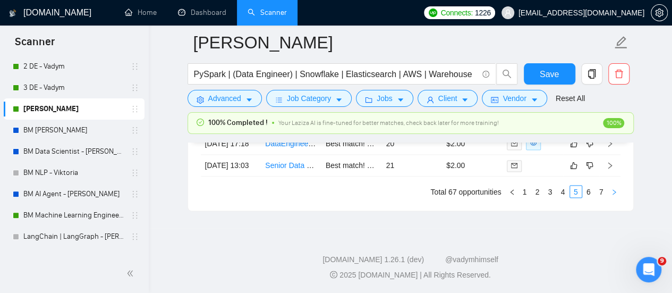
click at [611, 195] on icon "right" at bounding box center [614, 192] width 6 height 6
click at [524, 194] on link "1" at bounding box center [525, 191] width 12 height 12
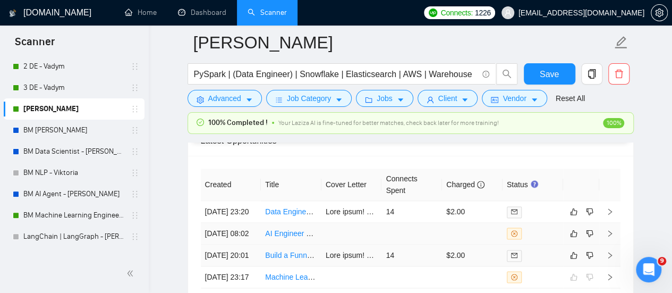
scroll to position [2668, 0]
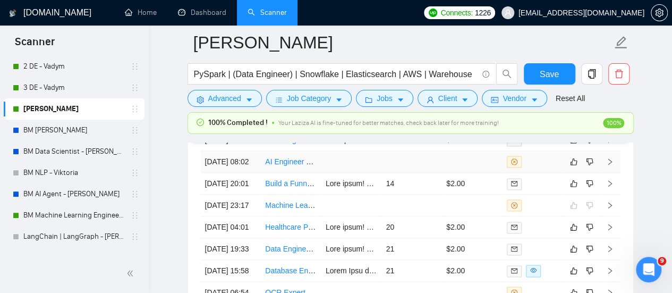
click at [340, 171] on td at bounding box center [351, 162] width 61 height 22
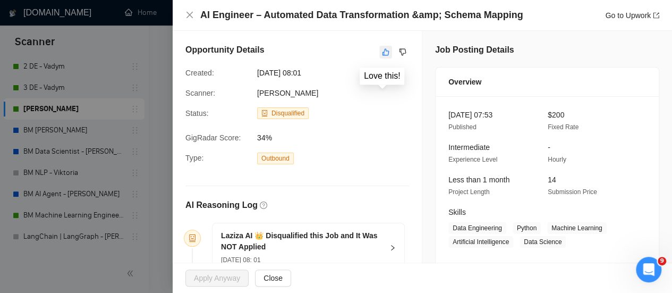
click at [382, 52] on icon "like" at bounding box center [385, 52] width 7 height 8
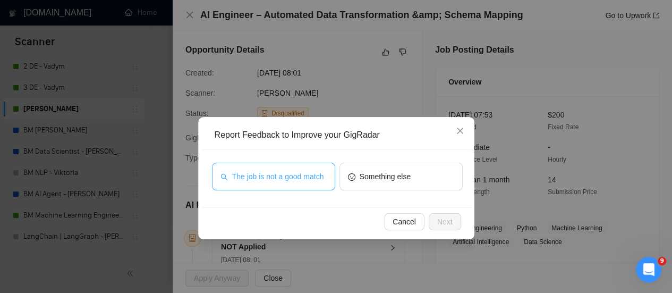
click at [285, 164] on button "The job is not a good match" at bounding box center [273, 177] width 123 height 28
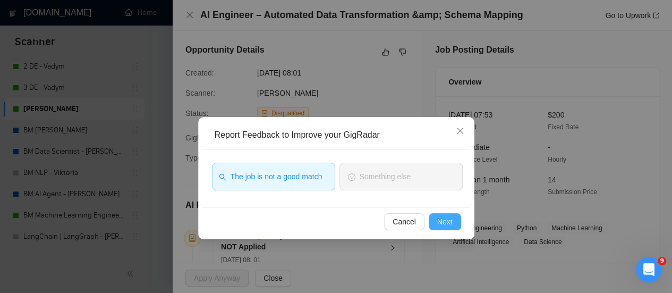
click at [458, 220] on button "Next" at bounding box center [445, 221] width 32 height 17
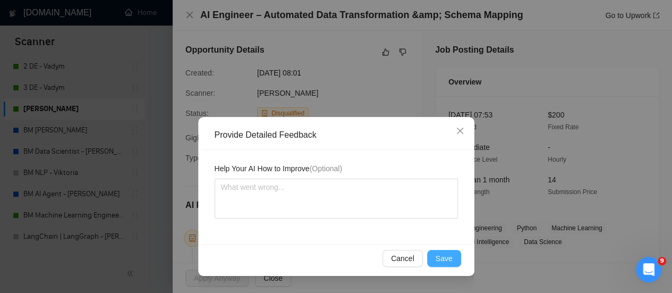
click at [440, 255] on span "Save" at bounding box center [444, 258] width 17 height 12
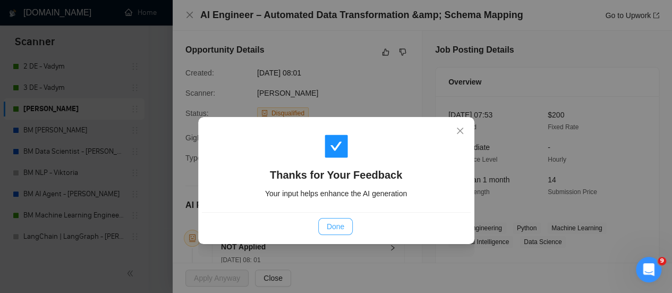
click at [337, 232] on button "Done" at bounding box center [335, 226] width 35 height 17
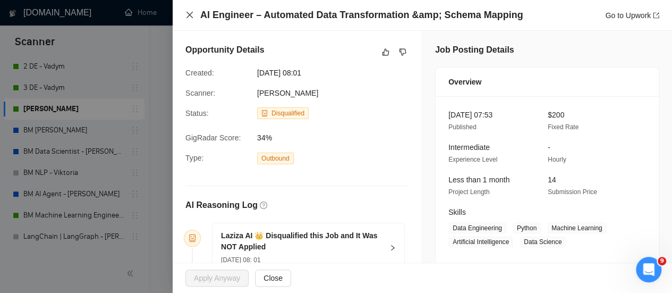
drag, startPoint x: 191, startPoint y: 19, endPoint x: 203, endPoint y: 24, distance: 12.8
click at [190, 18] on icon "close" at bounding box center [189, 15] width 8 height 8
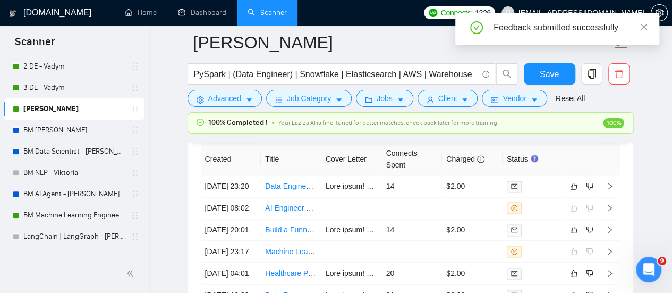
scroll to position [2615, 0]
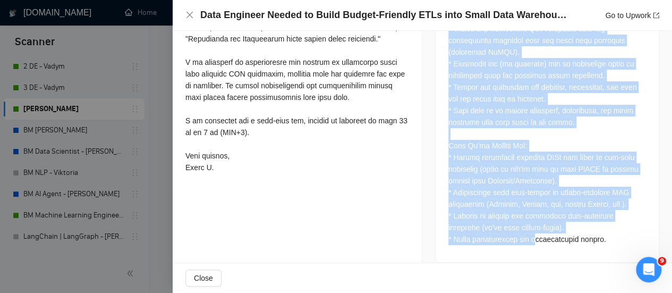
scroll to position [561, 0]
drag, startPoint x: 440, startPoint y: 161, endPoint x: 582, endPoint y: 233, distance: 159.4
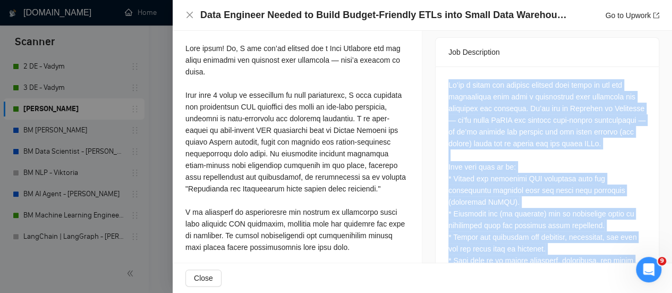
scroll to position [402, 0]
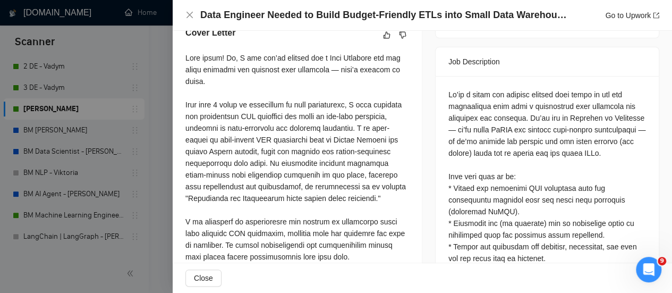
click at [385, 38] on div "Cover Letter" at bounding box center [297, 35] width 224 height 17
click at [383, 39] on icon "like" at bounding box center [386, 35] width 7 height 8
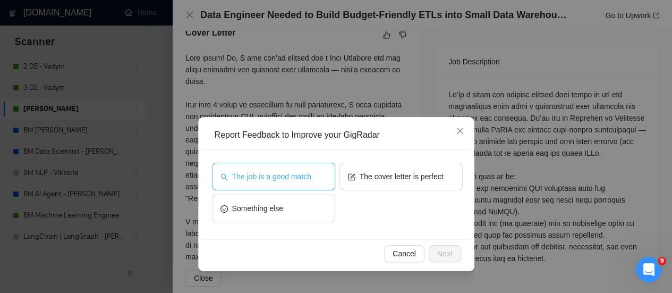
click at [252, 174] on span "The job is a good match" at bounding box center [271, 177] width 79 height 12
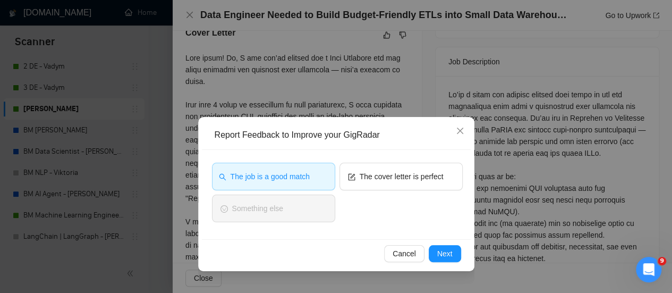
drag, startPoint x: 416, startPoint y: 191, endPoint x: 413, endPoint y: 195, distance: 5.6
click at [416, 191] on div "The cover letter is perfect" at bounding box center [400, 179] width 123 height 32
click at [416, 182] on button "The cover letter is perfect" at bounding box center [400, 177] width 123 height 28
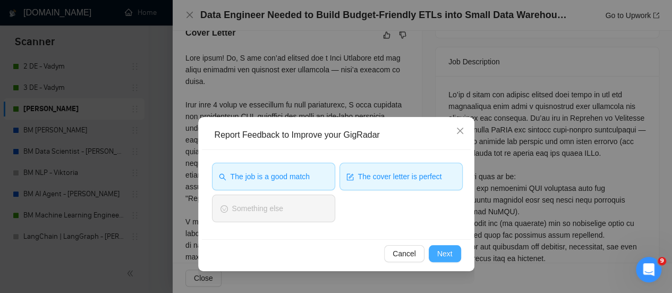
click at [433, 253] on button "Next" at bounding box center [445, 253] width 32 height 17
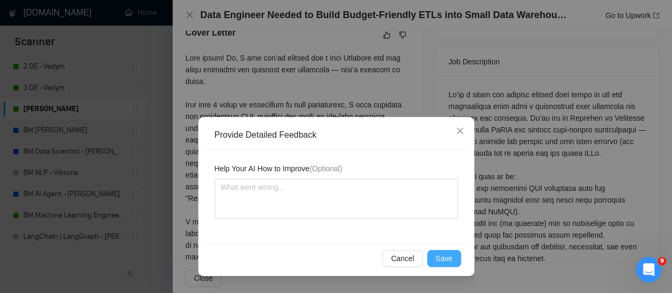
click at [433, 262] on button "Save" at bounding box center [444, 258] width 34 height 17
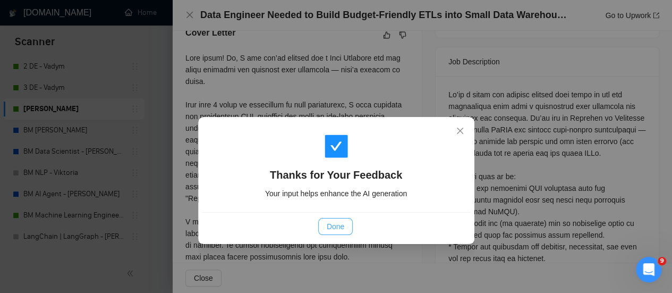
click at [333, 233] on button "Done" at bounding box center [335, 226] width 35 height 17
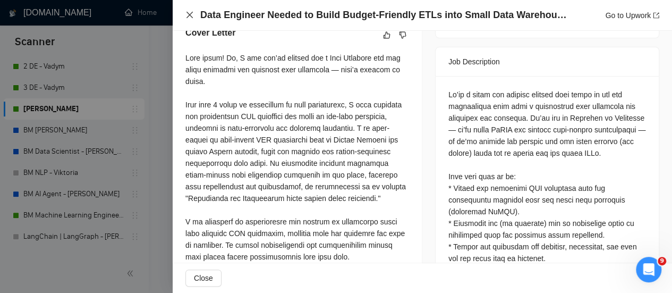
click at [189, 12] on icon "close" at bounding box center [189, 15] width 8 height 8
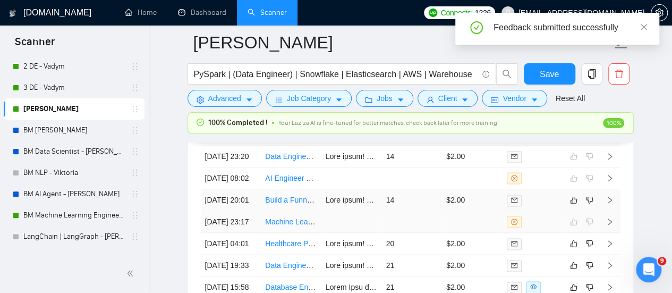
scroll to position [2668, 0]
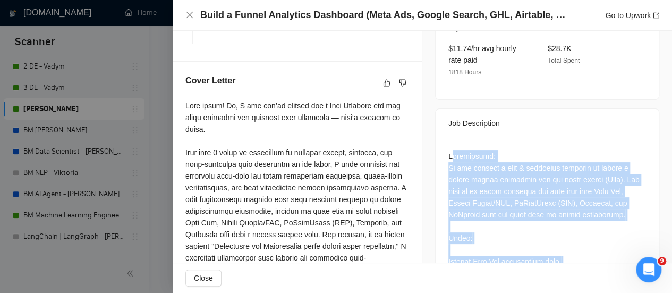
scroll to position [342, 0]
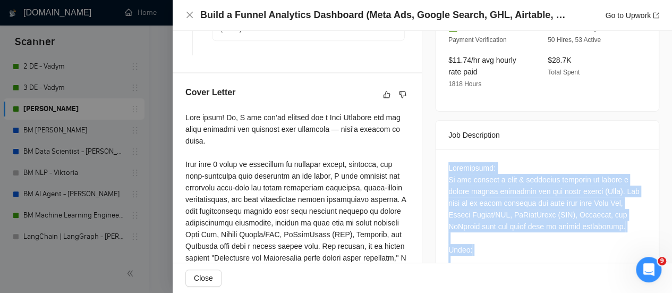
drag, startPoint x: 513, startPoint y: 226, endPoint x: 436, endPoint y: 158, distance: 102.7
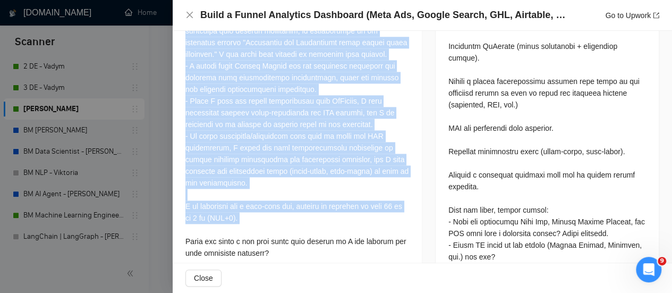
scroll to position [767, 0]
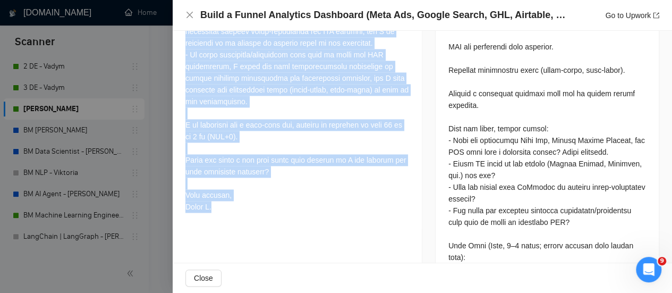
drag, startPoint x: 252, startPoint y: 155, endPoint x: 322, endPoint y: 228, distance: 101.4
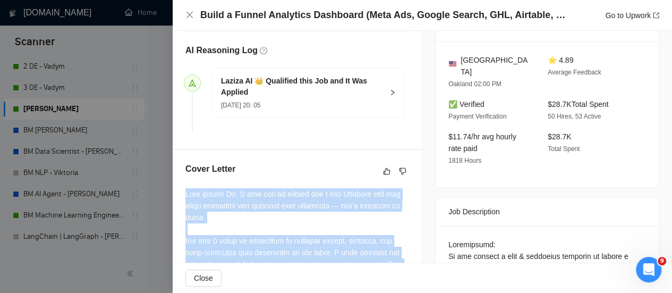
scroll to position [342, 0]
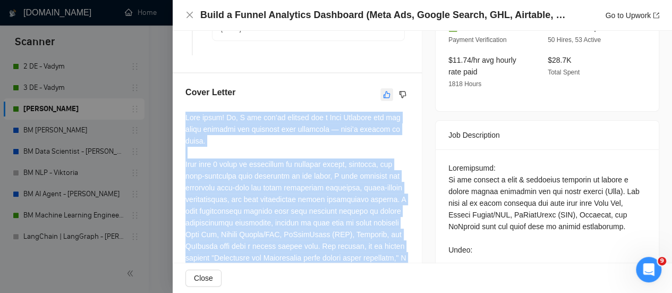
click at [383, 99] on icon "like" at bounding box center [386, 94] width 7 height 8
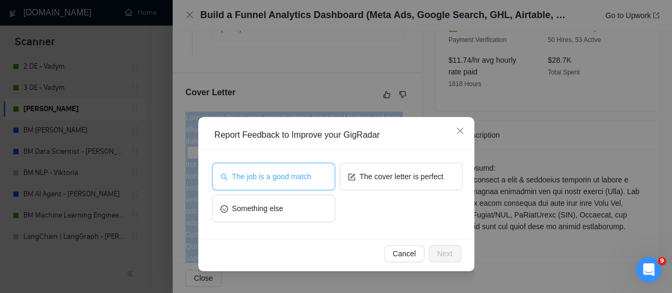
click at [287, 180] on span "The job is a good match" at bounding box center [271, 177] width 79 height 12
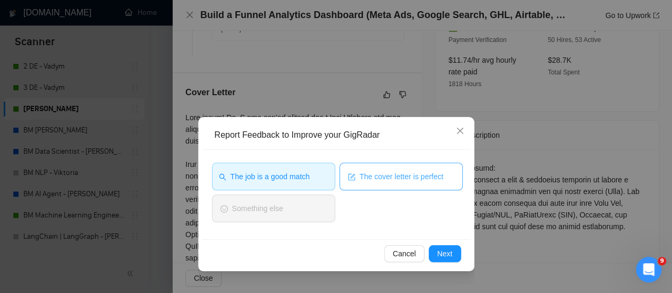
click at [377, 189] on div "The cover letter is perfect" at bounding box center [400, 179] width 123 height 32
click at [377, 179] on span "The cover letter is perfect" at bounding box center [402, 177] width 84 height 12
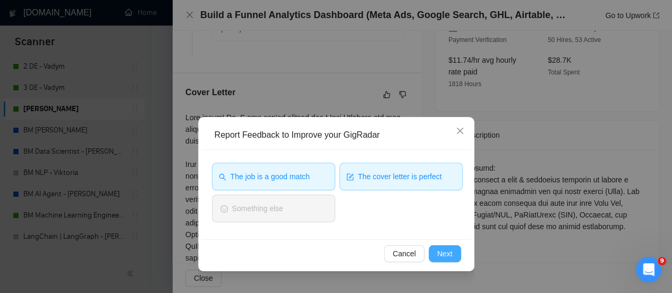
click at [437, 252] on button "Next" at bounding box center [445, 253] width 32 height 17
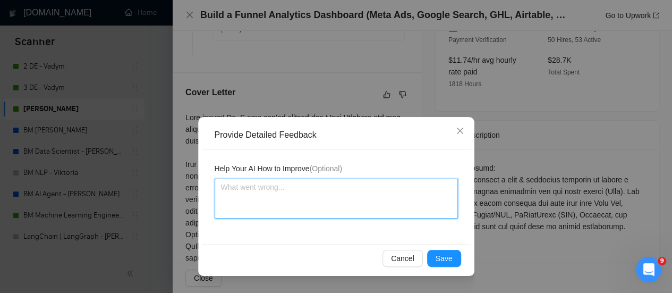
drag, startPoint x: 382, startPoint y: 194, endPoint x: 363, endPoint y: 197, distance: 19.3
click at [381, 193] on textarea at bounding box center [336, 198] width 243 height 40
paste textarea "It's great that you also answered the client's question! Bravo!"
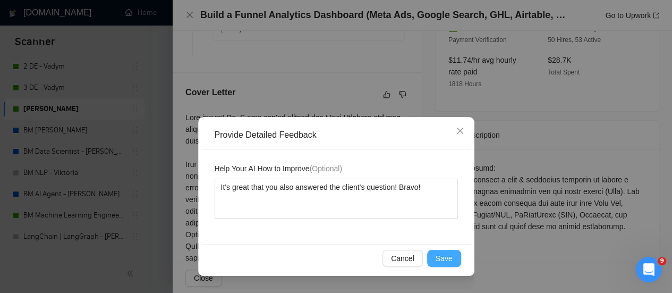
click at [450, 260] on span "Save" at bounding box center [444, 258] width 17 height 12
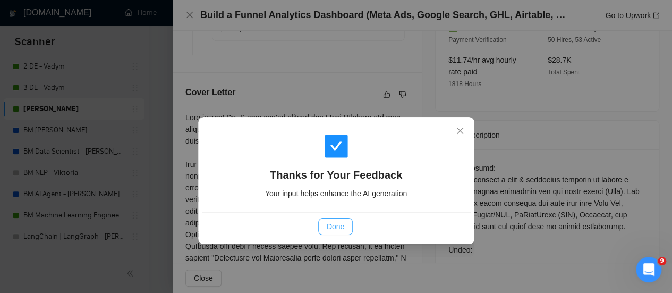
drag, startPoint x: 342, startPoint y: 224, endPoint x: 345, endPoint y: 215, distance: 8.9
click at [344, 220] on button "Done" at bounding box center [335, 226] width 35 height 17
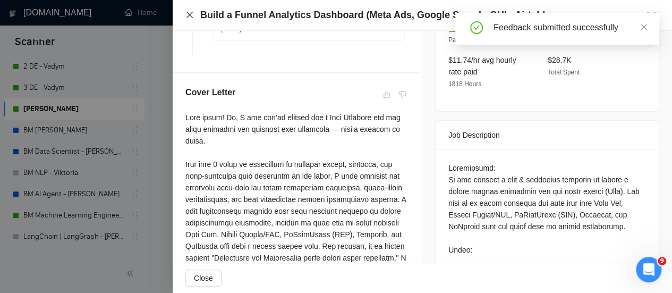
click at [192, 12] on icon "close" at bounding box center [189, 15] width 6 height 6
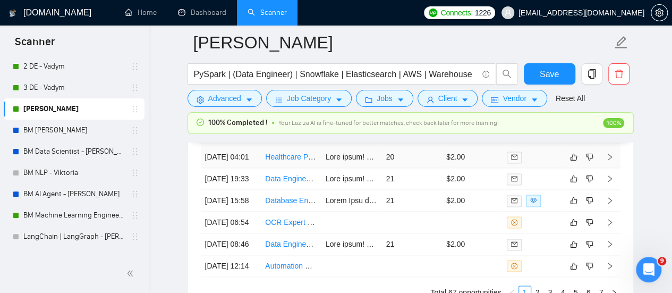
scroll to position [2721, 0]
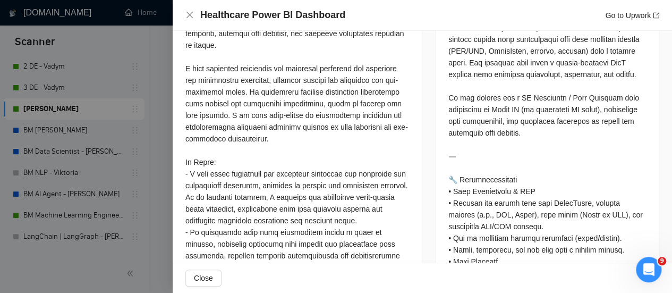
scroll to position [501, 0]
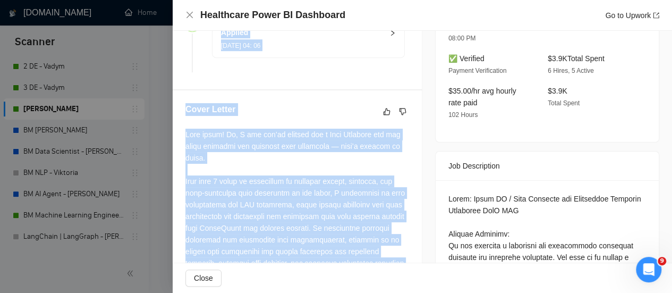
scroll to position [297, 0]
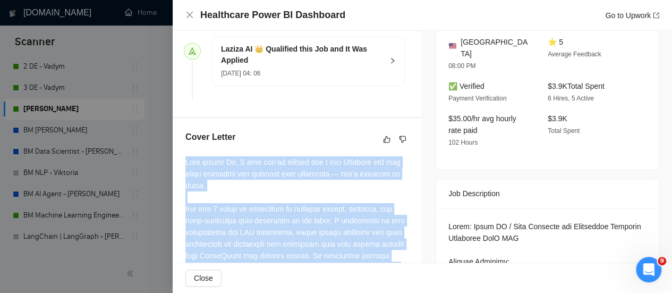
drag, startPoint x: 231, startPoint y: 176, endPoint x: 185, endPoint y: 174, distance: 46.3
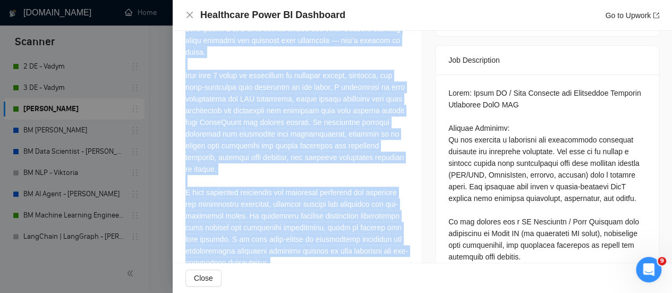
scroll to position [351, 0]
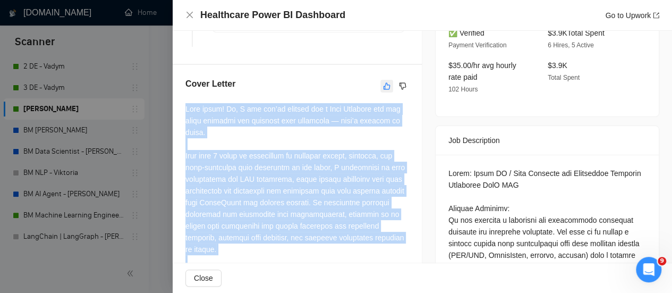
click at [385, 89] on icon "like" at bounding box center [386, 85] width 7 height 7
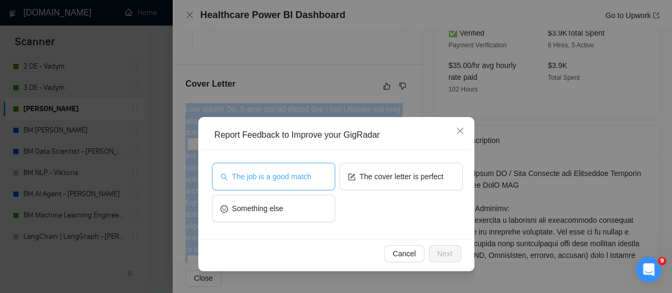
click at [293, 178] on span "The job is a good match" at bounding box center [271, 177] width 79 height 12
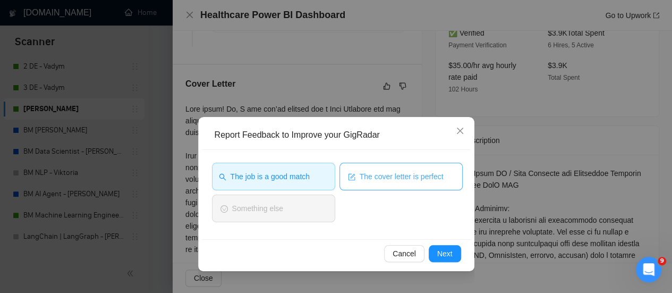
click at [408, 162] on div "The job is a good match The cover letter is perfect Something else" at bounding box center [336, 194] width 269 height 89
click at [430, 187] on button "The cover letter is perfect" at bounding box center [400, 177] width 123 height 28
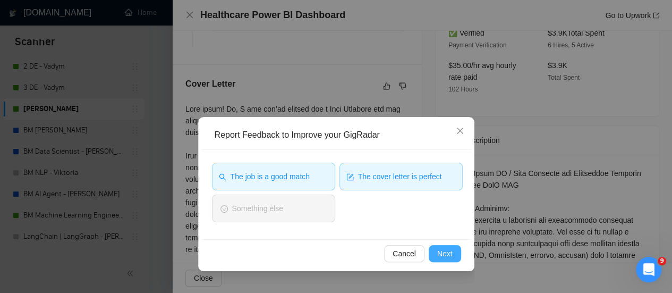
click at [450, 252] on span "Next" at bounding box center [444, 254] width 15 height 12
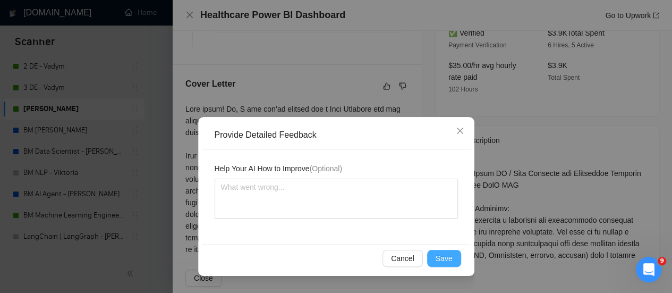
click at [450, 257] on span "Save" at bounding box center [444, 258] width 17 height 12
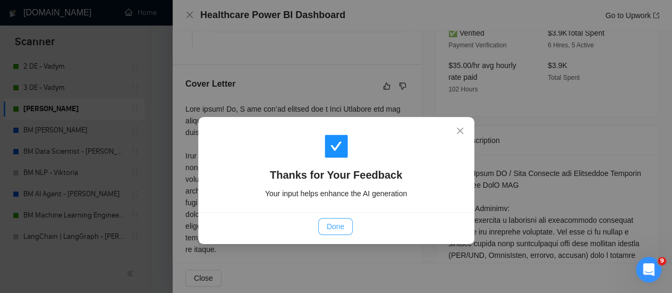
click at [338, 227] on span "Done" at bounding box center [336, 226] width 18 height 12
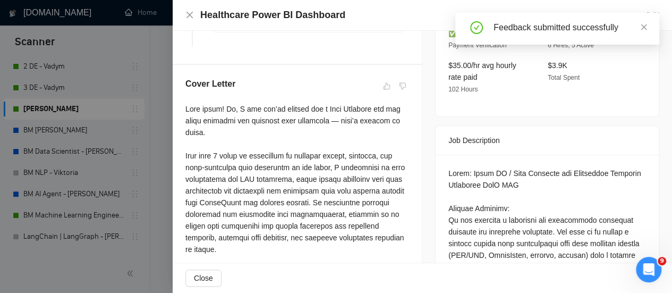
click at [187, 8] on div "Healthcare Power BI Dashboard Go to Upwork" at bounding box center [422, 14] width 474 height 13
click at [193, 19] on icon "close" at bounding box center [189, 15] width 8 height 8
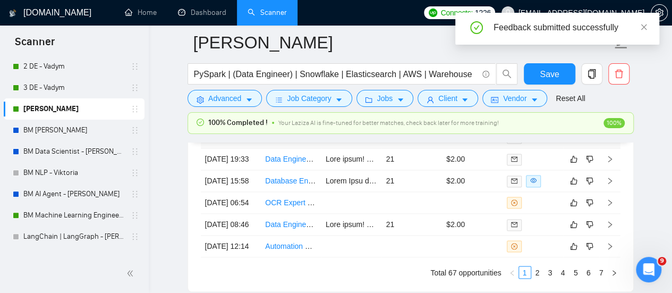
scroll to position [2774, 0]
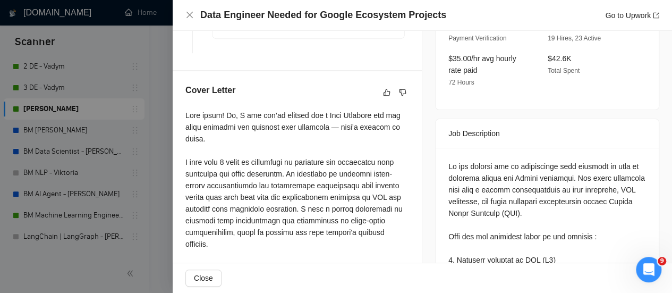
scroll to position [329, 0]
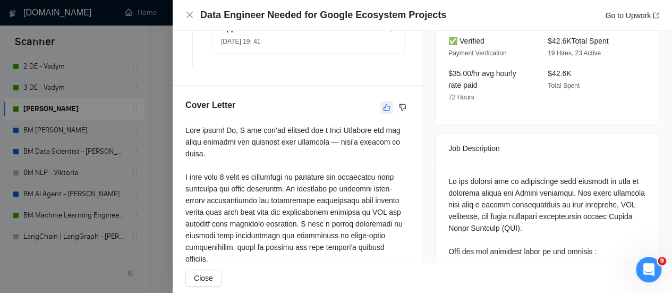
click at [383, 112] on icon "like" at bounding box center [386, 107] width 7 height 8
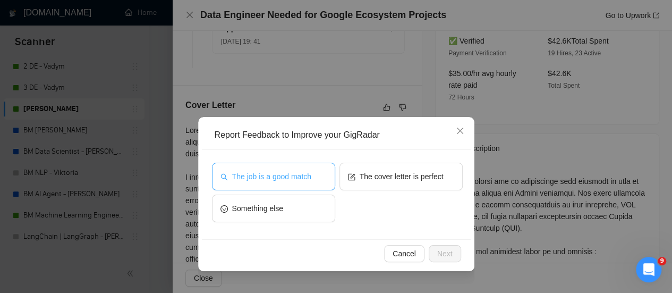
click at [296, 169] on button "The job is a good match" at bounding box center [273, 177] width 123 height 28
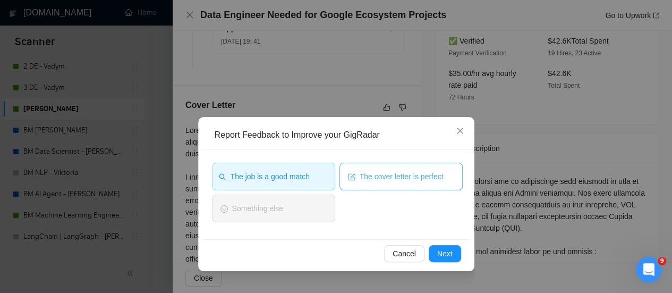
click at [389, 166] on button "The cover letter is perfect" at bounding box center [400, 177] width 123 height 28
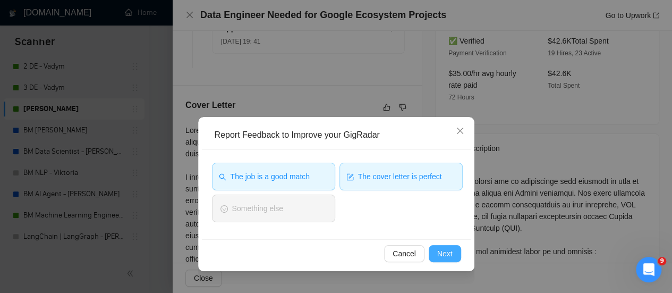
click at [451, 257] on button "Next" at bounding box center [445, 253] width 32 height 17
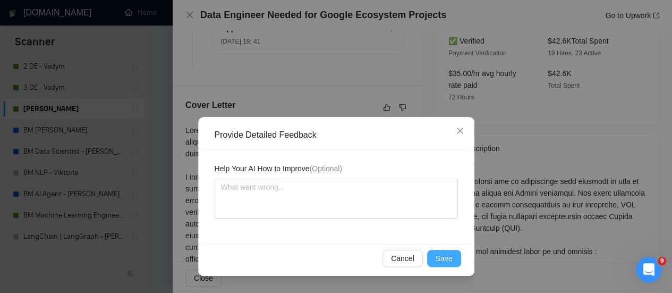
click at [448, 261] on span "Save" at bounding box center [444, 258] width 17 height 12
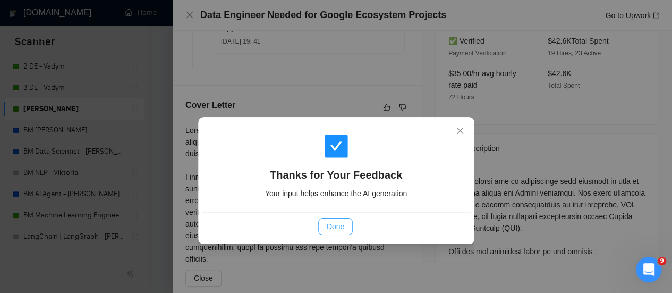
click at [335, 226] on span "Done" at bounding box center [336, 226] width 18 height 12
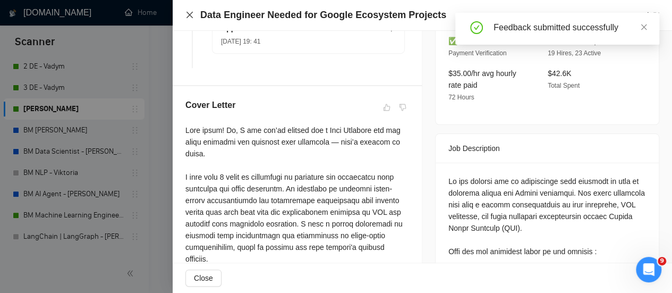
click at [190, 18] on icon "close" at bounding box center [189, 15] width 8 height 8
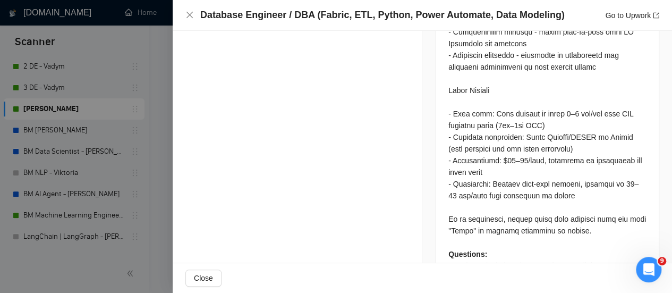
scroll to position [1392, 0]
